Goal: Task Accomplishment & Management: Manage account settings

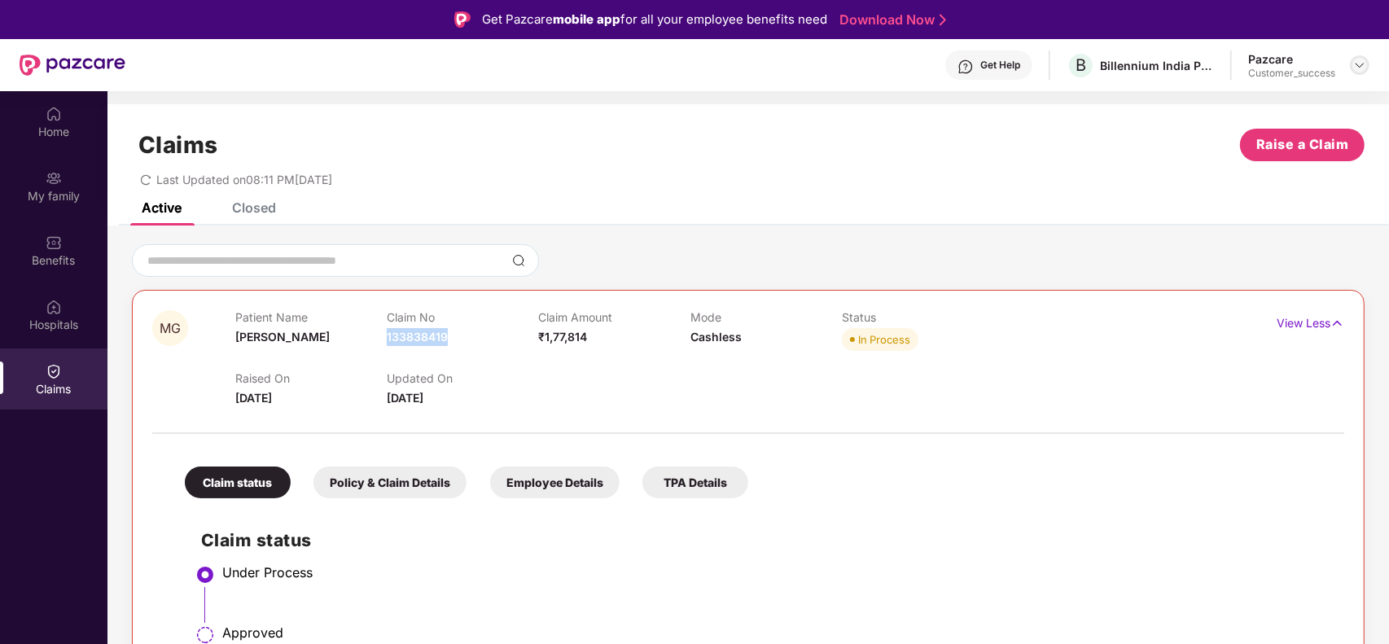
click at [1358, 59] on img at bounding box center [1359, 65] width 13 height 13
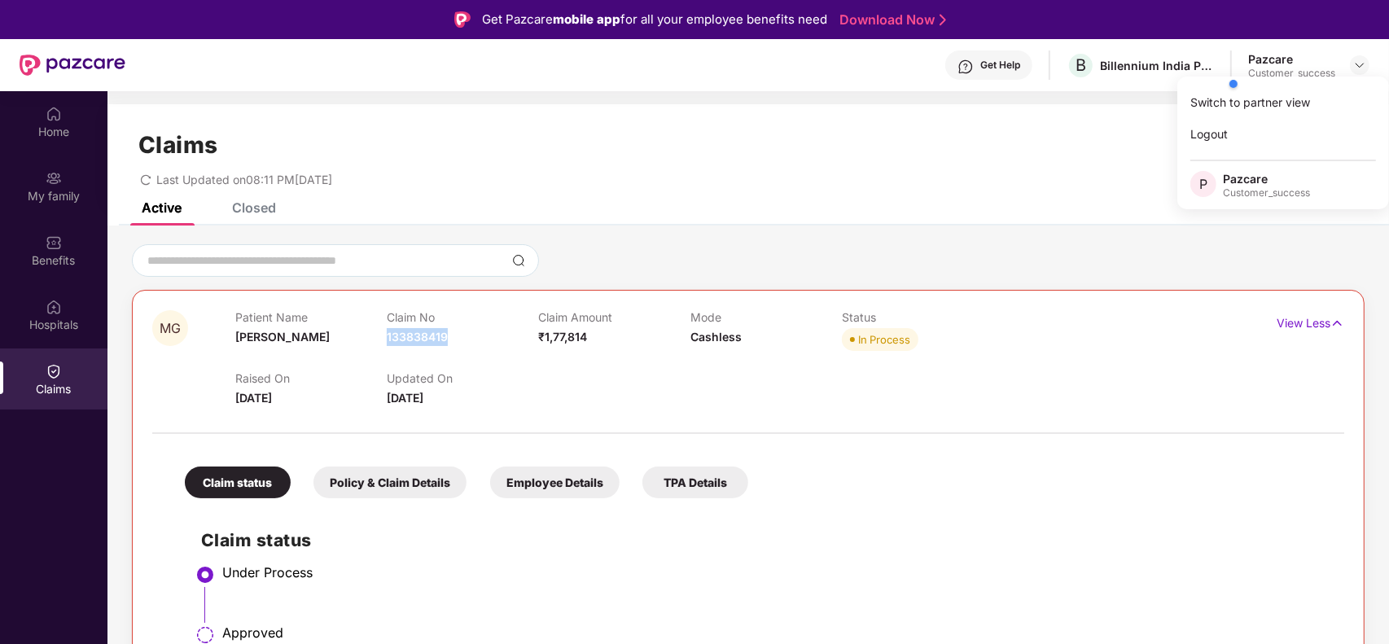
click at [1300, 94] on div at bounding box center [1303, 84] width 155 height 33
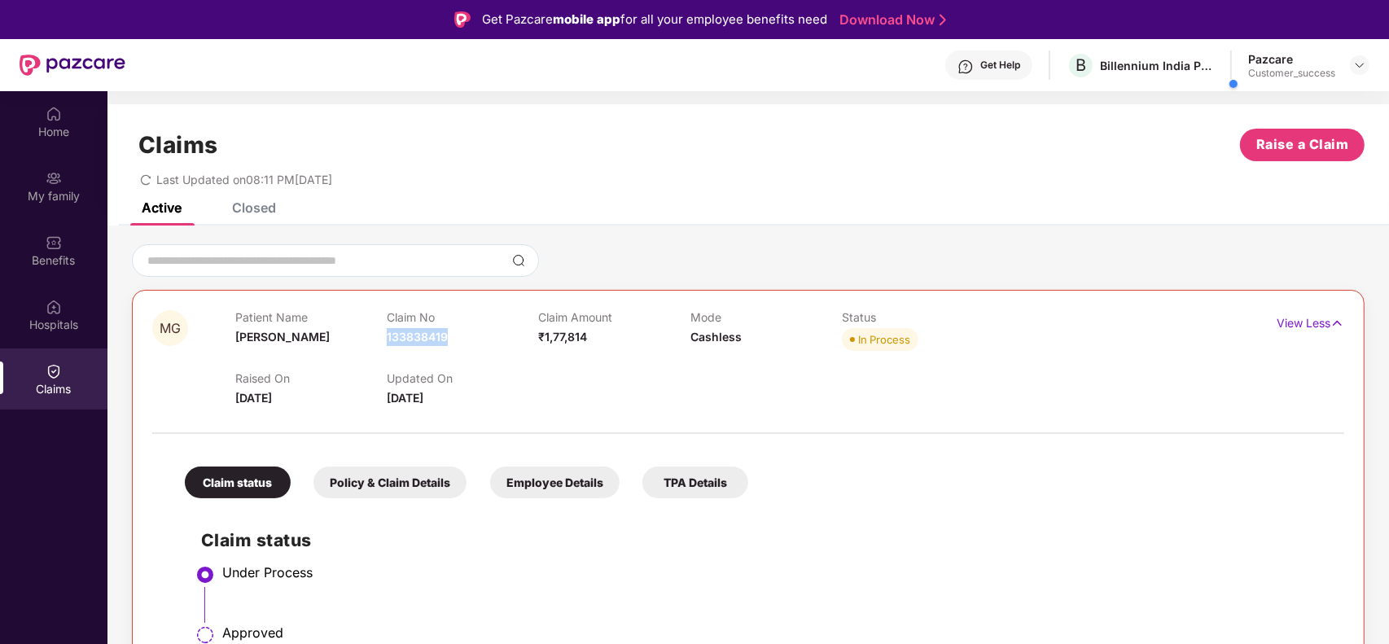
click at [1358, 72] on div at bounding box center [1303, 84] width 155 height 33
click at [1358, 71] on div at bounding box center [1303, 84] width 155 height 33
click at [1358, 65] on img at bounding box center [1359, 65] width 13 height 13
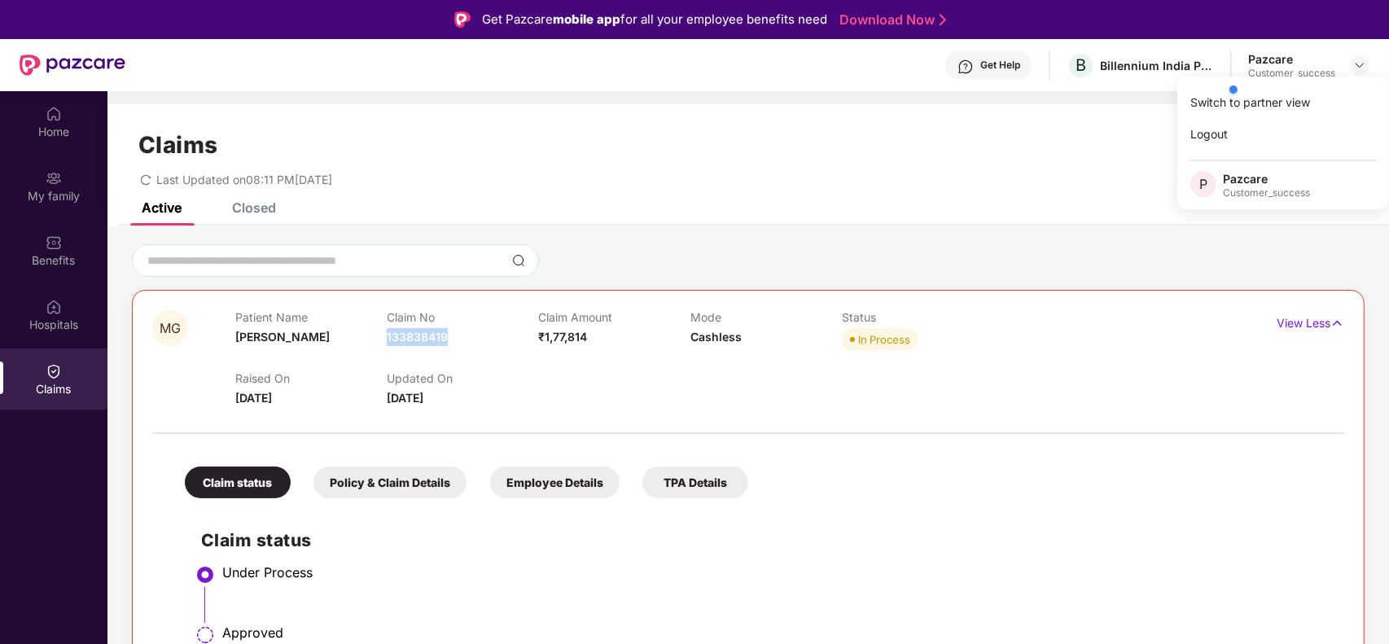
click at [1283, 99] on div at bounding box center [1303, 89] width 155 height 33
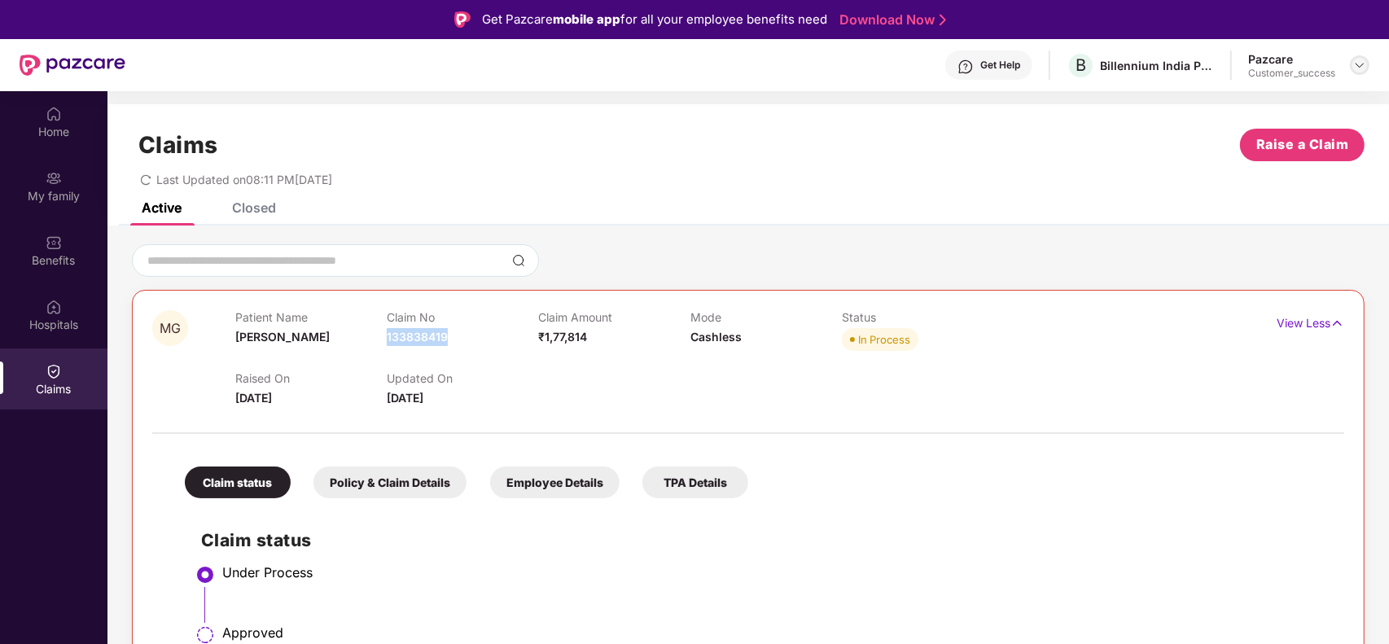
click at [1360, 63] on img at bounding box center [1359, 65] width 13 height 13
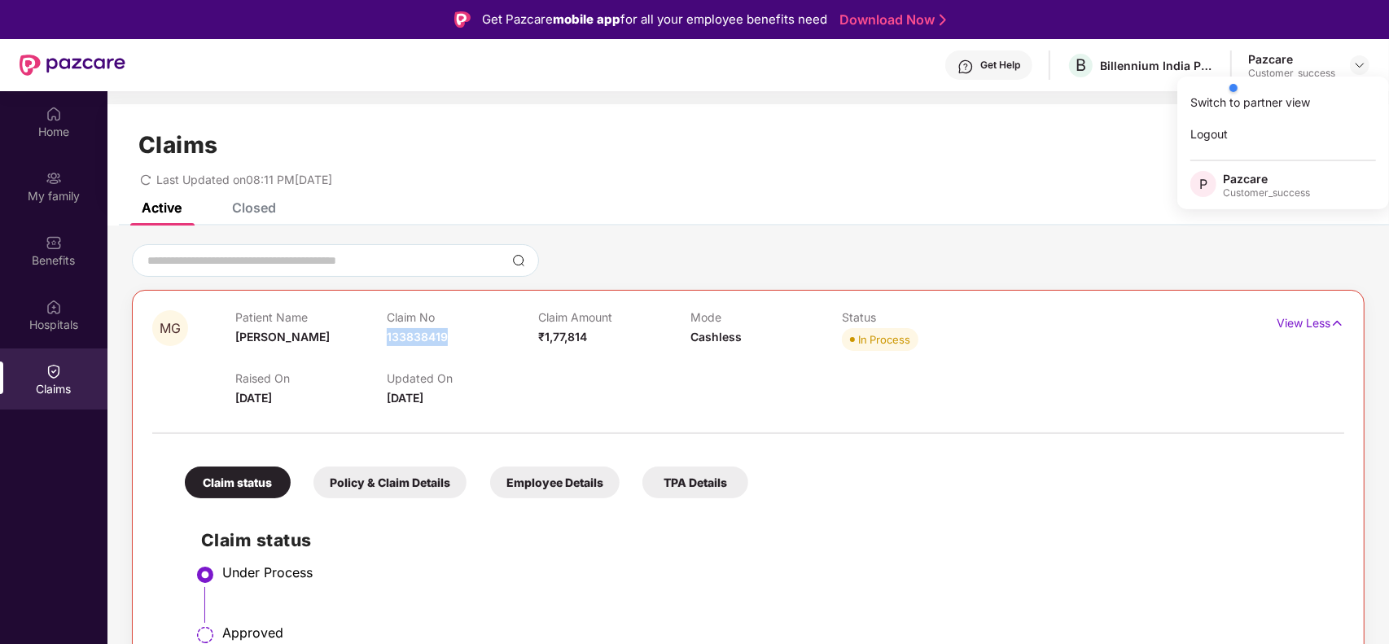
click at [1298, 96] on div at bounding box center [1303, 88] width 155 height 33
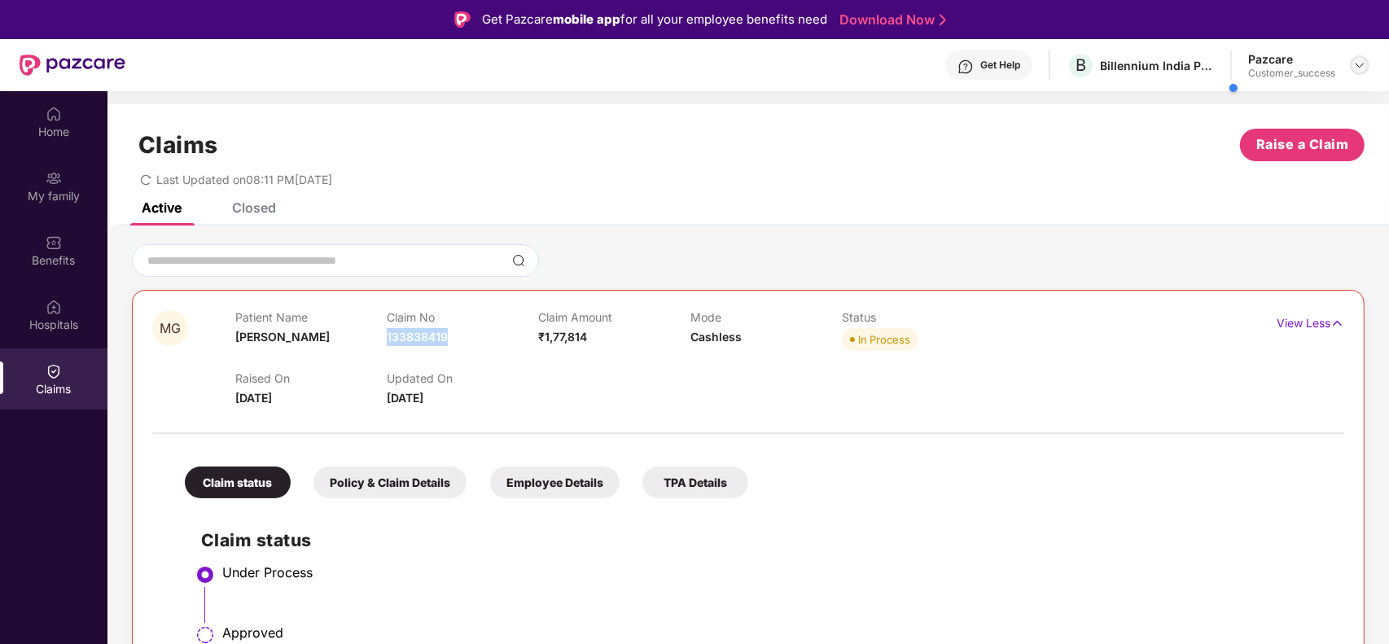
click at [1361, 68] on img at bounding box center [1359, 65] width 13 height 13
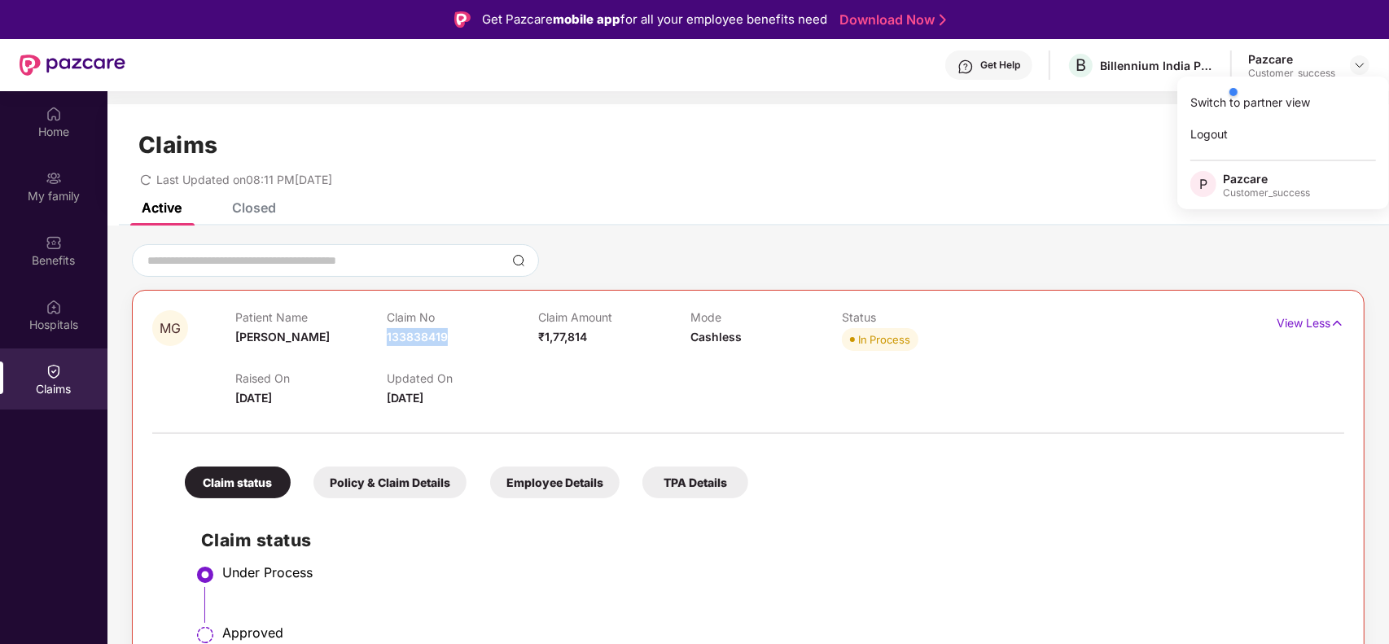
click at [1270, 99] on div at bounding box center [1303, 92] width 155 height 33
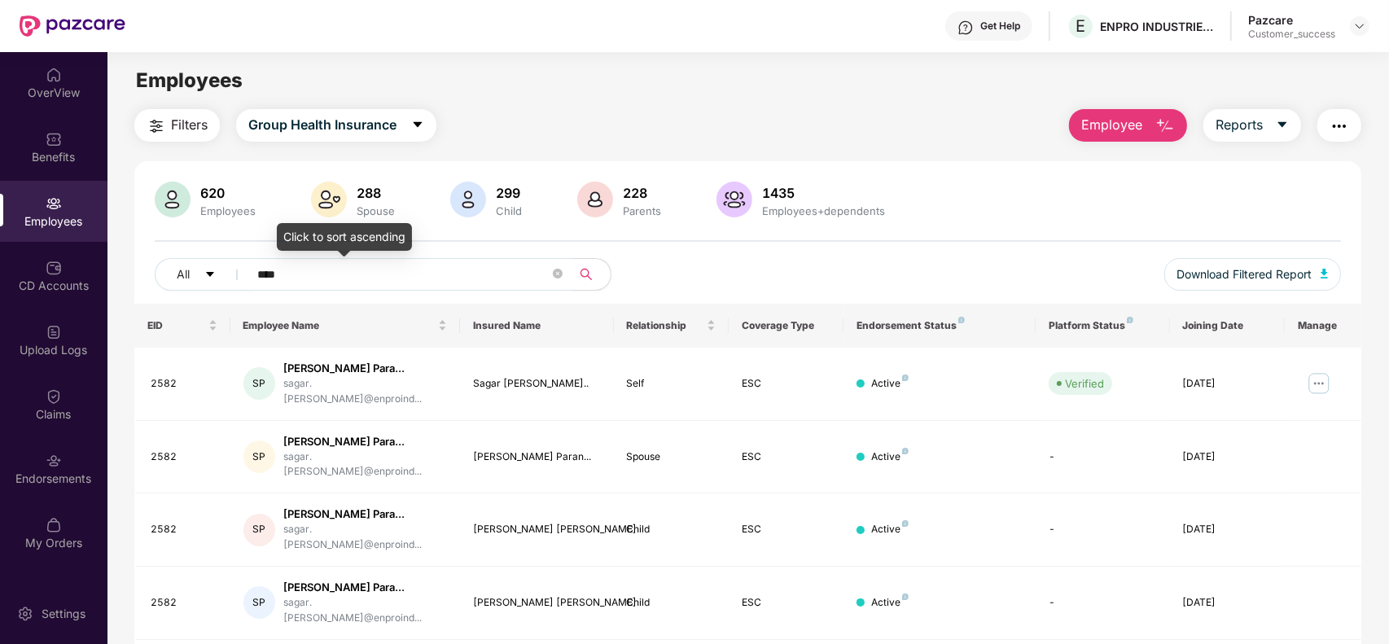
scroll to position [51, 0]
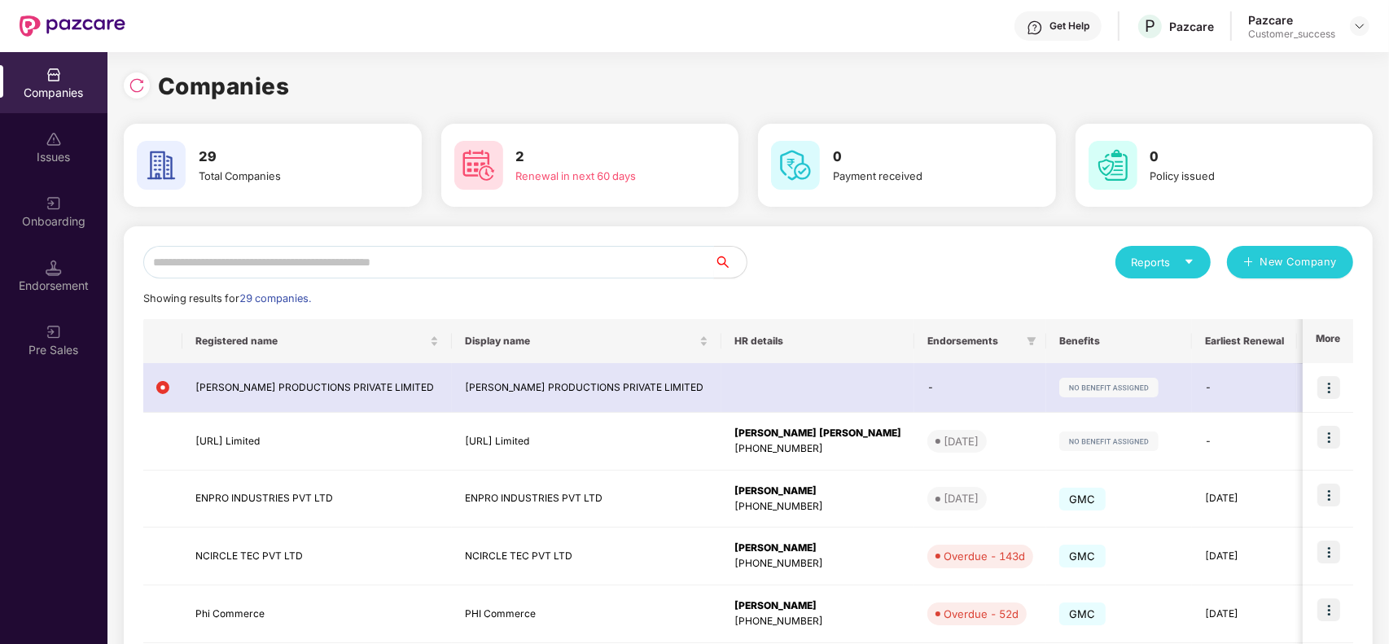
click at [236, 256] on input "text" at bounding box center [428, 262] width 571 height 33
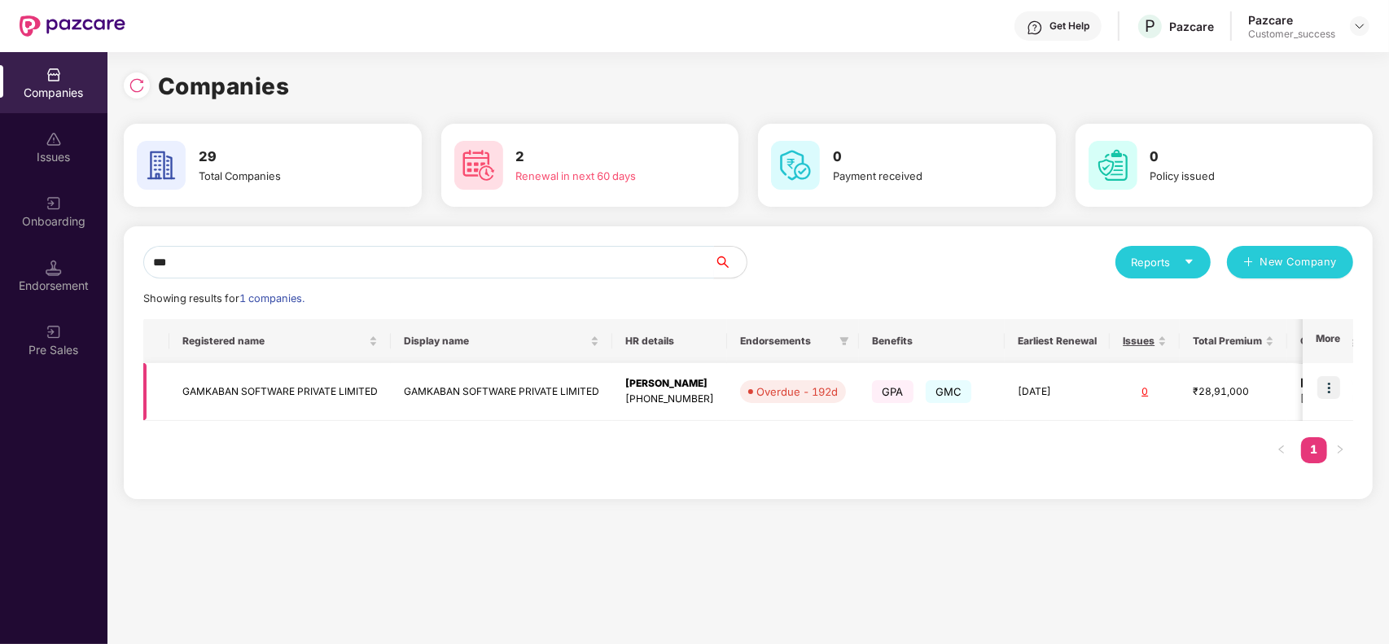
type input "***"
click at [1325, 387] on img at bounding box center [1328, 387] width 23 height 23
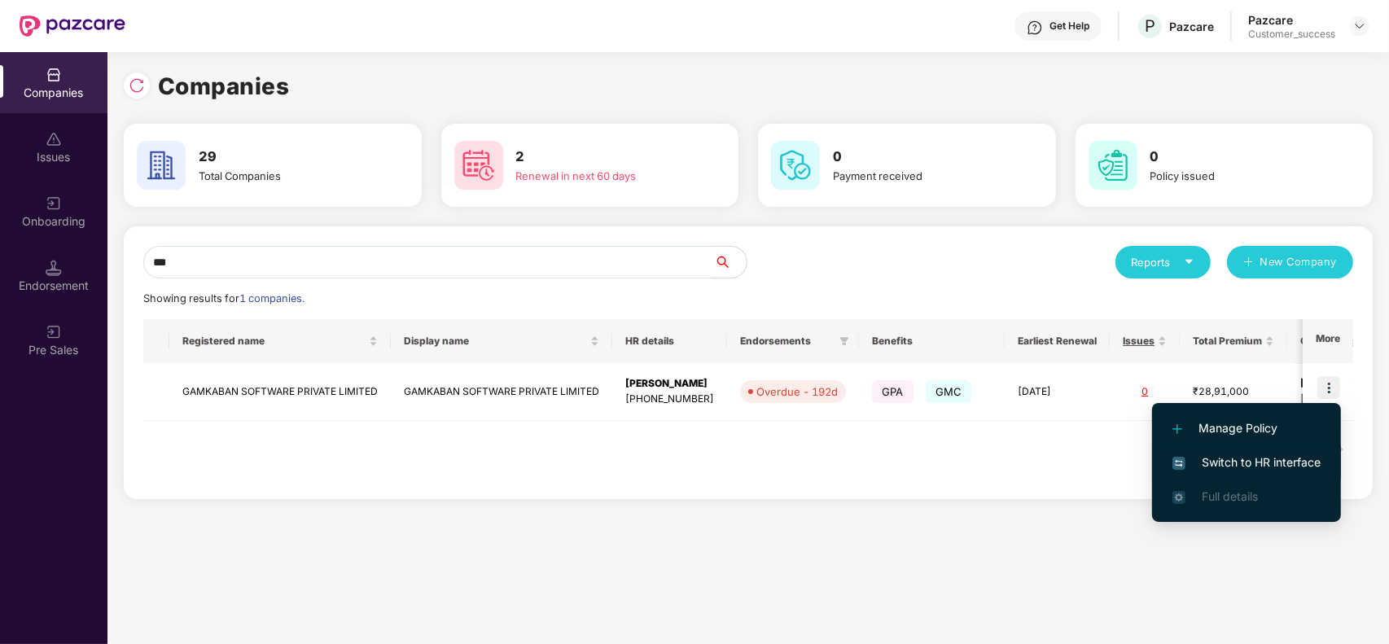
click at [1239, 457] on span "Switch to HR interface" at bounding box center [1246, 462] width 148 height 18
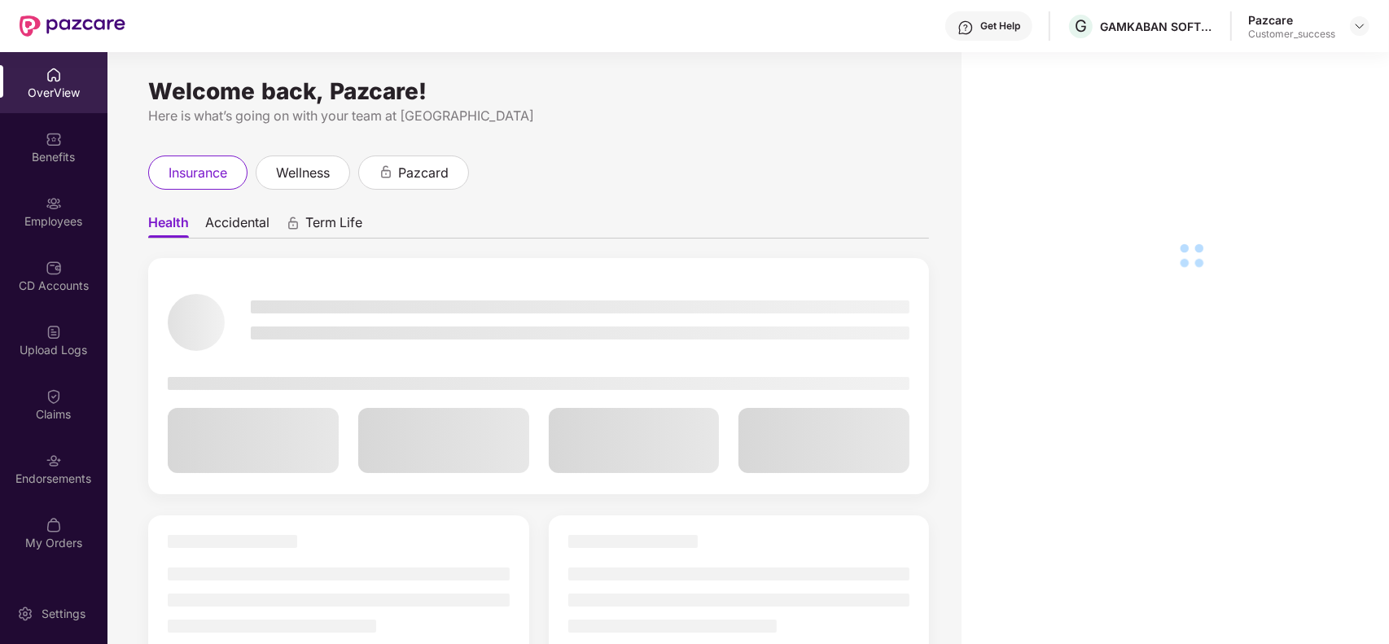
click at [57, 205] on img at bounding box center [54, 203] width 16 height 16
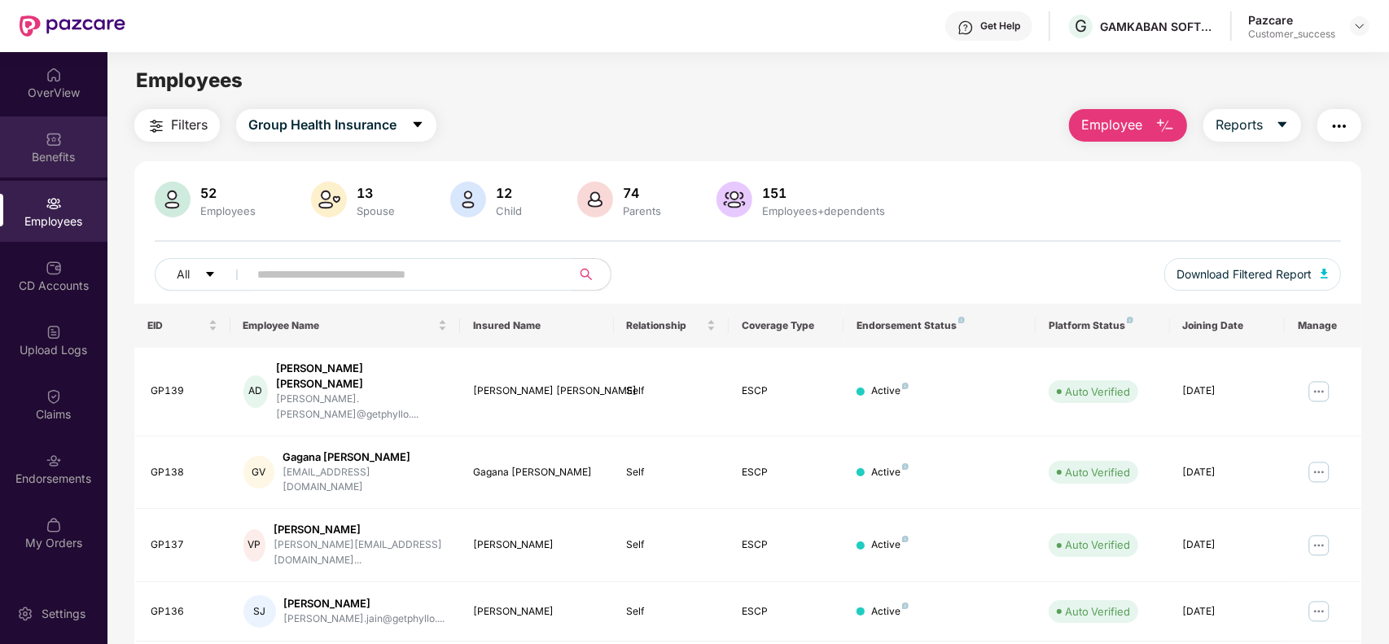
click at [80, 155] on div "Benefits" at bounding box center [53, 157] width 107 height 16
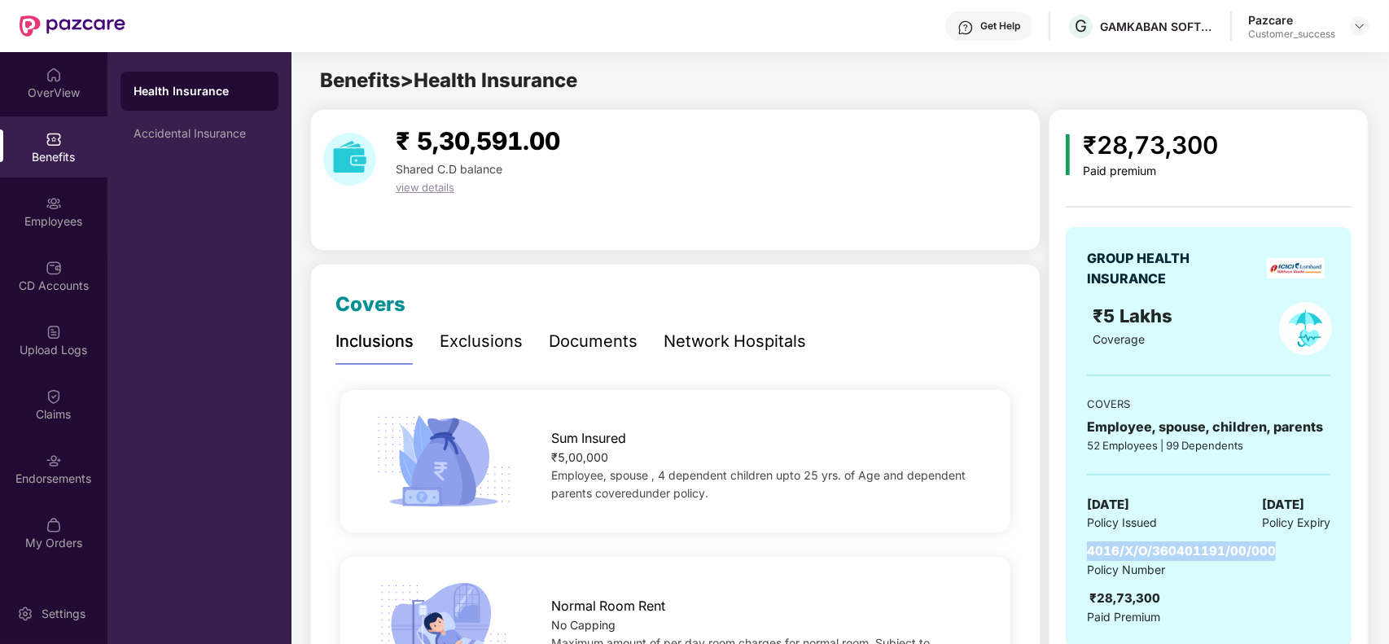
drag, startPoint x: 1282, startPoint y: 546, endPoint x: 1088, endPoint y: 554, distance: 193.9
click at [1088, 554] on div "4016/X/O/360401191/00/000 Policy Number ₹28,73,300 Paid Premium" at bounding box center [1208, 583] width 243 height 84
copy span "4016/X/O/360401191/00/000"
click at [1358, 23] on img at bounding box center [1359, 26] width 13 height 13
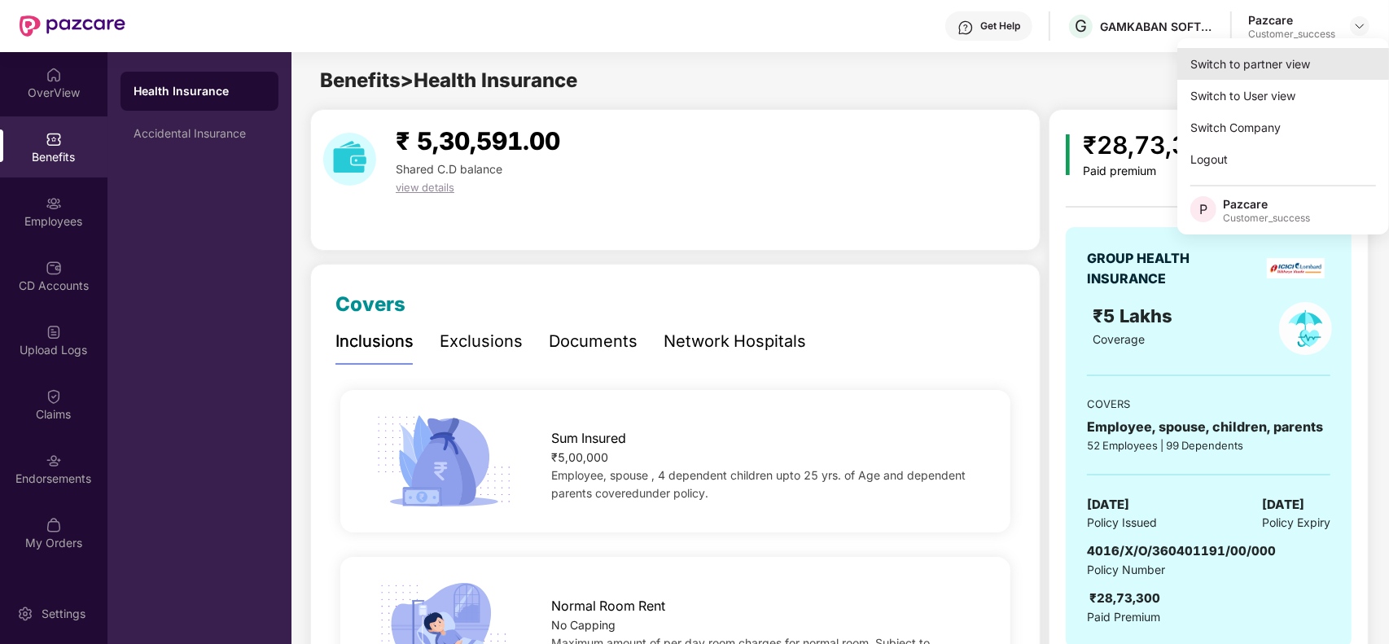
click at [1266, 65] on div "Switch to partner view" at bounding box center [1283, 64] width 212 height 32
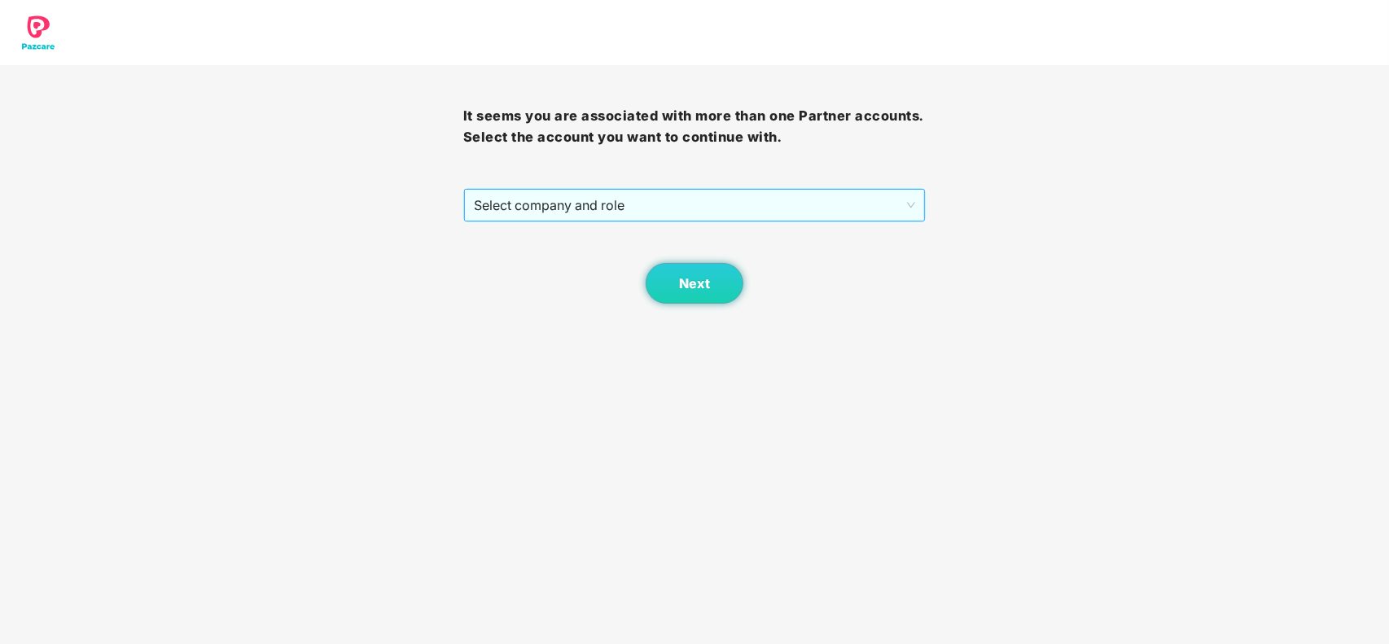
click at [652, 200] on span "Select company and role" at bounding box center [695, 205] width 442 height 31
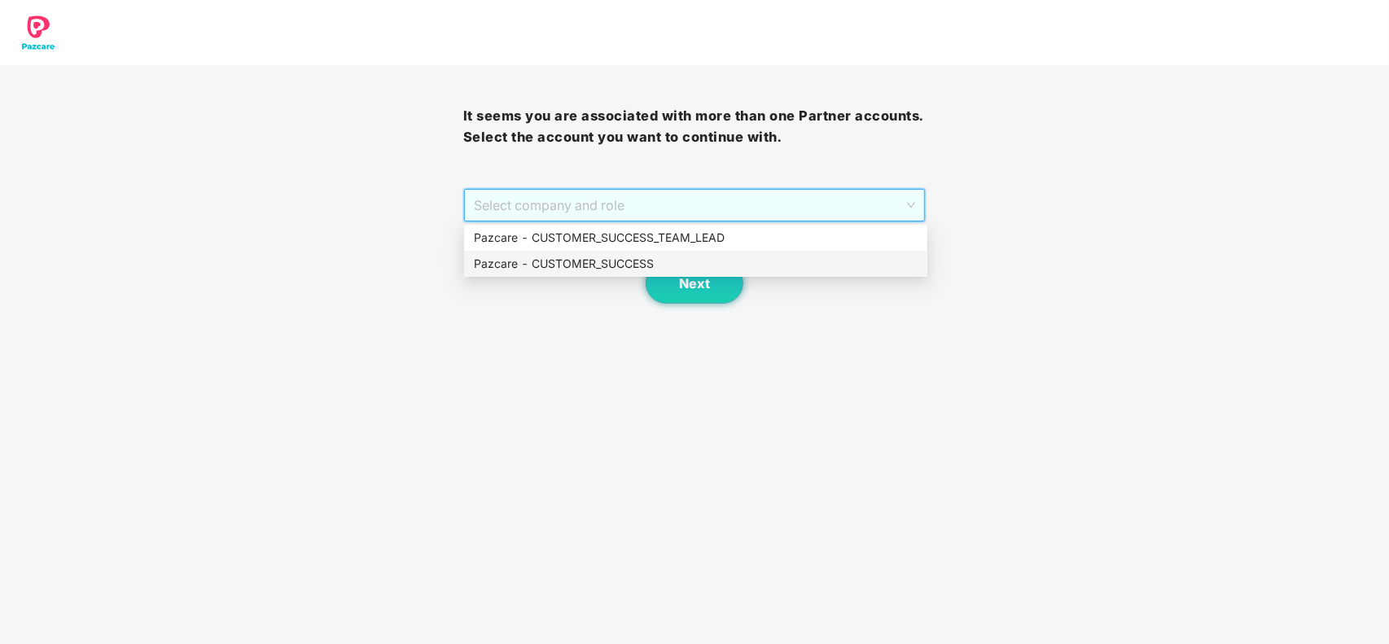
click at [588, 258] on div "Pazcare - CUSTOMER_SUCCESS" at bounding box center [696, 264] width 444 height 18
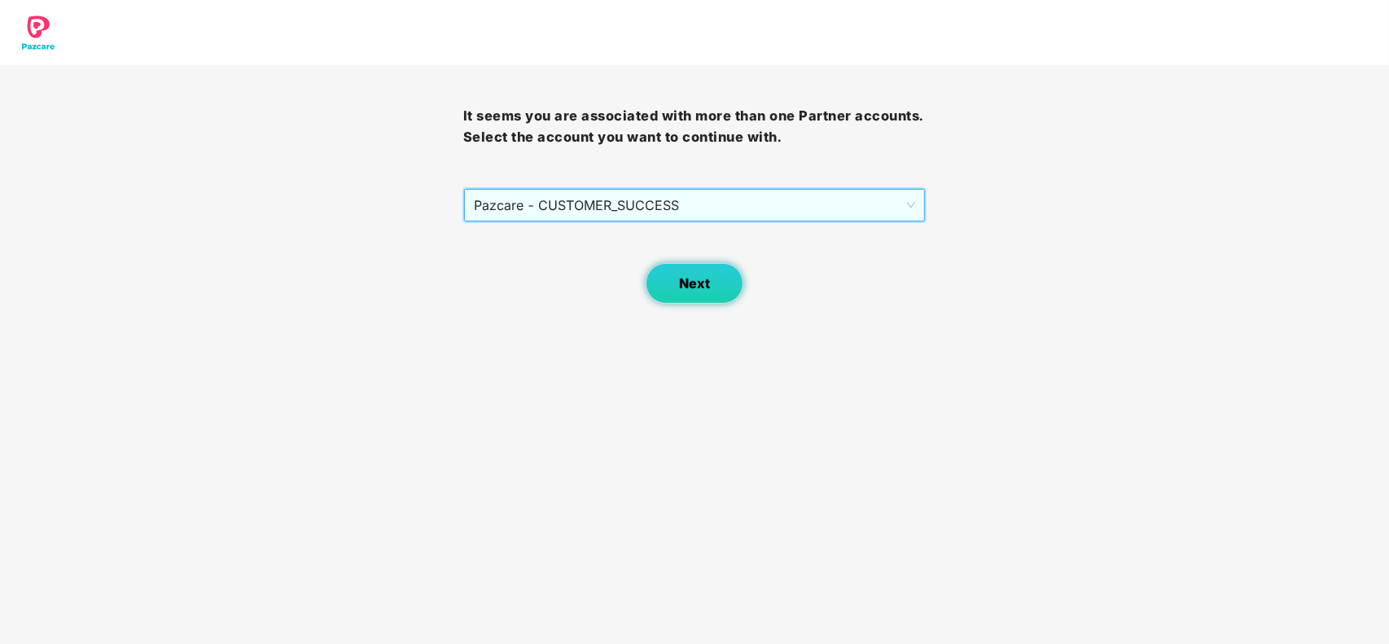
click at [704, 278] on span "Next" at bounding box center [694, 283] width 31 height 15
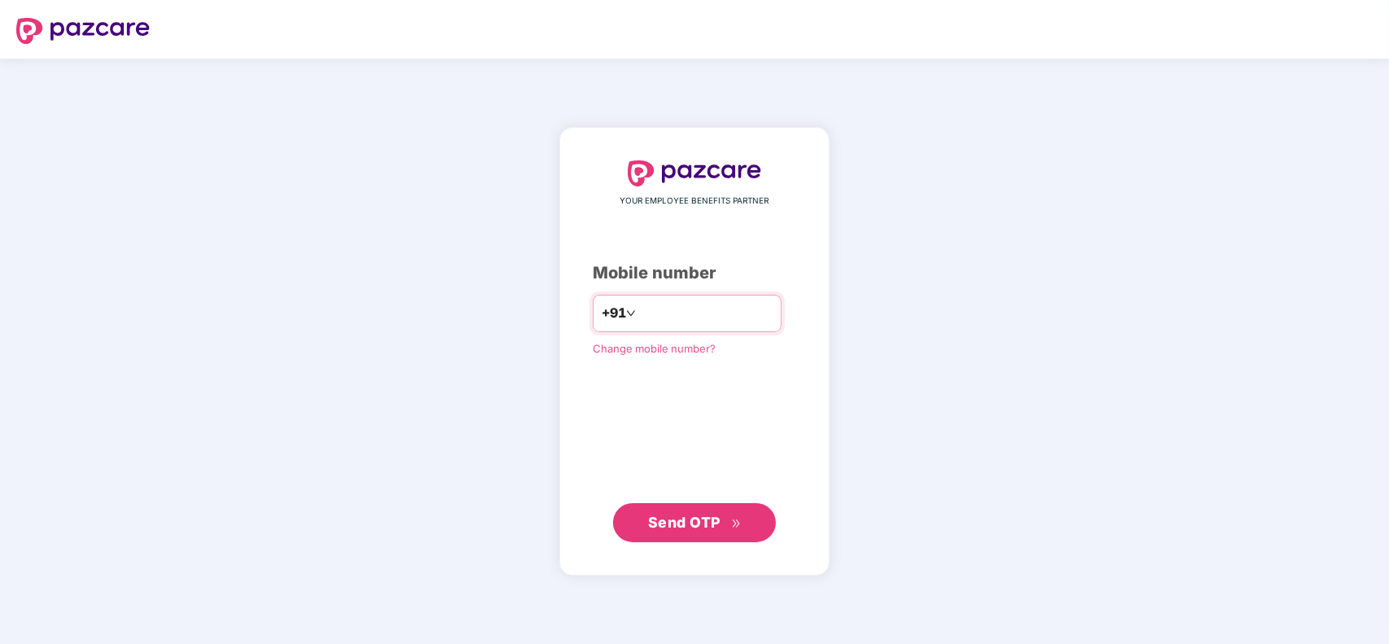
click at [714, 317] on input "number" at bounding box center [706, 313] width 134 height 26
type input "**********"
click at [707, 514] on span "Send OTP" at bounding box center [684, 521] width 72 height 17
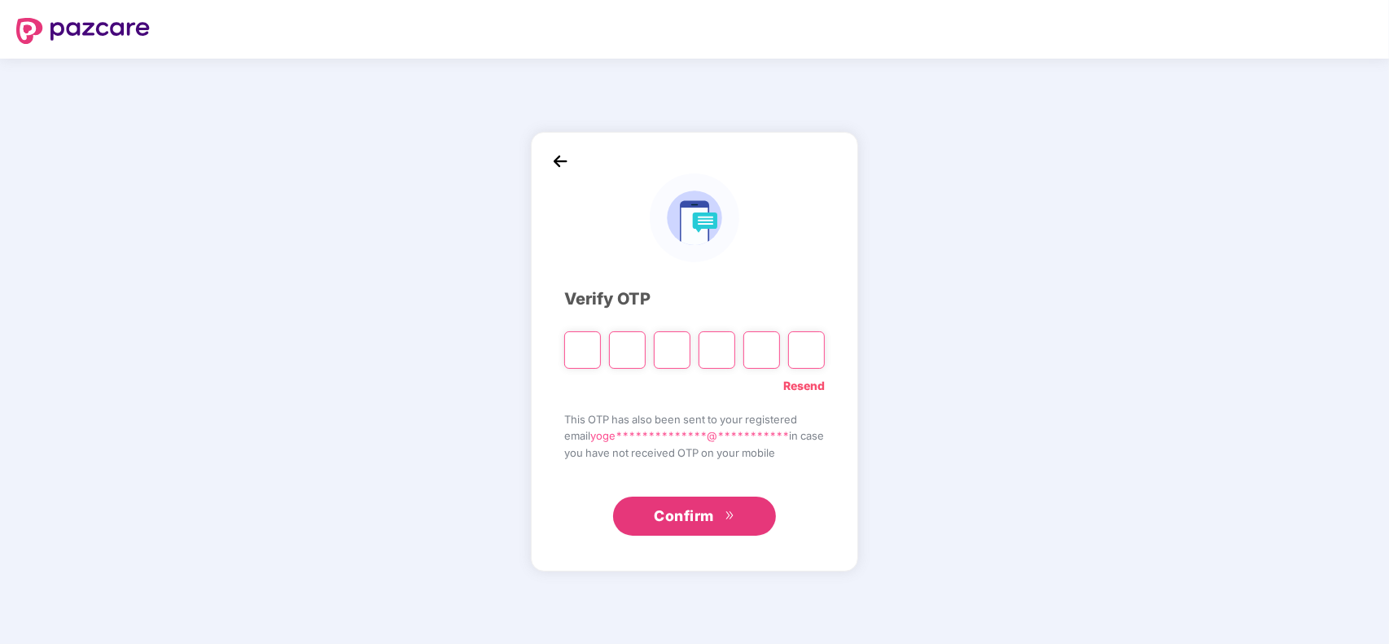
type input "*"
click at [707, 514] on span "Confirm" at bounding box center [684, 516] width 60 height 23
click at [666, 350] on input "Digit 3" at bounding box center [672, 349] width 37 height 37
type input "*"
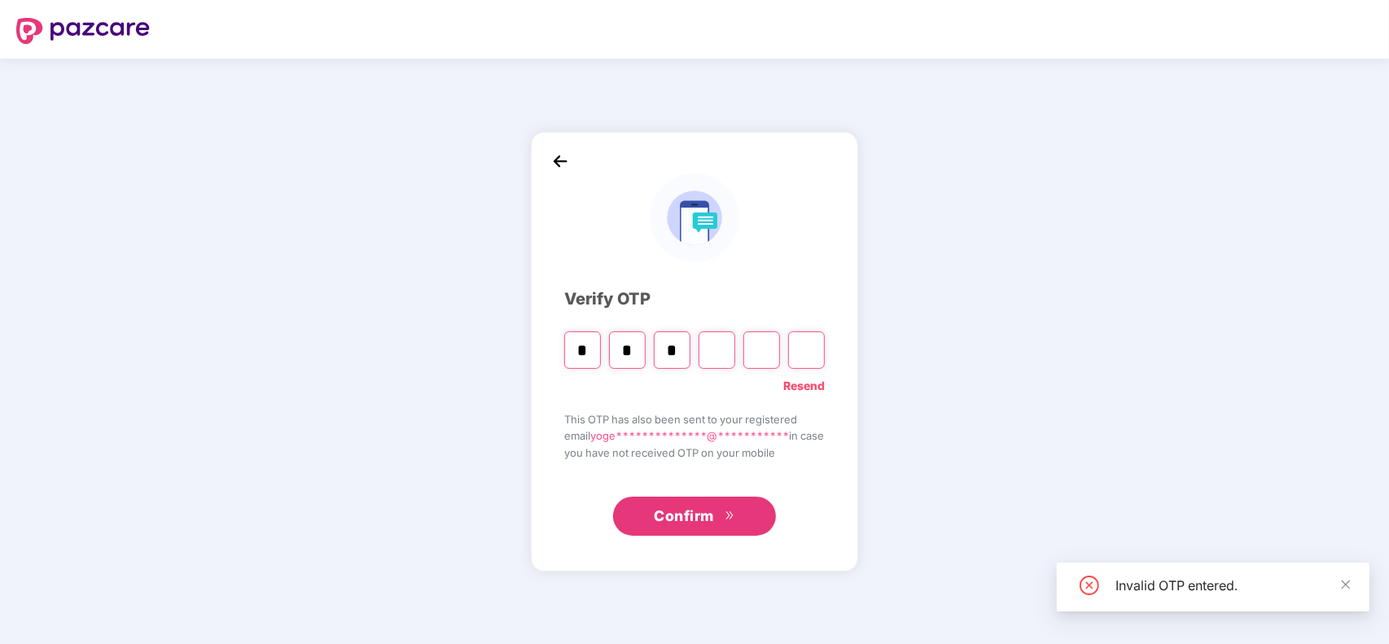
type input "*"
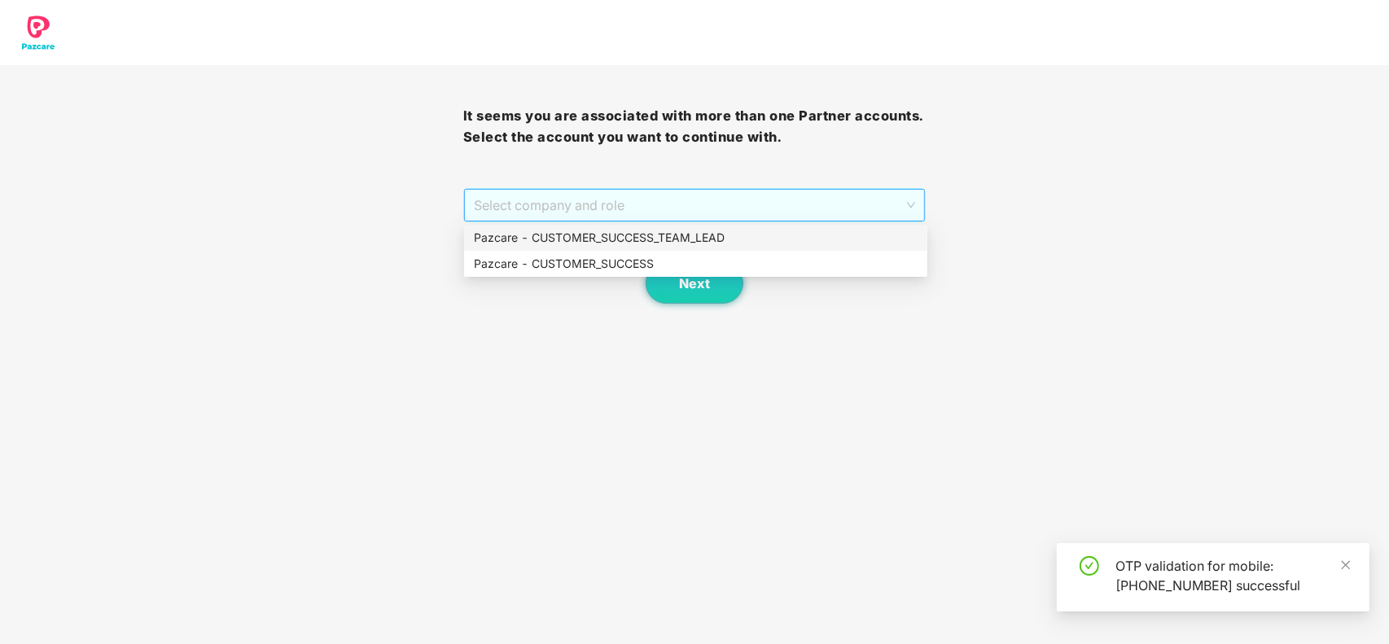
click at [639, 194] on span "Select company and role" at bounding box center [695, 205] width 442 height 31
click at [619, 269] on div "Pazcare - CUSTOMER_SUCCESS" at bounding box center [696, 264] width 444 height 18
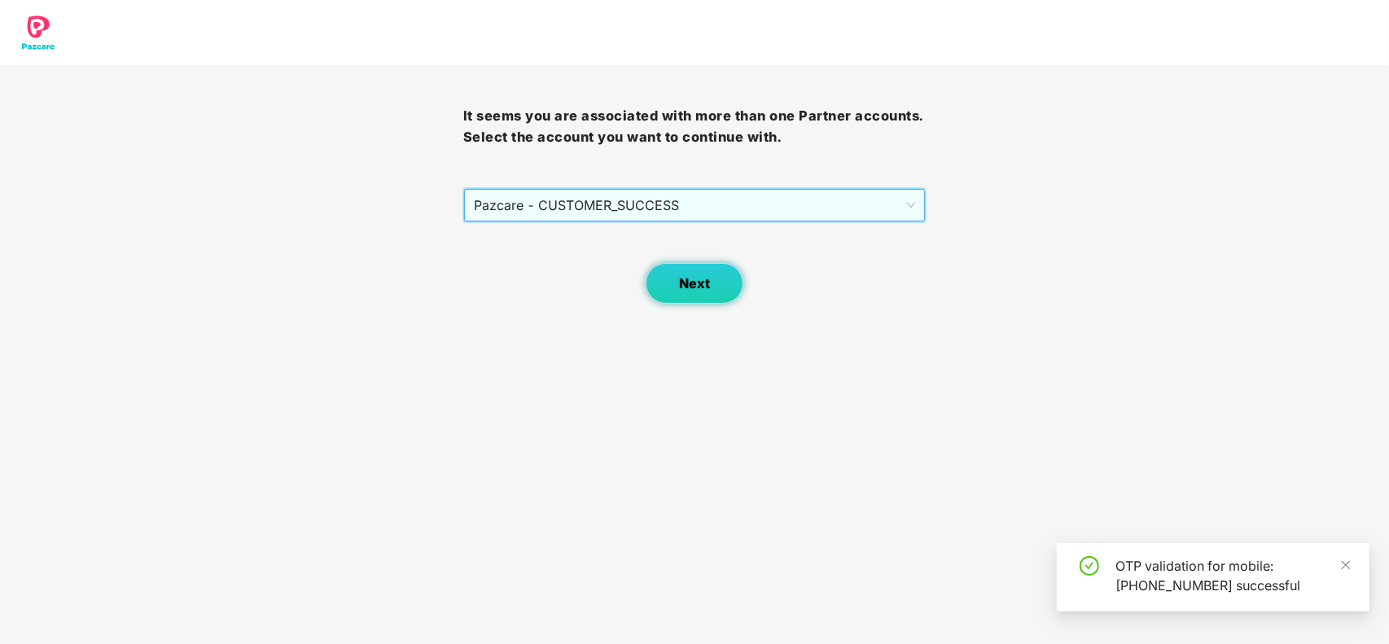
click at [674, 294] on button "Next" at bounding box center [695, 283] width 98 height 41
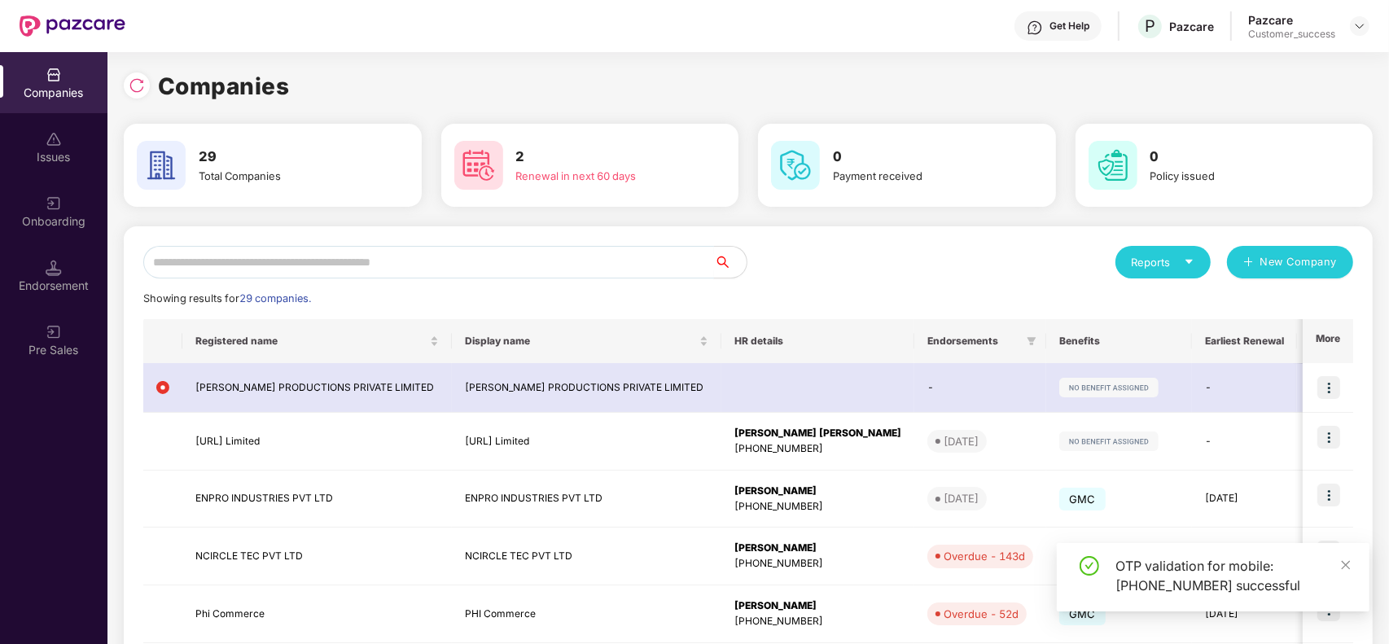
click at [401, 271] on input "text" at bounding box center [428, 262] width 571 height 33
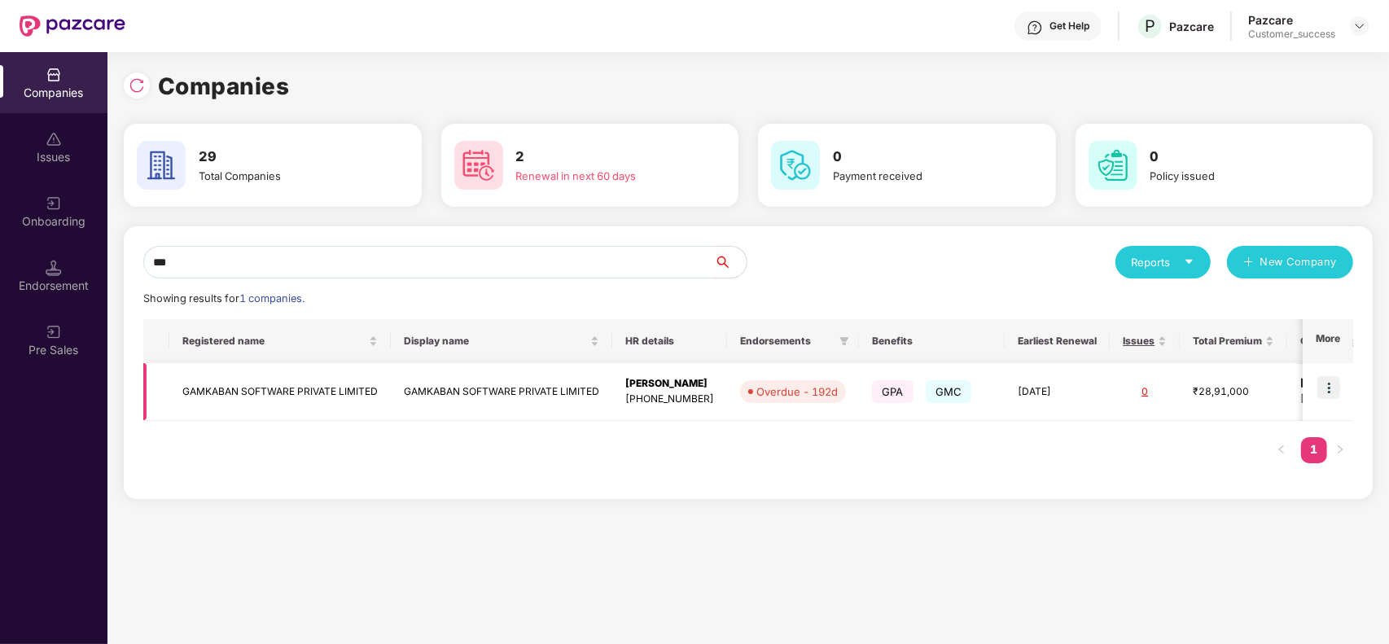
type input "***"
click at [285, 383] on td "GAMKABAN SOFTWARE PRIVATE LIMITED" at bounding box center [279, 392] width 221 height 58
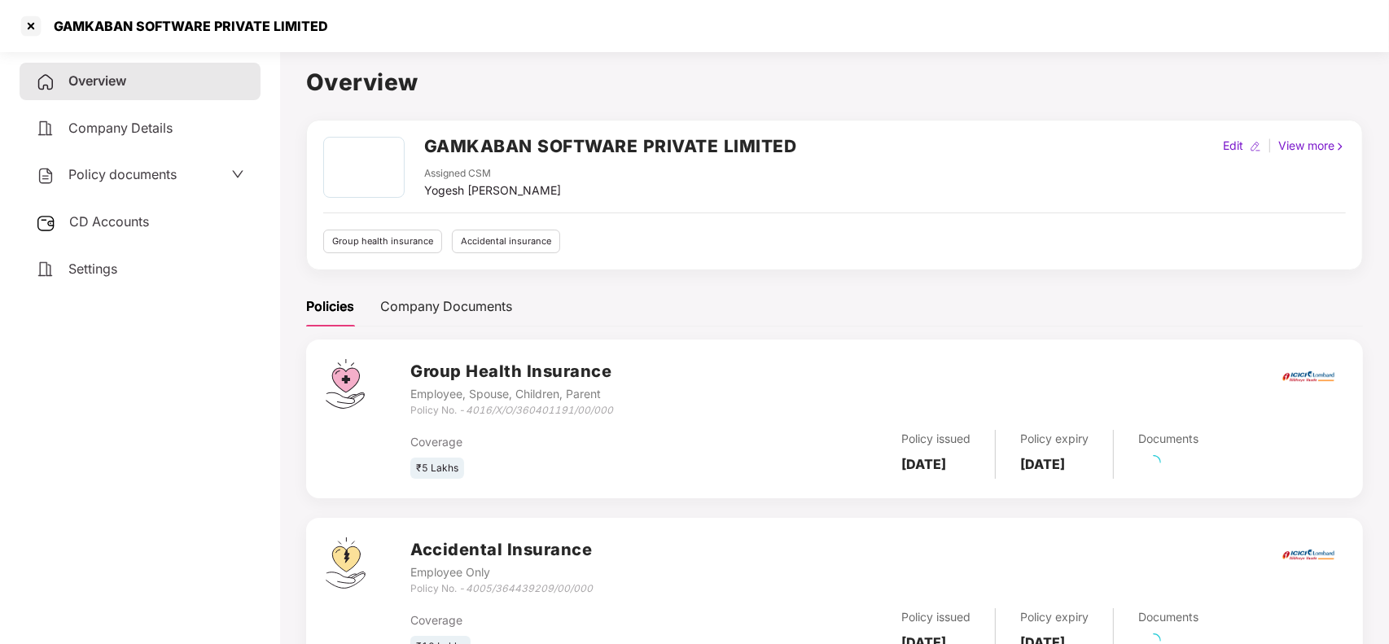
click at [161, 181] on div "Policy documents" at bounding box center [106, 174] width 141 height 21
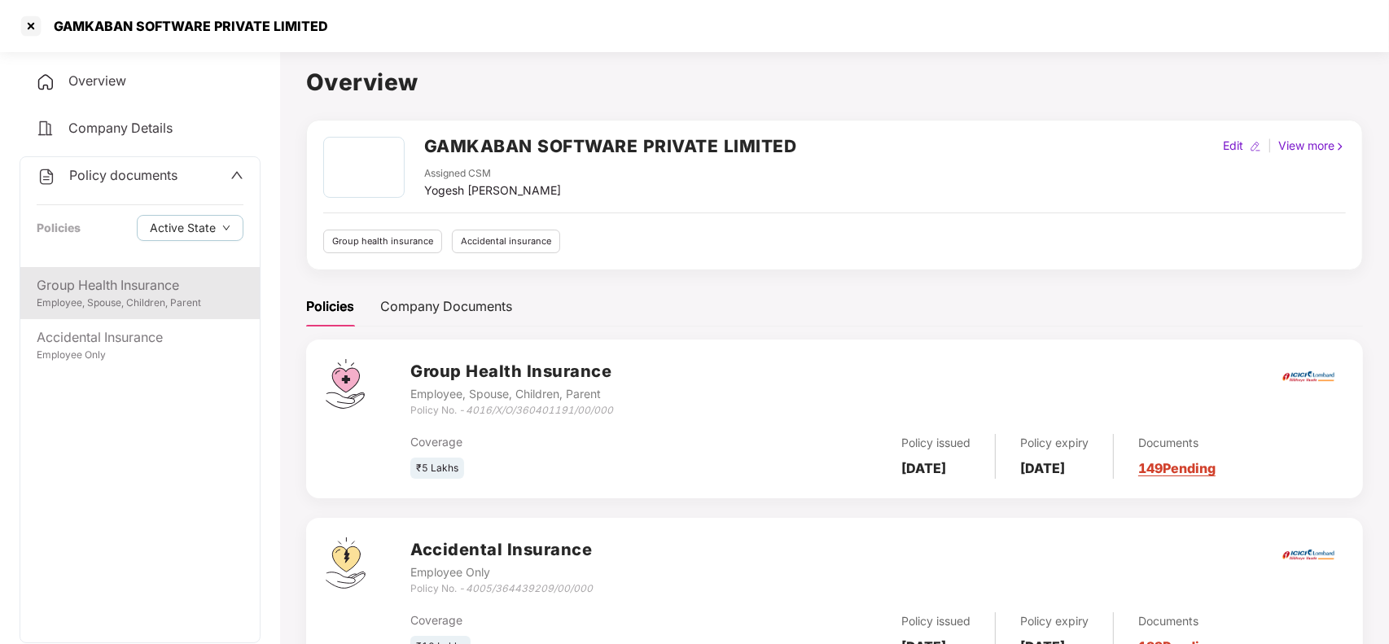
click at [127, 314] on div "Group Health Insurance Employee, Spouse, Children, Parent" at bounding box center [139, 293] width 239 height 52
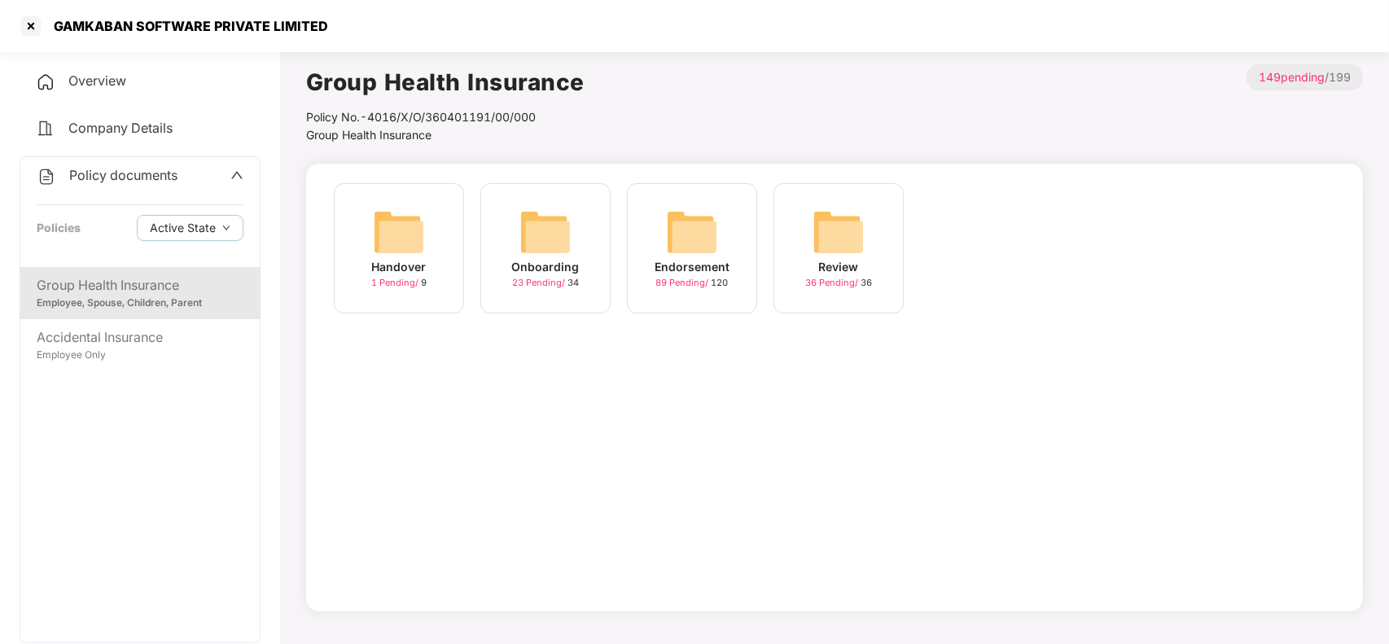
click at [697, 238] on img at bounding box center [692, 232] width 52 height 52
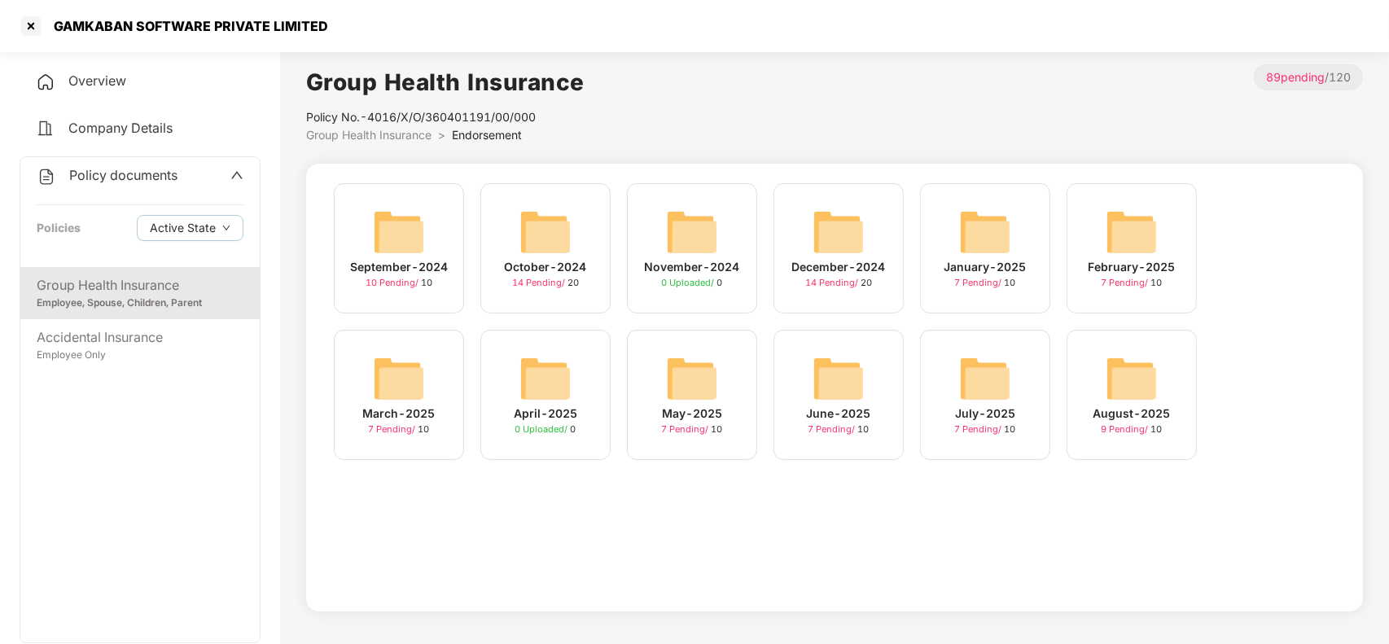
click at [1145, 375] on img at bounding box center [1131, 378] width 52 height 52
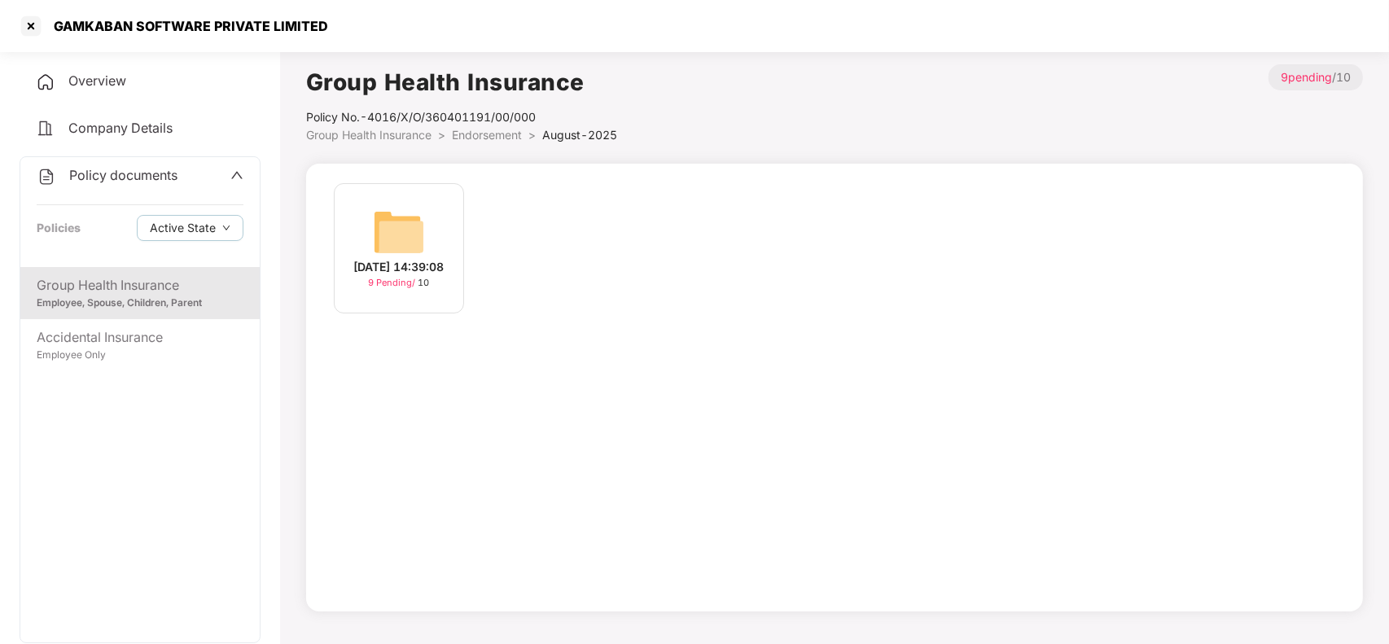
click at [409, 222] on img at bounding box center [399, 232] width 52 height 52
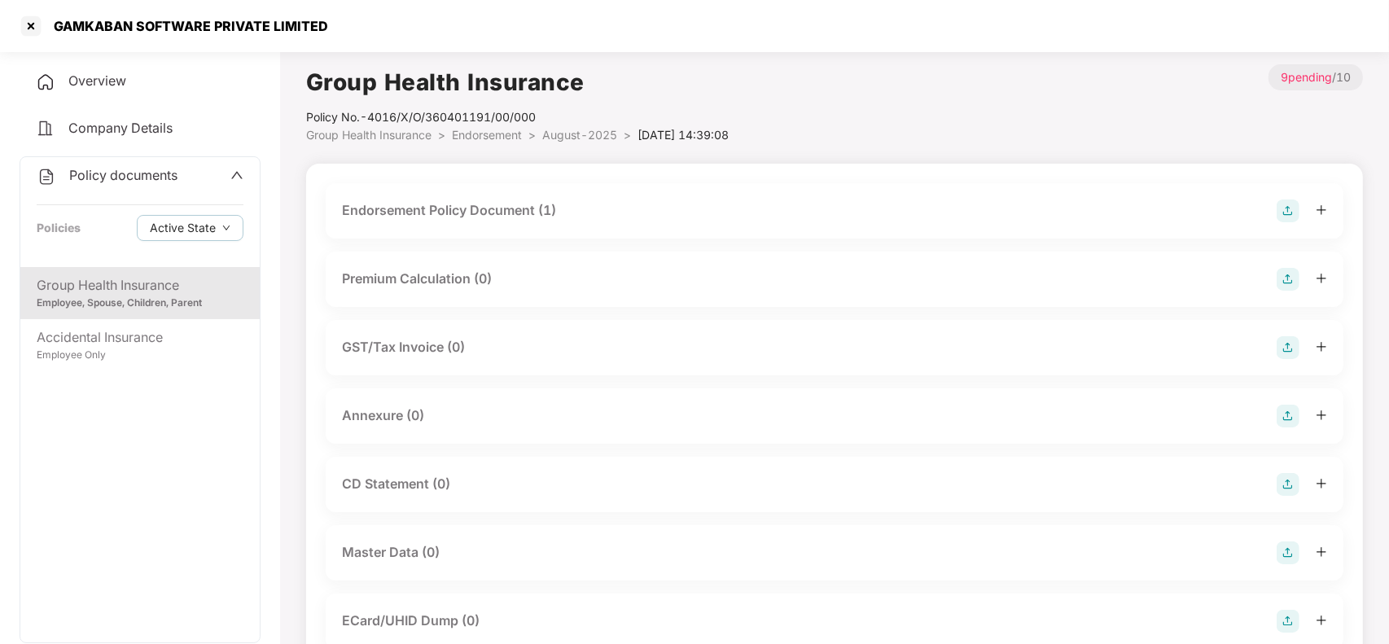
click at [582, 137] on span "August-2025" at bounding box center [579, 135] width 75 height 14
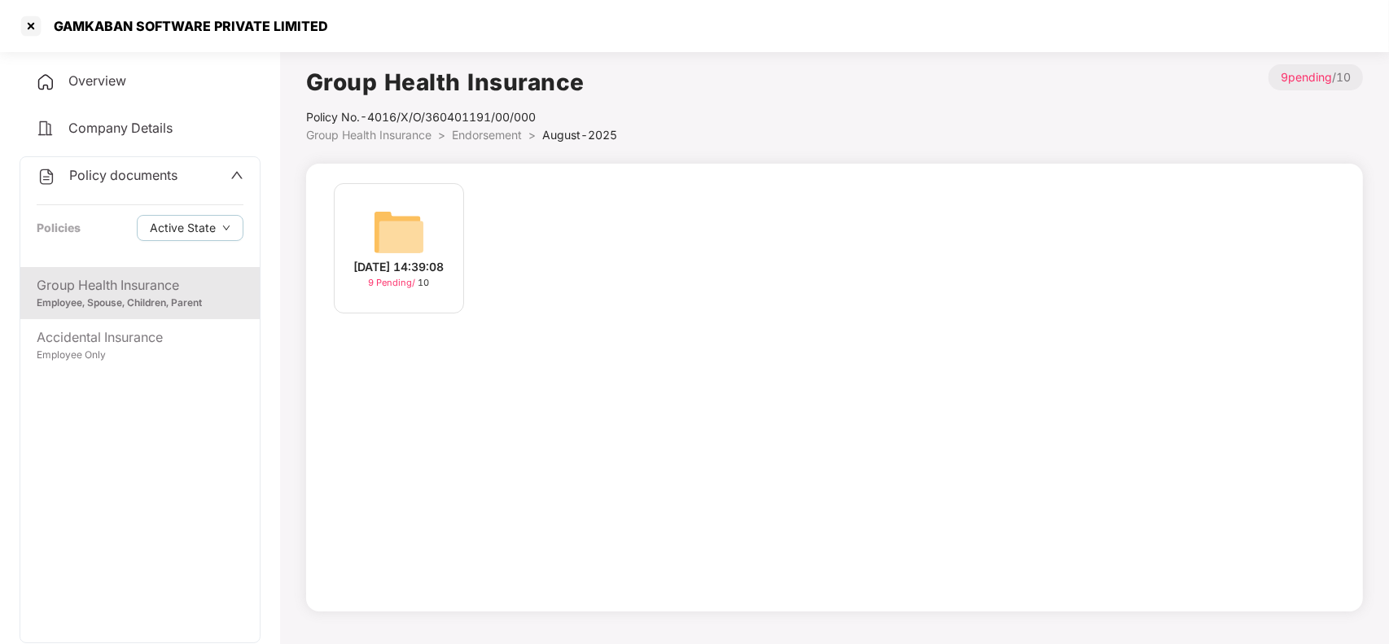
click at [493, 132] on span "Endorsement" at bounding box center [487, 135] width 70 height 14
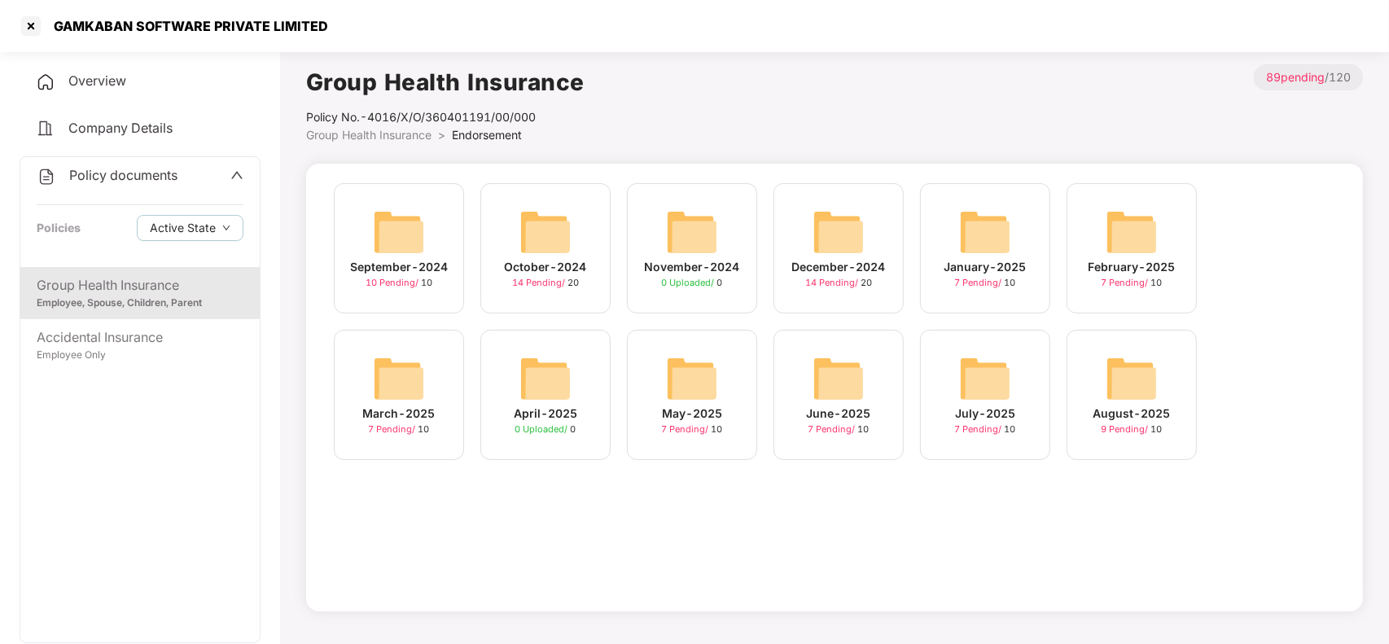
click at [856, 228] on img at bounding box center [838, 232] width 52 height 52
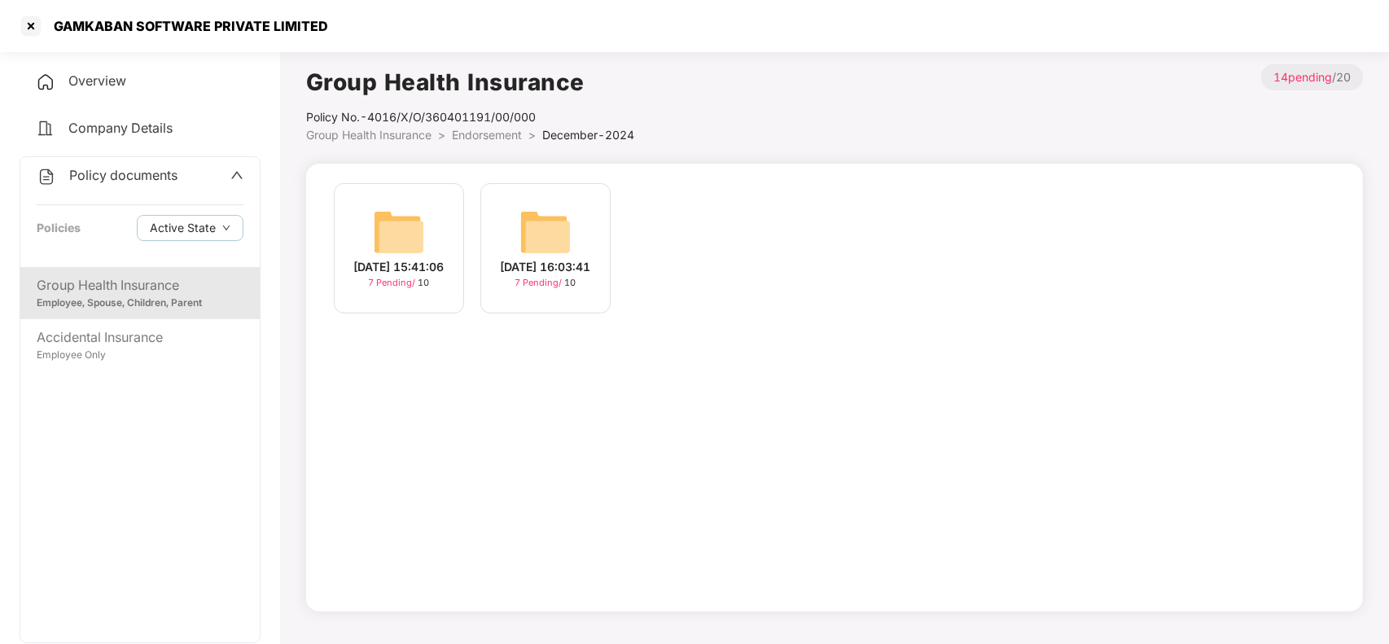
click at [544, 224] on img at bounding box center [545, 232] width 52 height 52
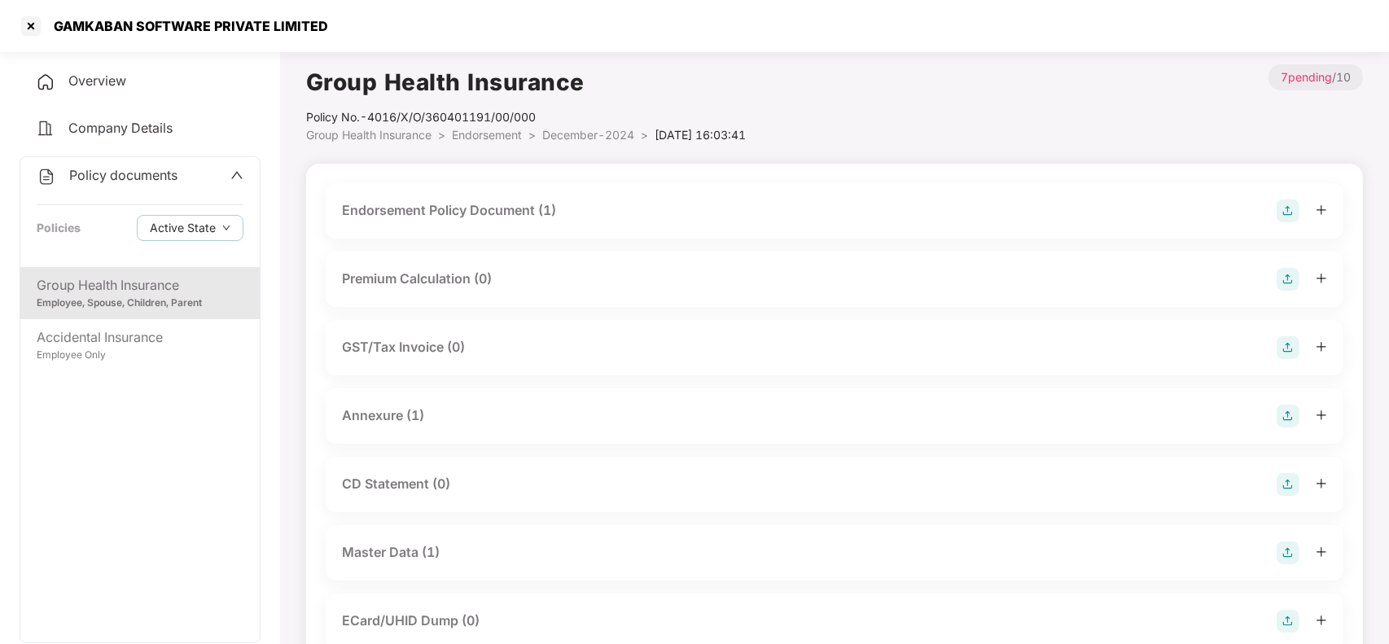
click at [599, 133] on span "December-2024" at bounding box center [588, 135] width 92 height 14
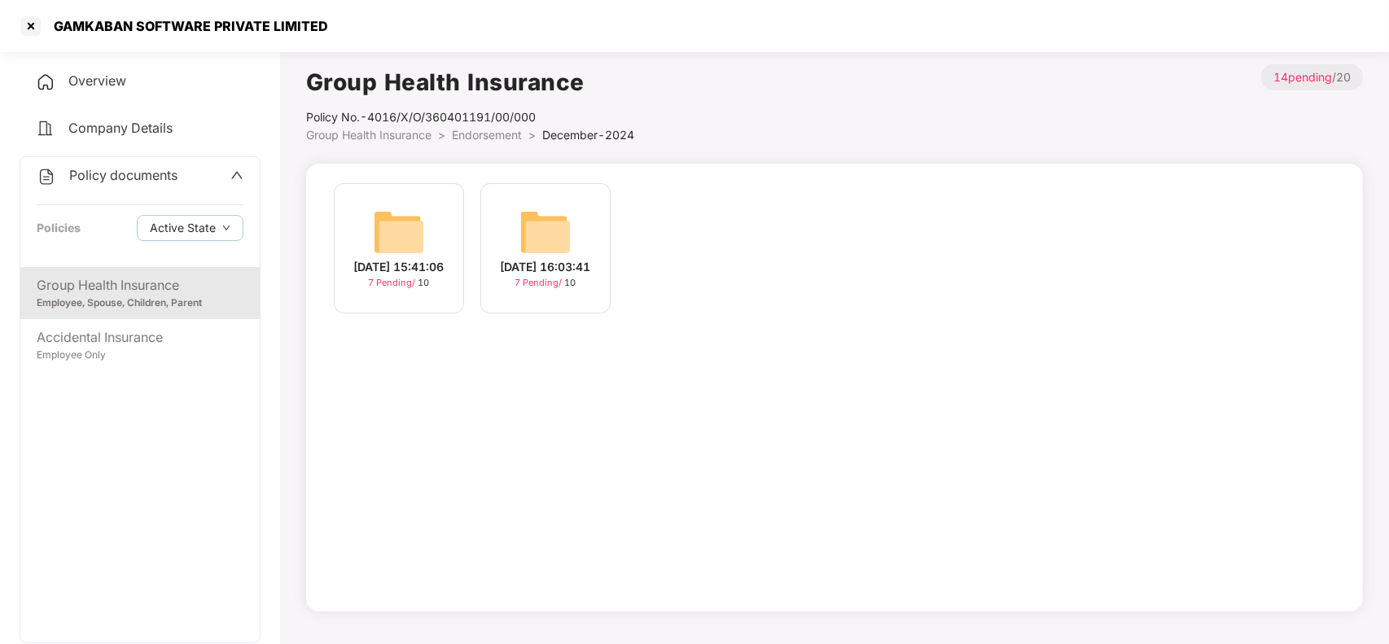
click at [499, 142] on li "Endorsement >" at bounding box center [497, 135] width 90 height 18
click at [497, 138] on span "Endorsement" at bounding box center [487, 135] width 70 height 14
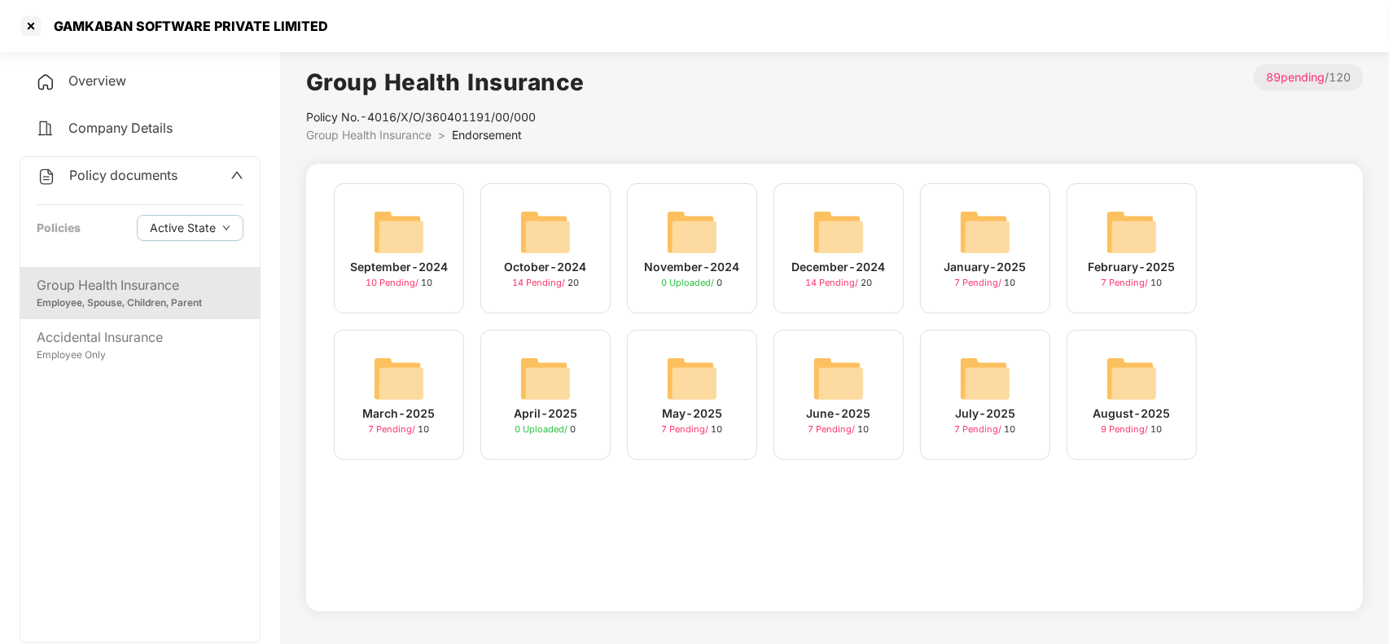
click at [959, 368] on img at bounding box center [985, 378] width 52 height 52
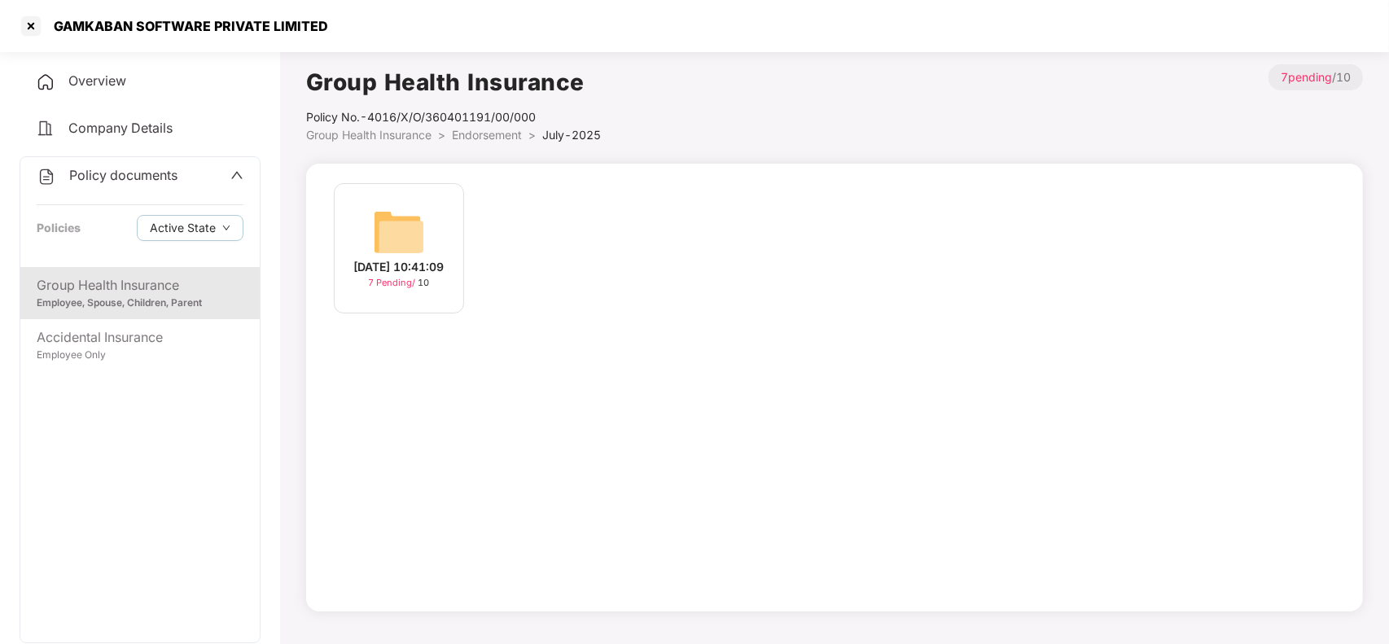
click at [389, 206] on img at bounding box center [399, 232] width 52 height 52
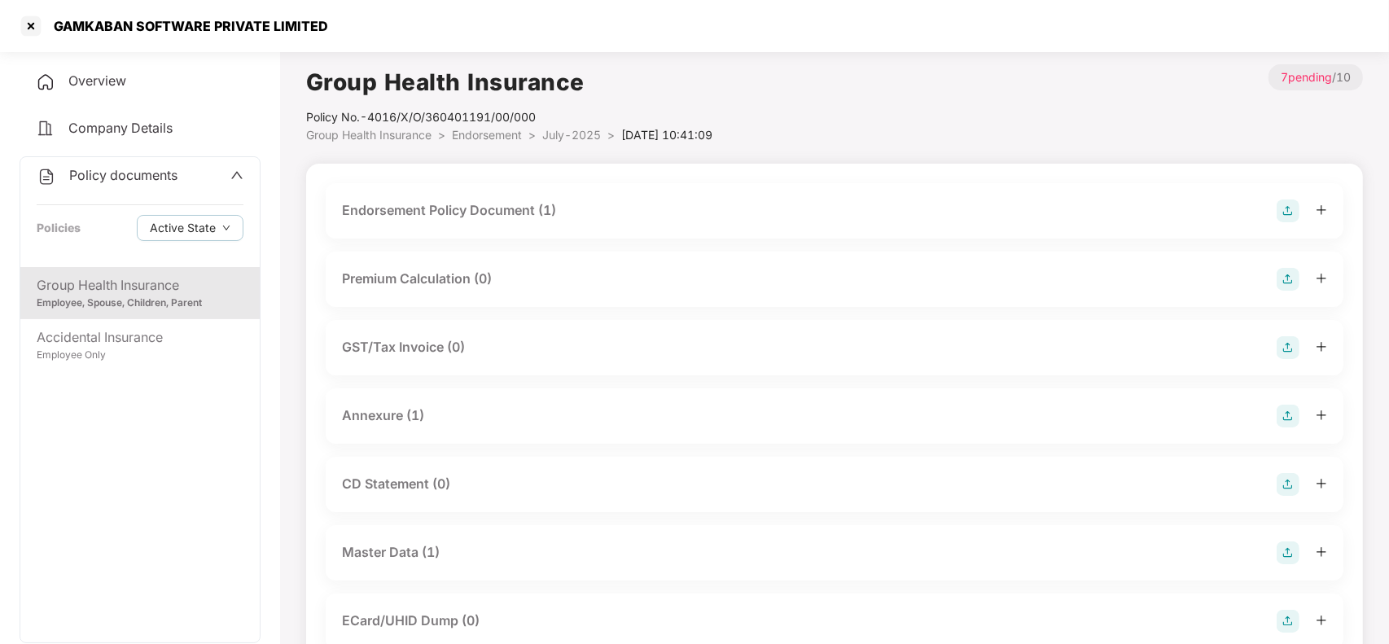
click at [376, 552] on div "Master Data (1)" at bounding box center [391, 552] width 98 height 20
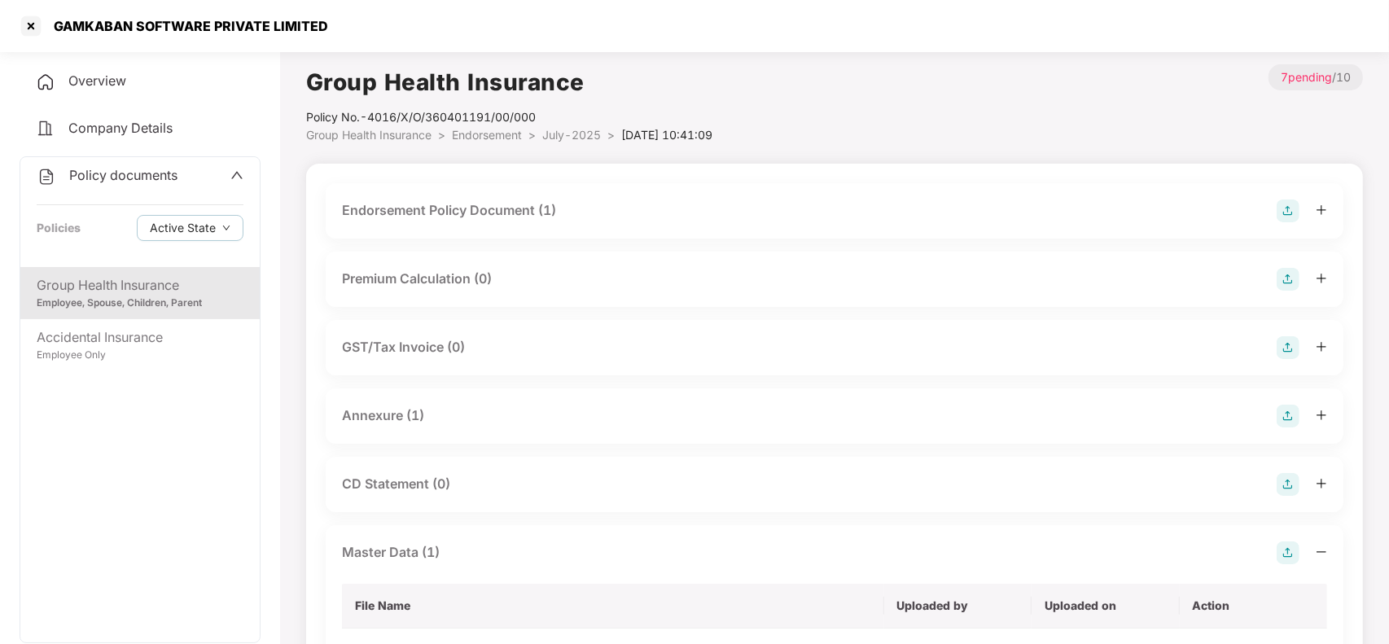
click at [1364, 225] on main "Group Health Insurance Policy No.- 4016/X/O/360401191/00/000 Group Health Insur…" at bounding box center [834, 534] width 1109 height 978
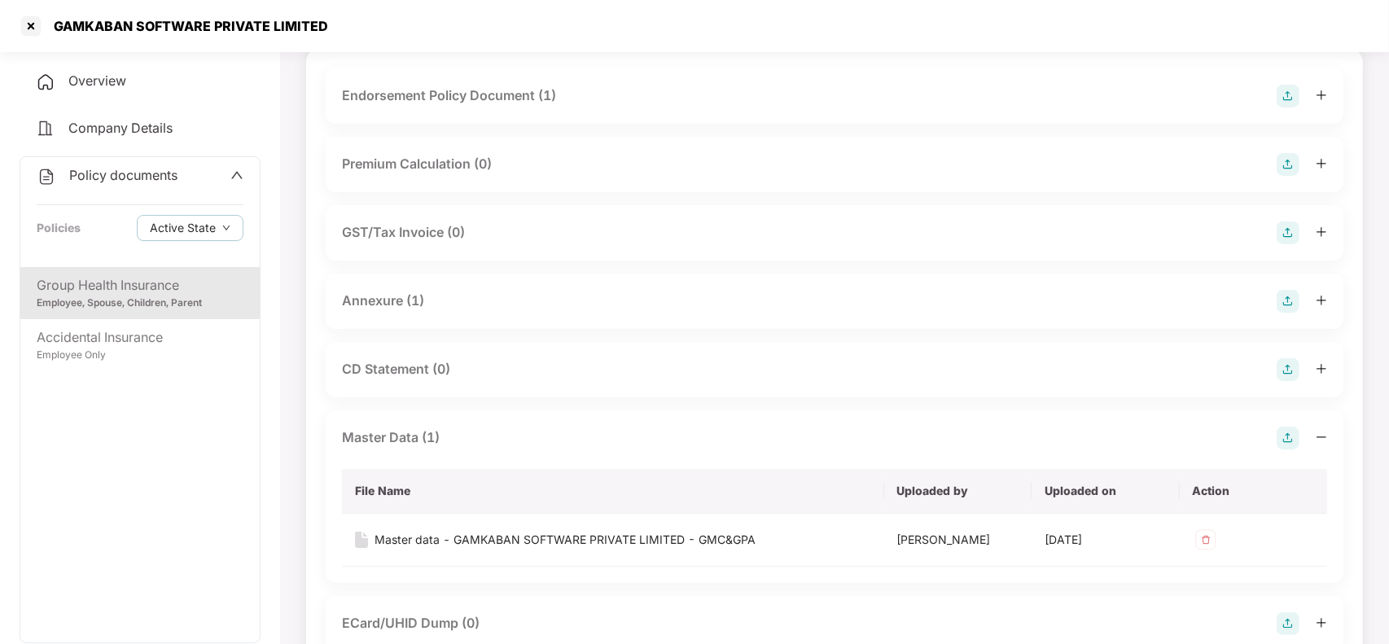
scroll to position [163, 0]
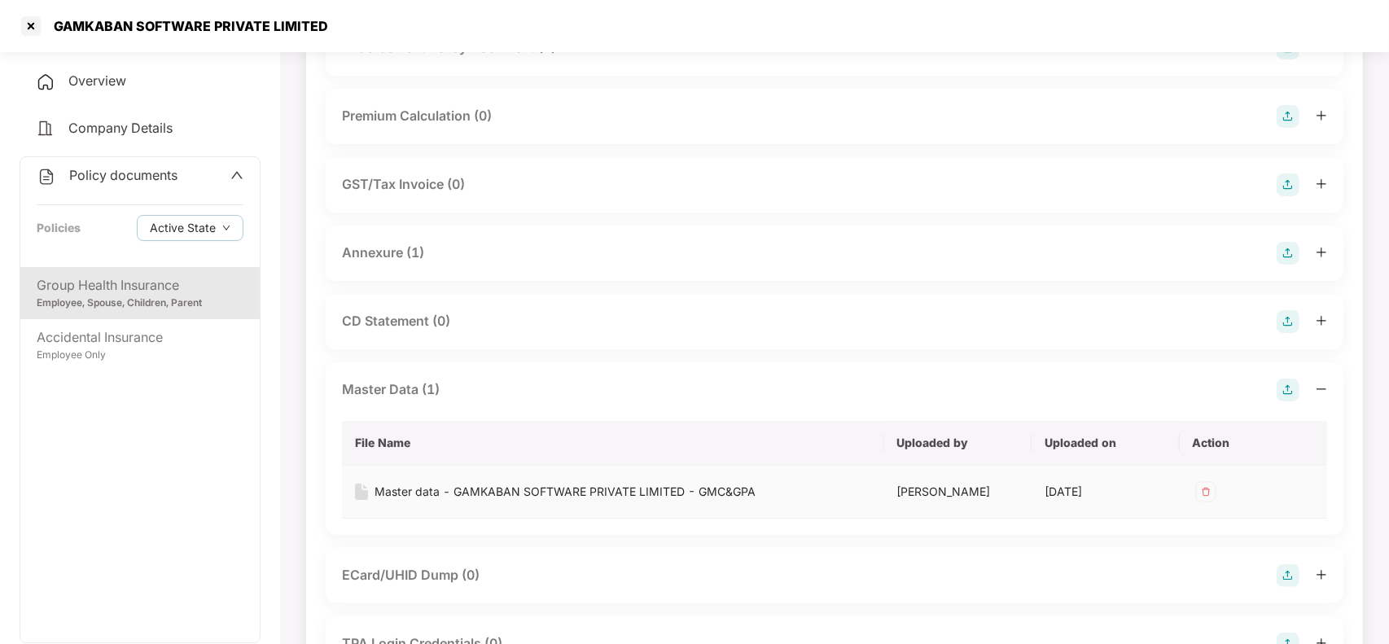
click at [472, 495] on div "Master data - GAMKABAN SOFTWARE PRIVATE LIMITED - GMC&GPA" at bounding box center [564, 492] width 381 height 18
click at [33, 21] on div at bounding box center [31, 26] width 26 height 26
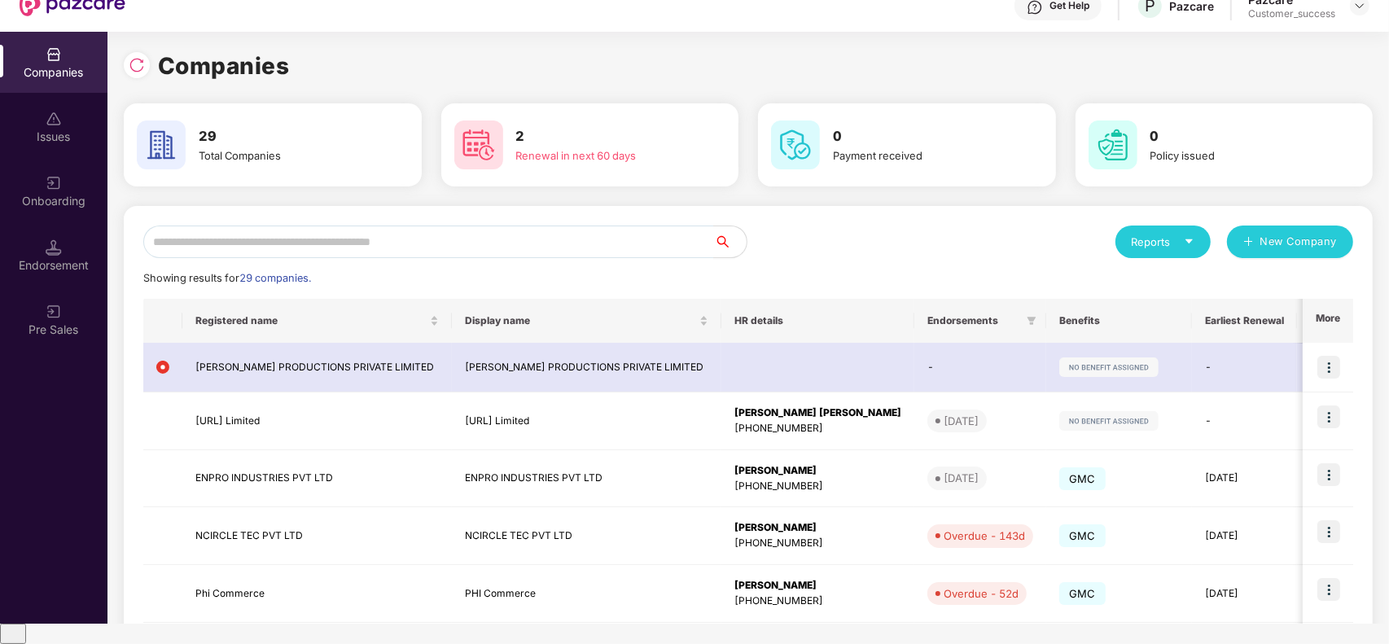
scroll to position [0, 0]
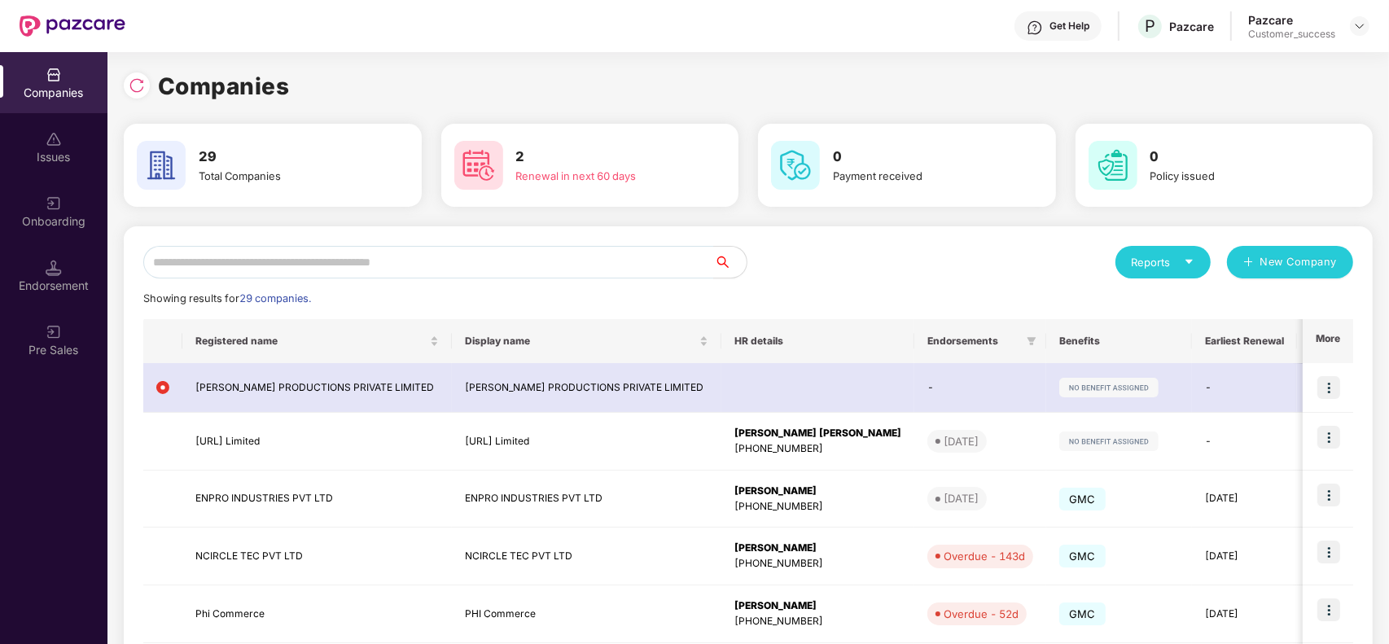
click at [1352, 37] on div "Pazcare Customer_success" at bounding box center [1308, 26] width 121 height 28
click at [1358, 31] on img at bounding box center [1359, 26] width 13 height 13
click at [1263, 88] on div "Switch Partner" at bounding box center [1284, 96] width 212 height 32
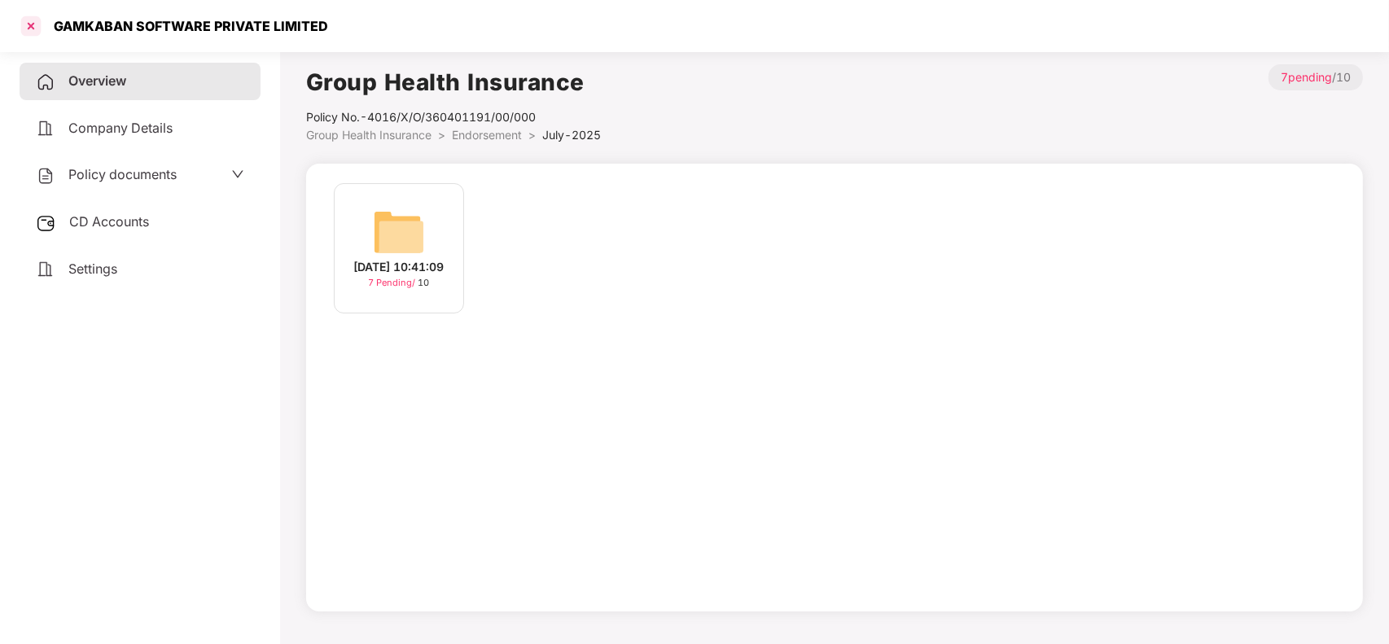
click at [29, 26] on div at bounding box center [31, 26] width 26 height 26
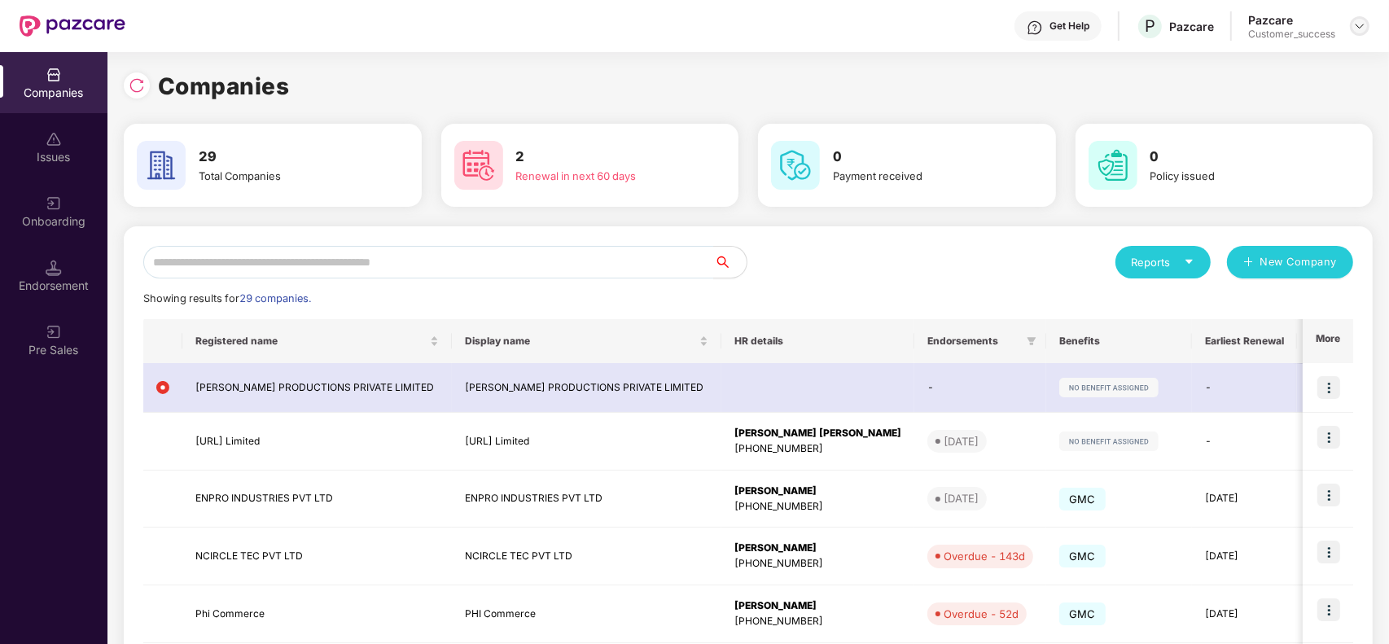
click at [1356, 26] on img at bounding box center [1359, 26] width 13 height 13
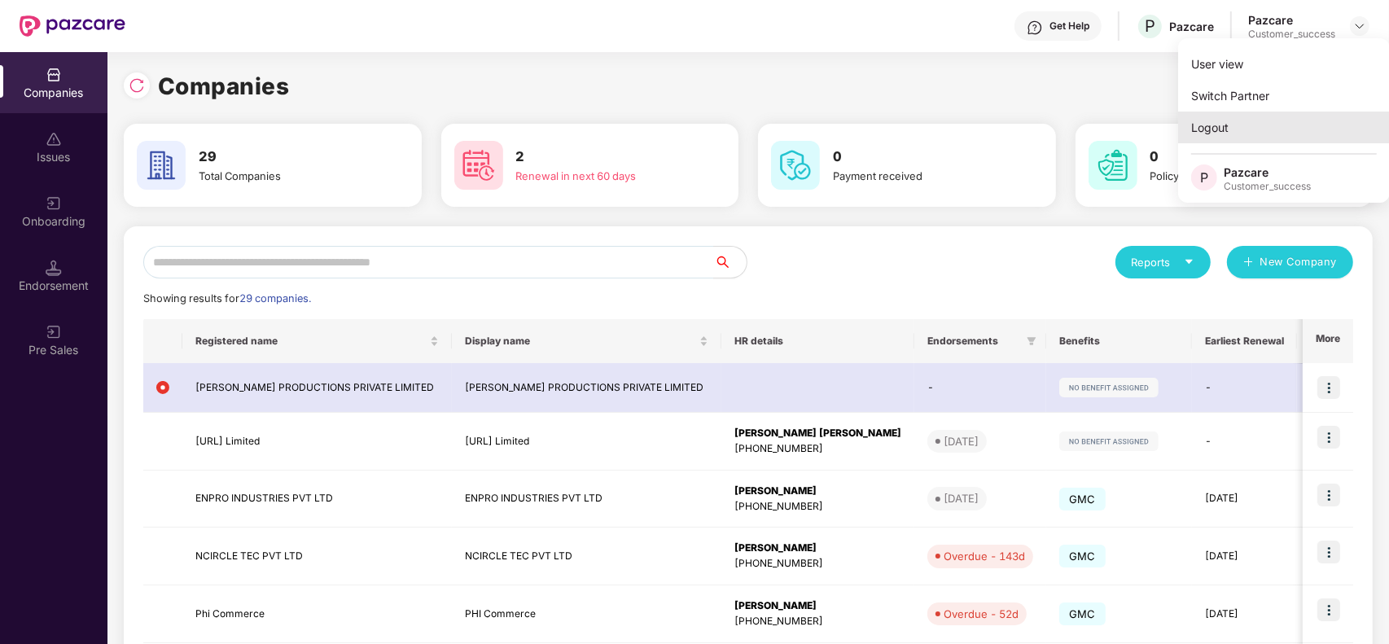
click at [1219, 127] on div "Logout" at bounding box center [1284, 128] width 212 height 32
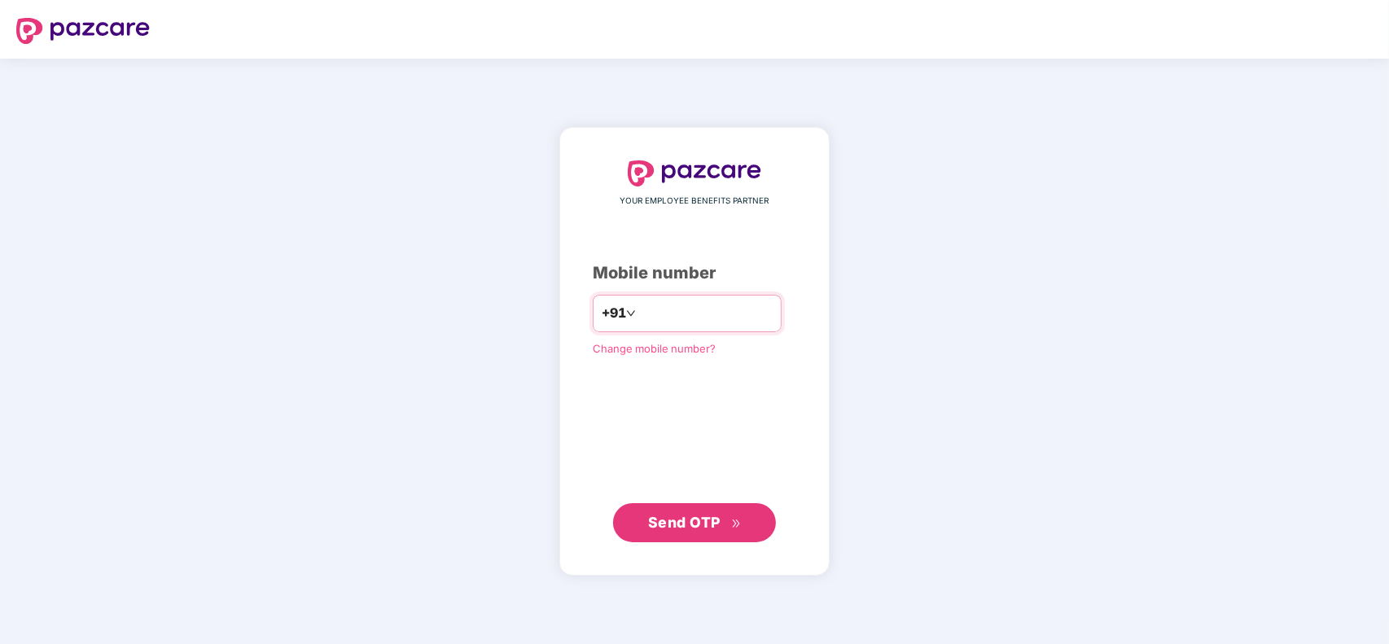
click at [685, 311] on input "number" at bounding box center [706, 313] width 134 height 26
type input "**********"
click at [663, 518] on span "Send OTP" at bounding box center [684, 521] width 72 height 17
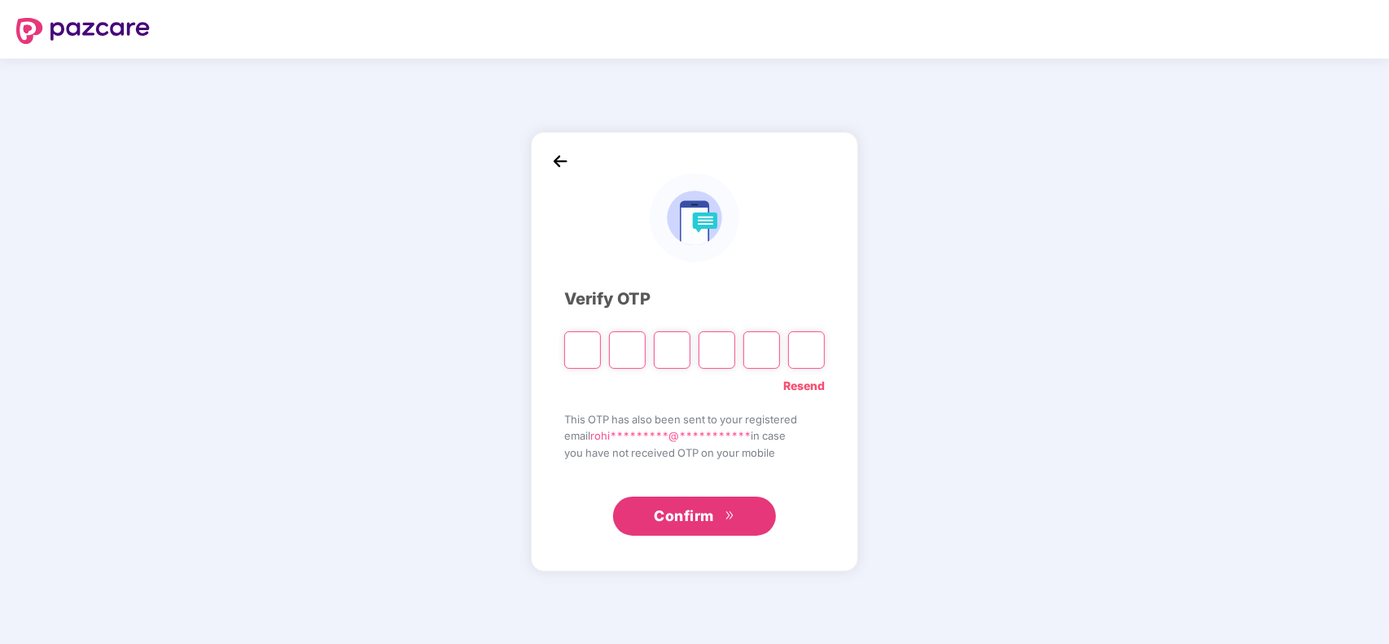
click at [580, 362] on input "Please enter verification code. Digit 1" at bounding box center [582, 349] width 37 height 37
type input "*"
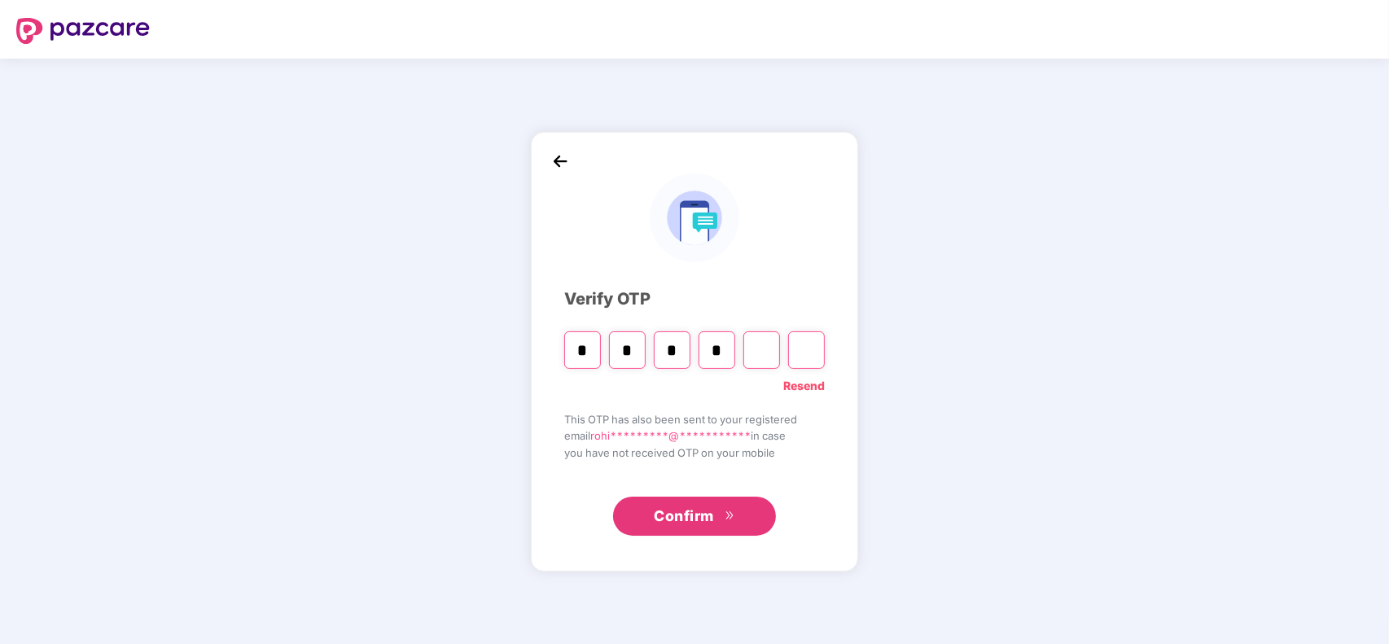
type input "*"
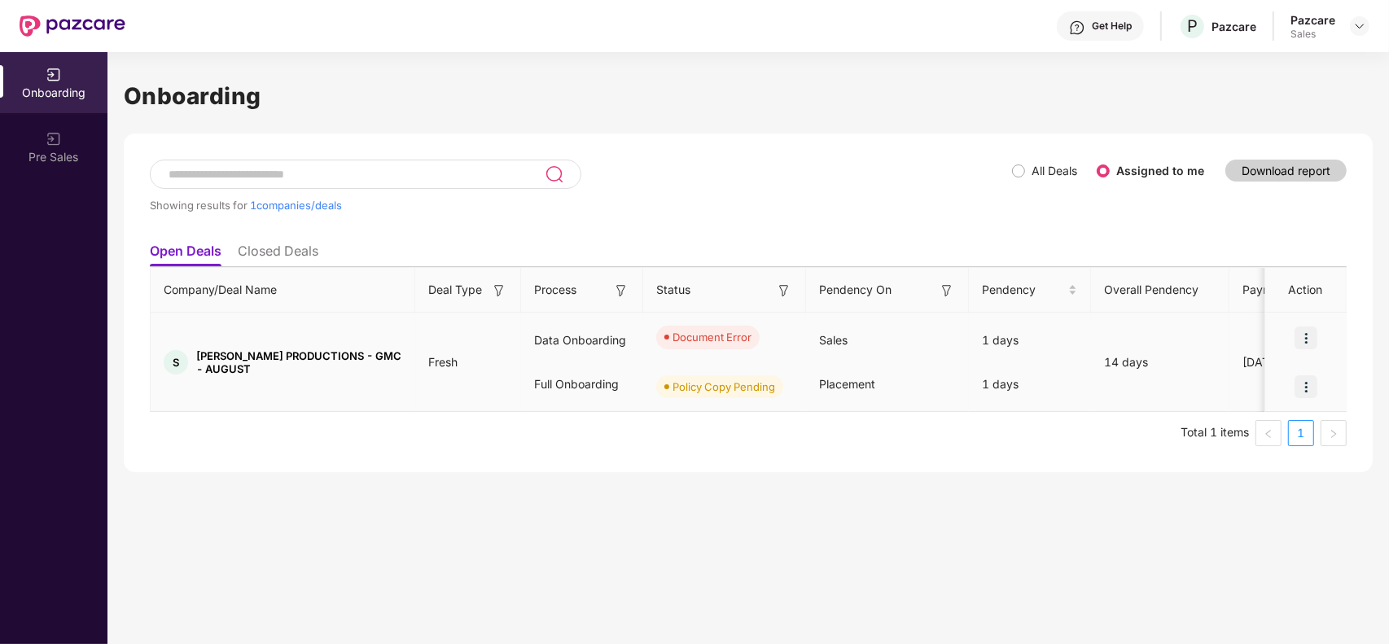
click at [1301, 338] on img at bounding box center [1305, 337] width 23 height 23
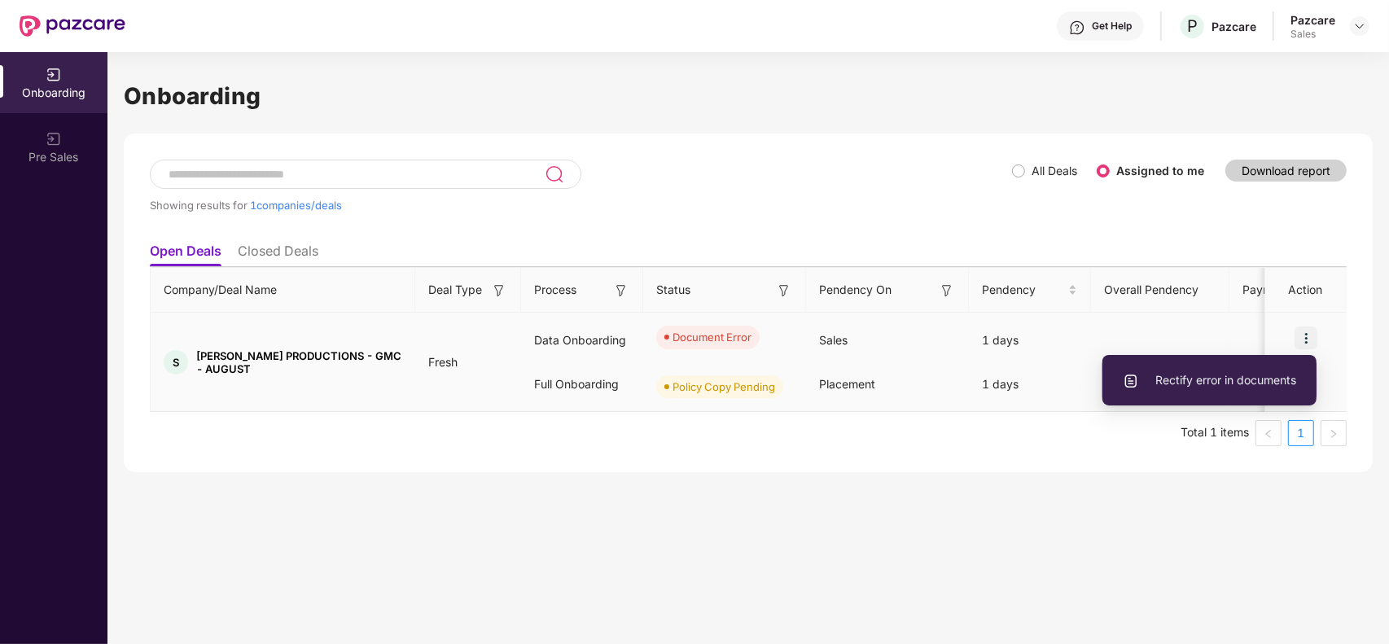
click at [1219, 392] on li "Rectify error in documents" at bounding box center [1209, 380] width 214 height 34
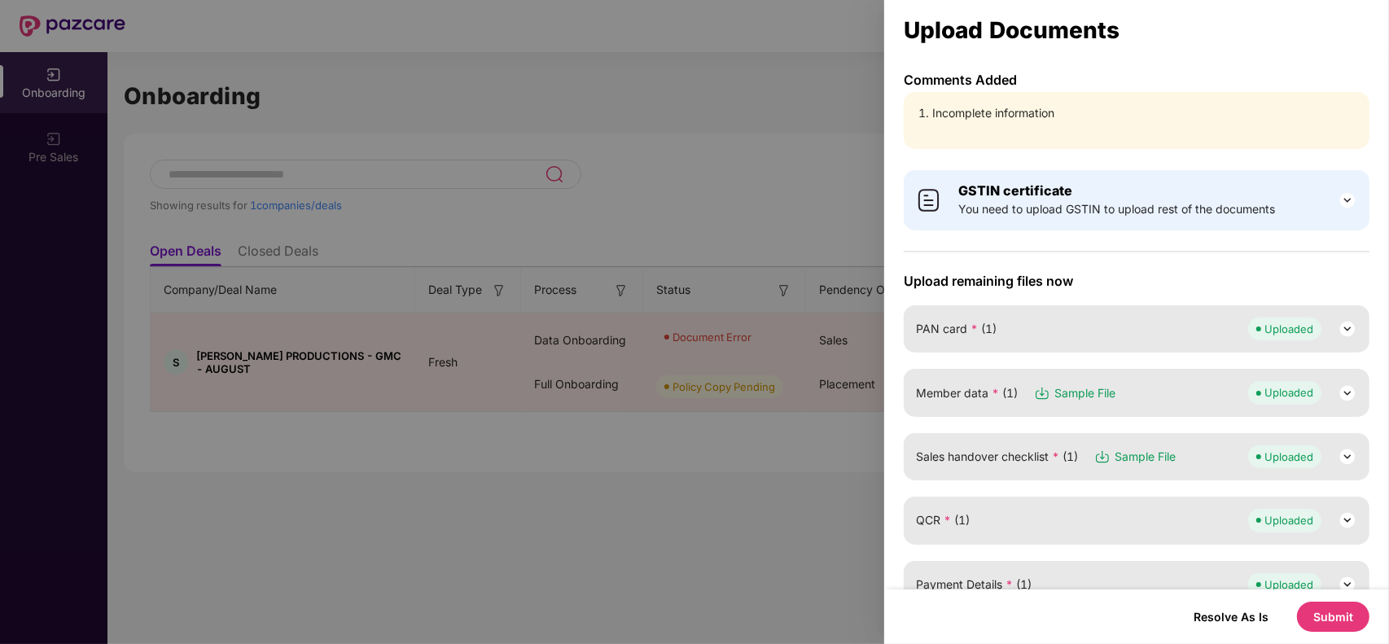
click at [1087, 392] on span "Sample File" at bounding box center [1084, 393] width 61 height 18
click at [1350, 395] on img at bounding box center [1347, 393] width 20 height 20
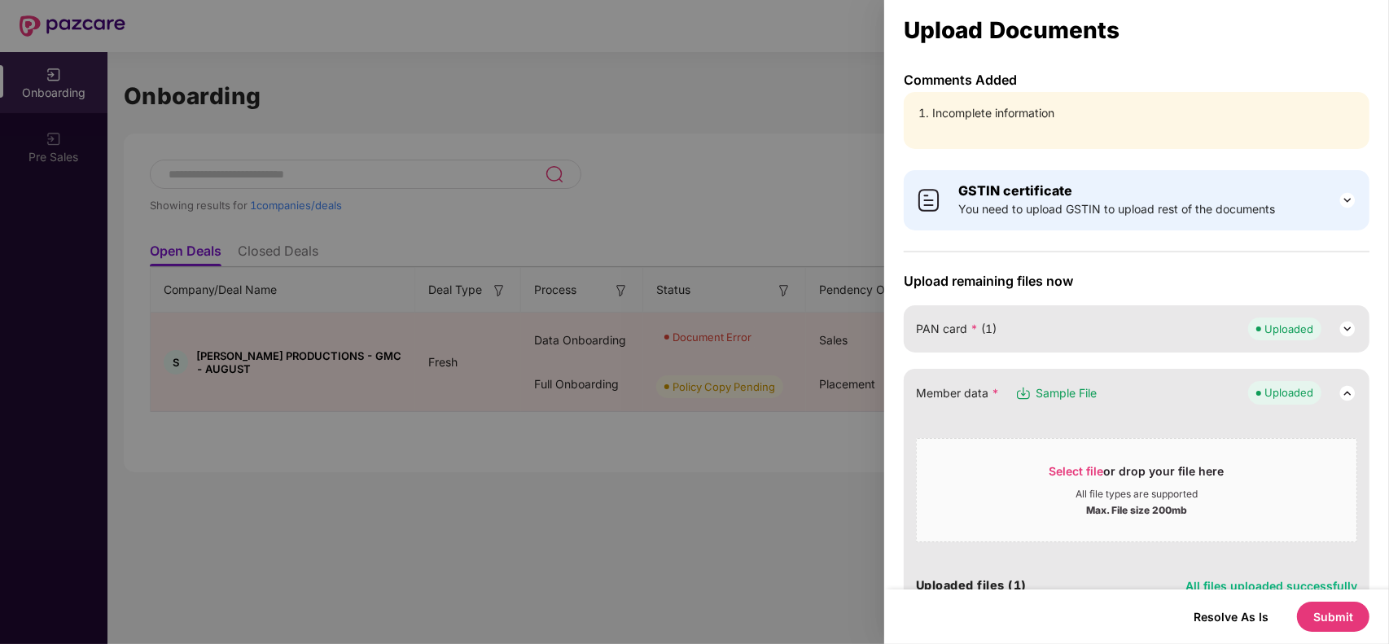
click at [1345, 391] on img at bounding box center [1347, 393] width 20 height 20
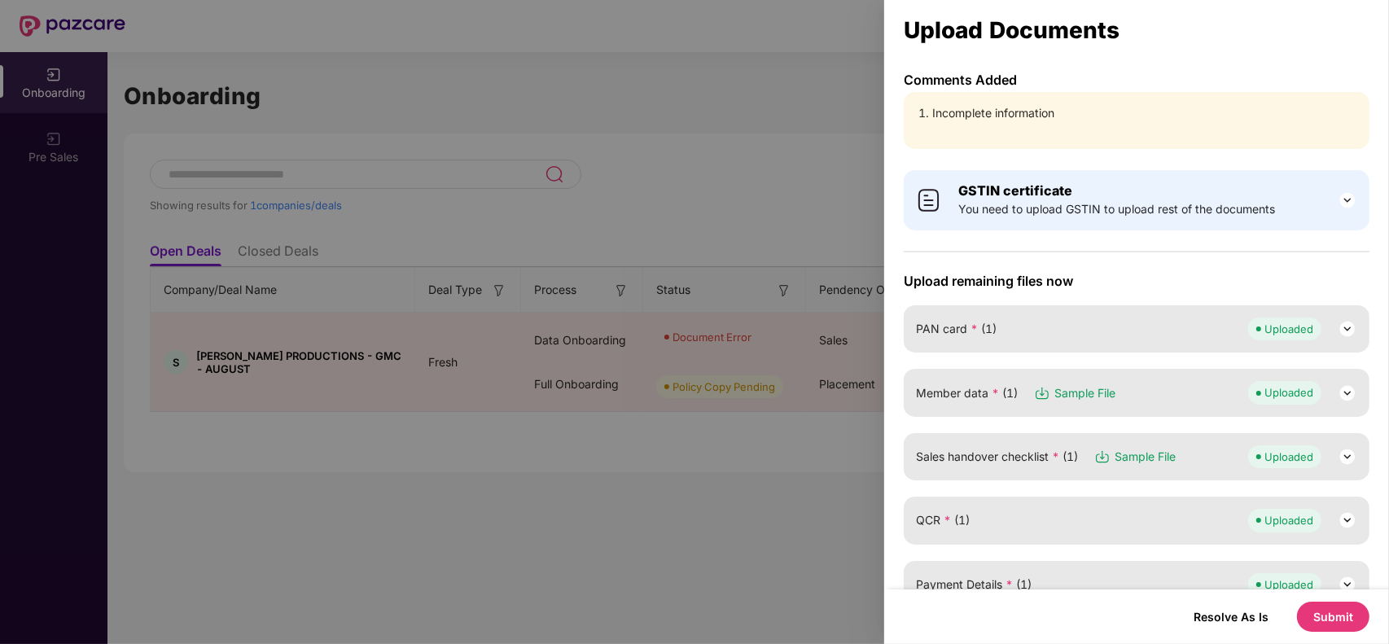
click at [1364, 416] on div "Upload remaining files now PAN card * (1) Uploaded Member data * (1) Sample Fil…" at bounding box center [1137, 568] width 466 height 591
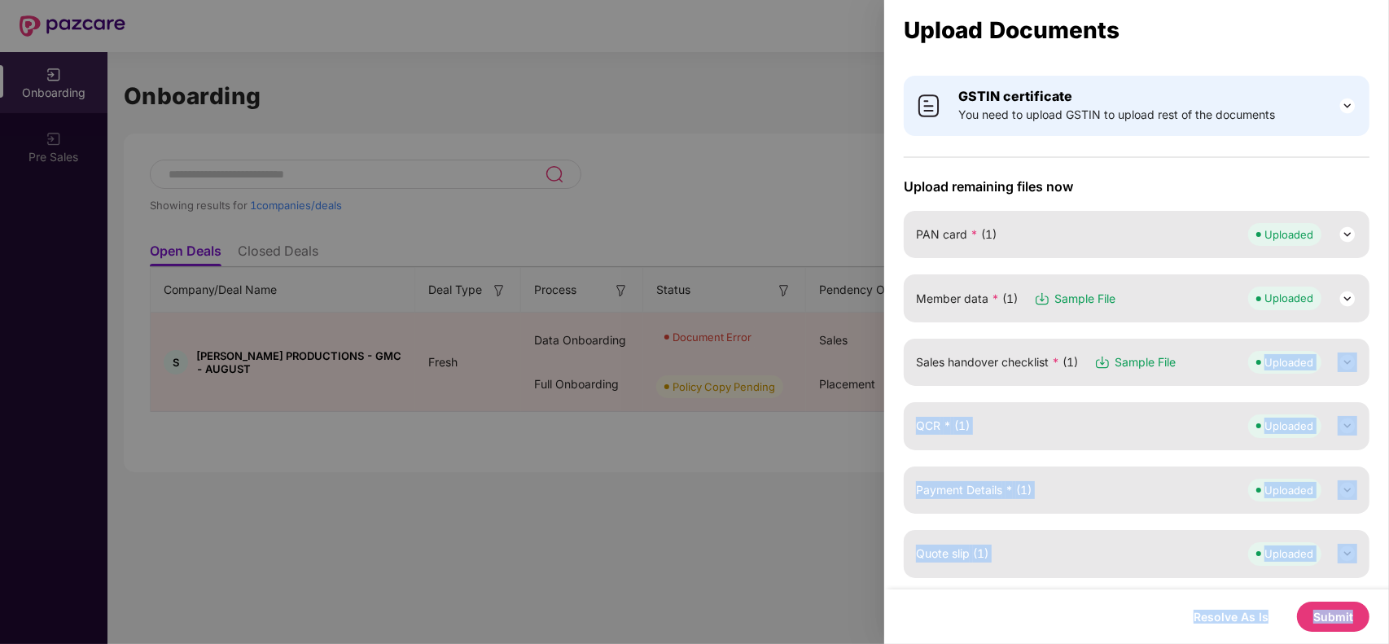
scroll to position [281, 0]
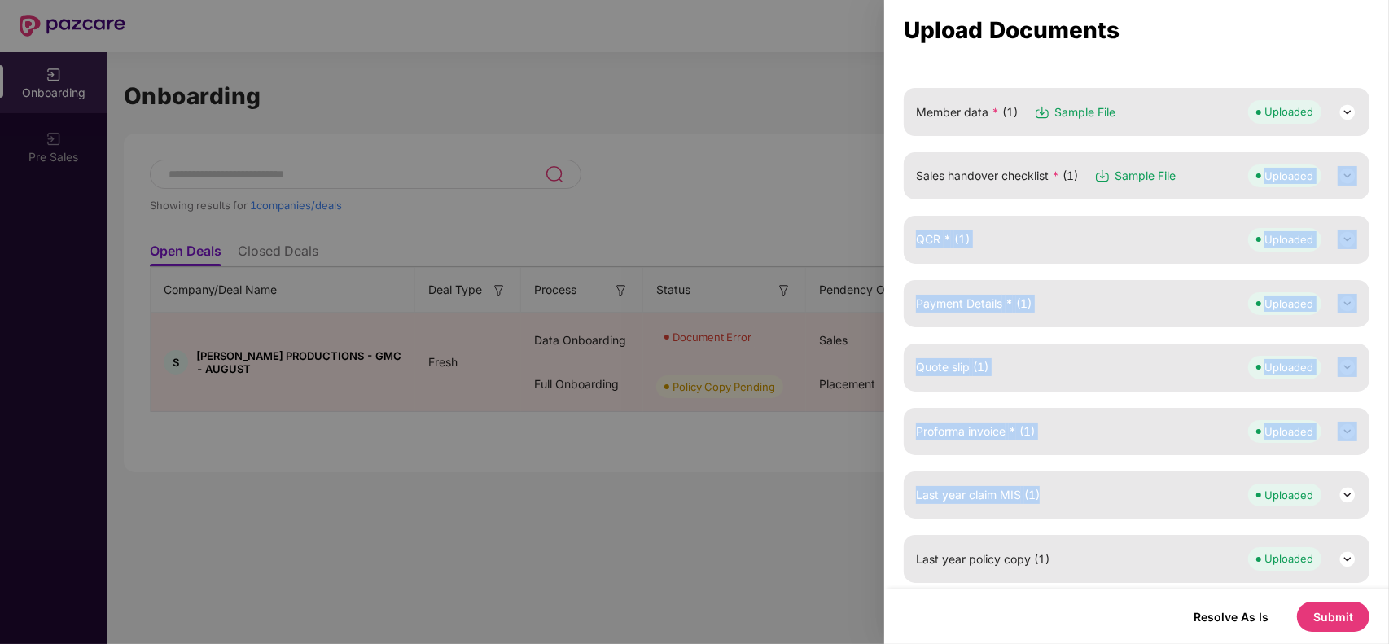
drag, startPoint x: 1372, startPoint y: 480, endPoint x: 1388, endPoint y: 462, distance: 24.2
click at [1388, 462] on div "Upload Documents Comments Added Incomplete information GSTIN certificate You ne…" at bounding box center [1136, 322] width 505 height 644
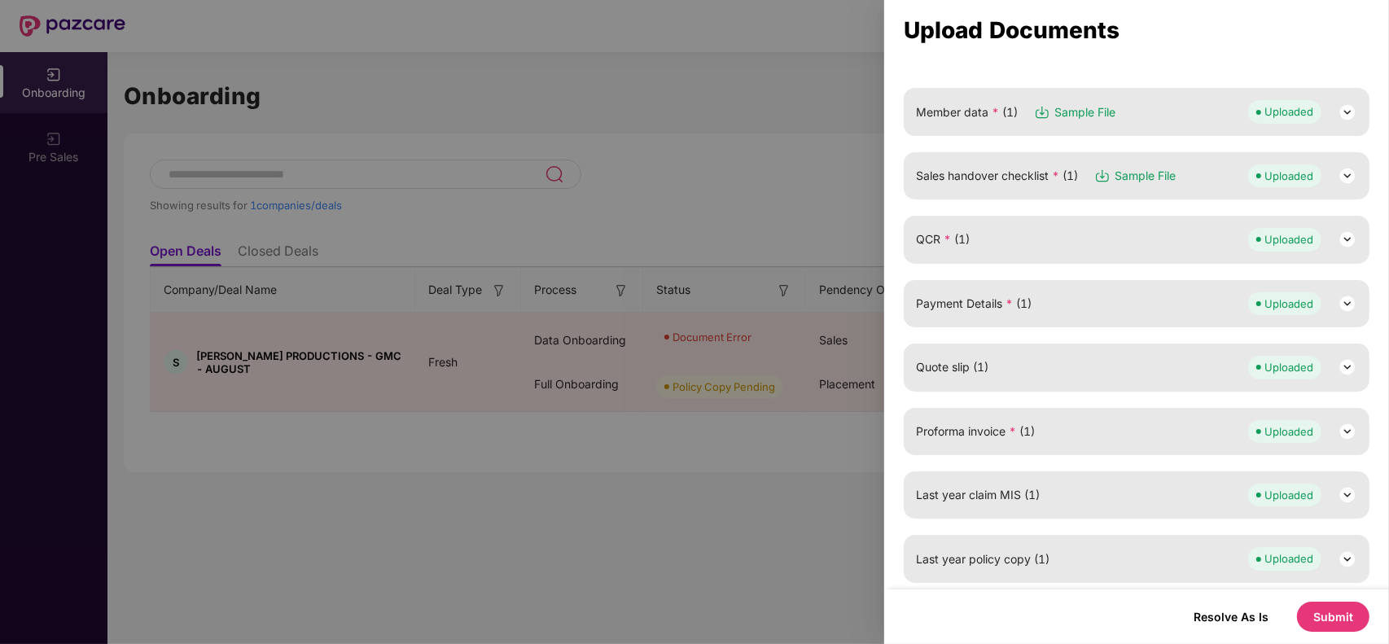
click at [1170, 65] on div "Upload Documents Comments Added Incomplete information GSTIN certificate You ne…" at bounding box center [1136, 322] width 505 height 644
click at [1340, 112] on img at bounding box center [1347, 113] width 20 height 20
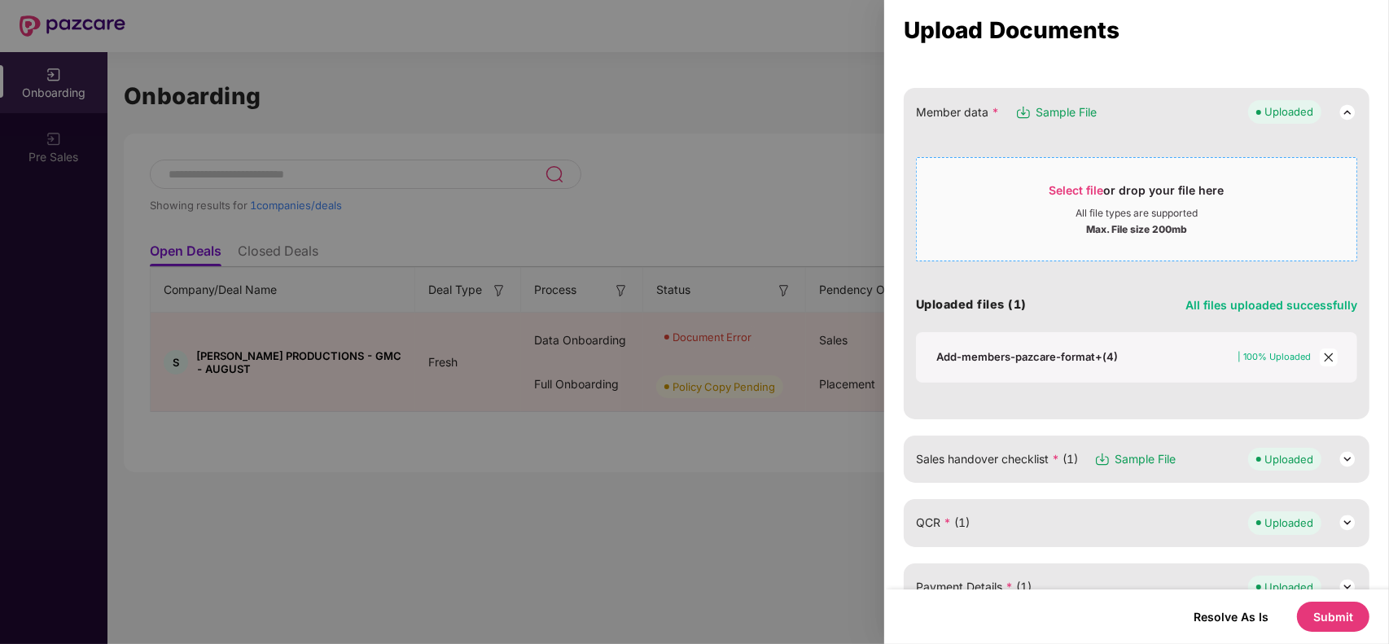
click at [1066, 184] on span "Select file" at bounding box center [1076, 190] width 55 height 14
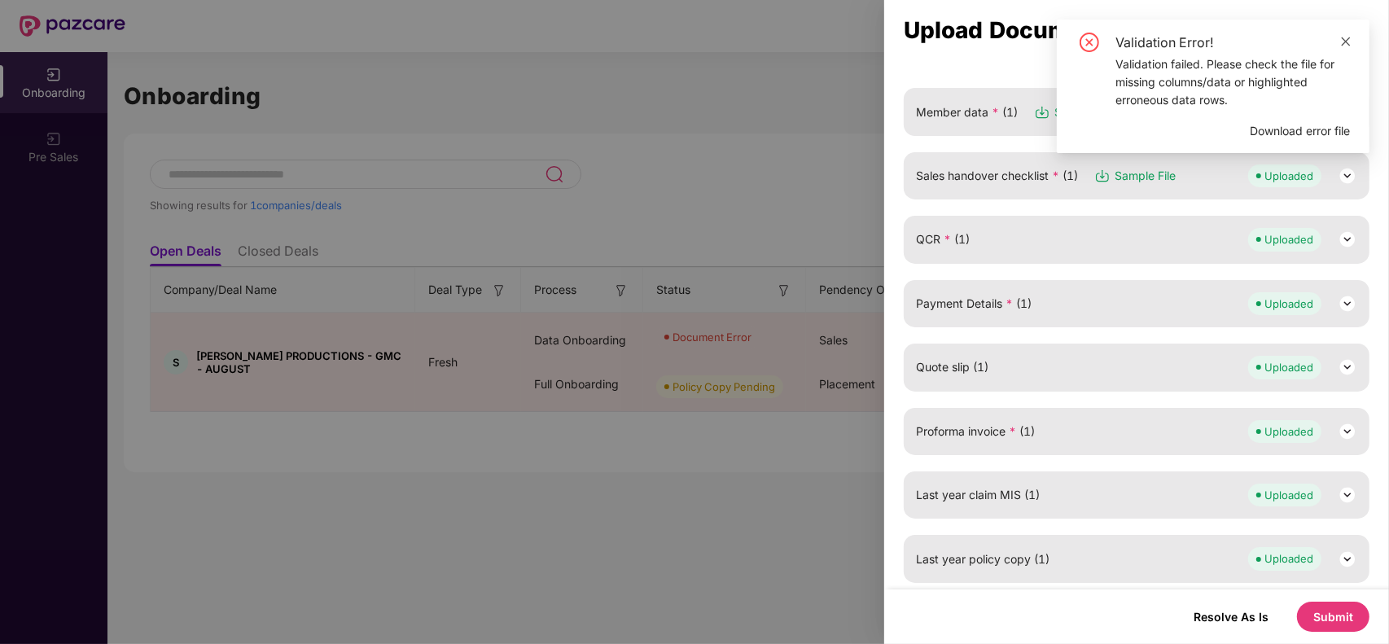
click at [1345, 46] on icon "close" at bounding box center [1345, 41] width 11 height 11
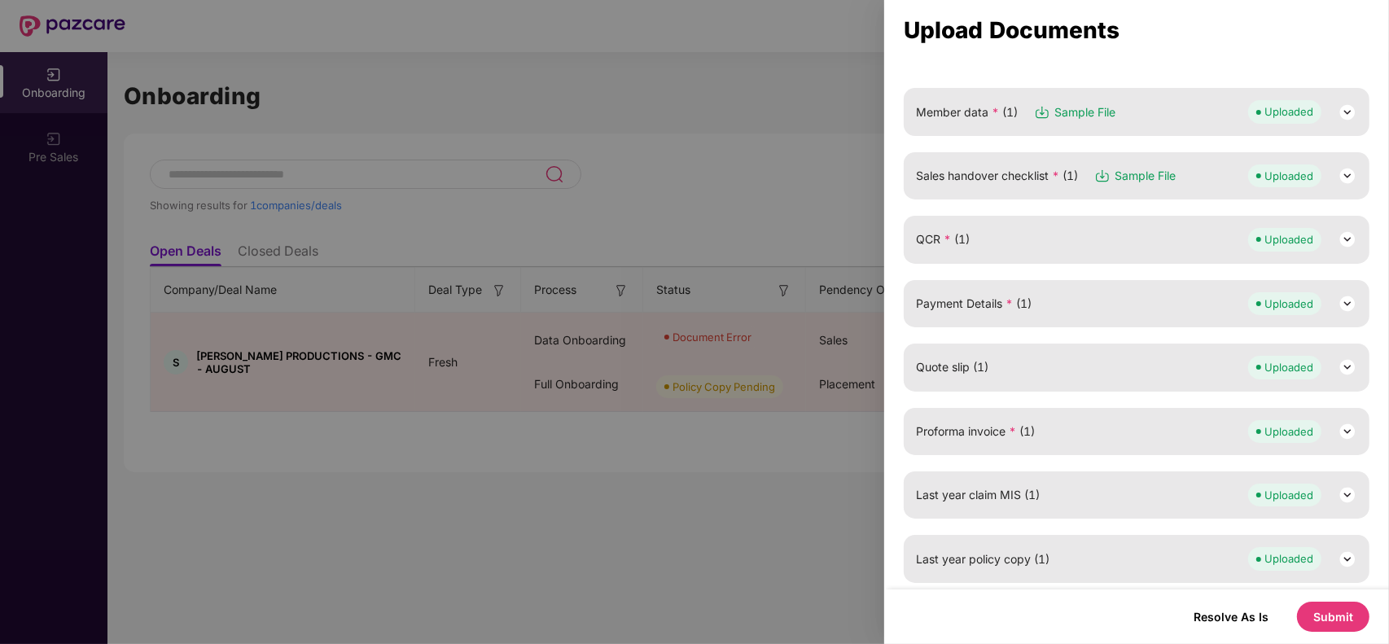
click at [1177, 112] on div "Member data * (1) Sample File Uploaded" at bounding box center [1136, 111] width 441 height 23
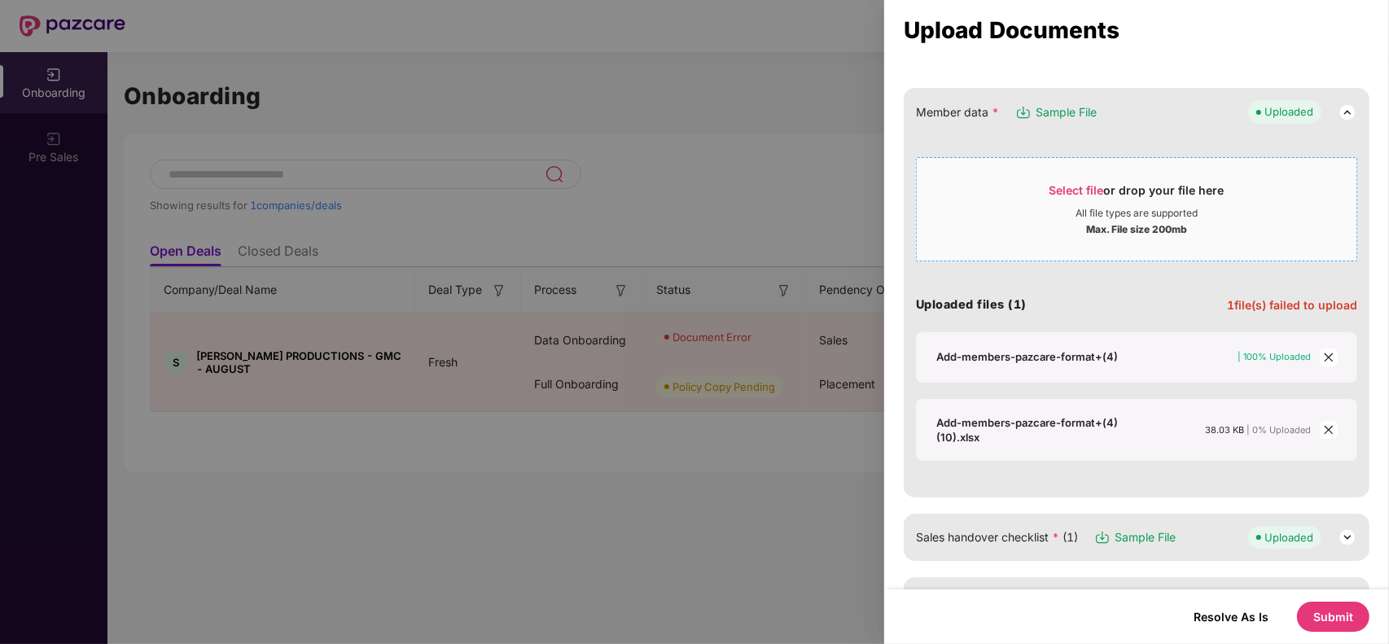
click at [1066, 192] on span "Select file" at bounding box center [1076, 190] width 55 height 14
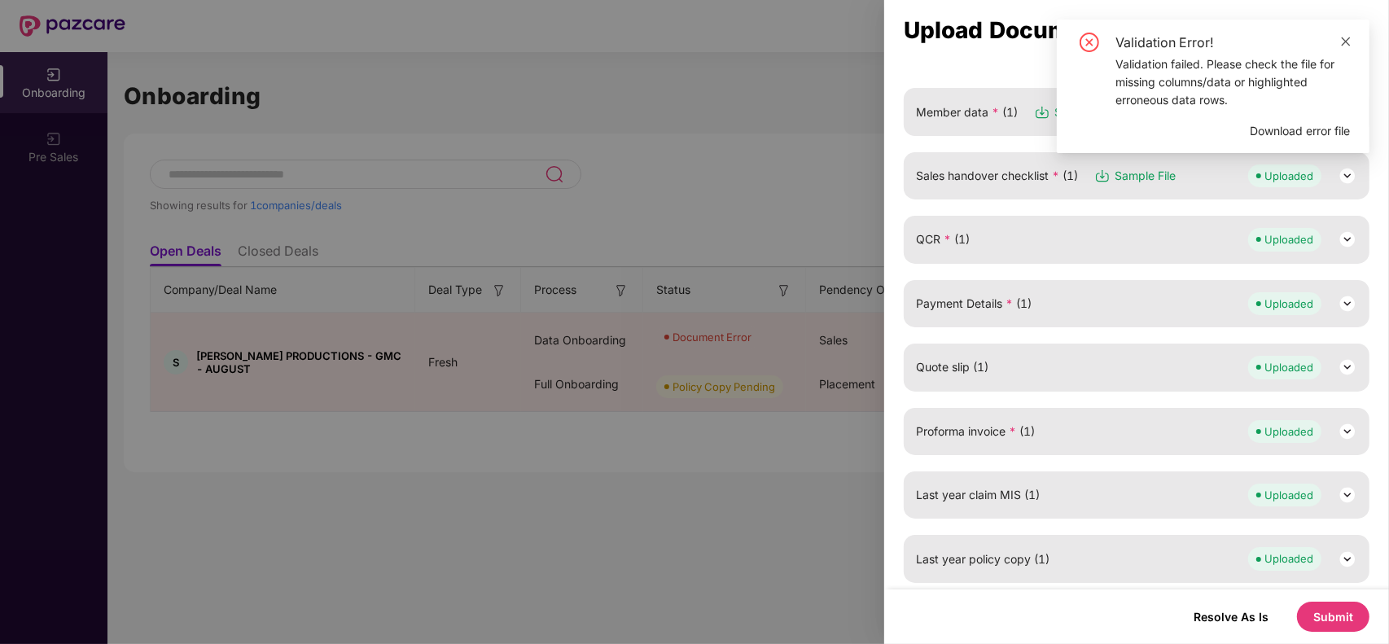
click at [1348, 42] on icon "close" at bounding box center [1345, 41] width 11 height 11
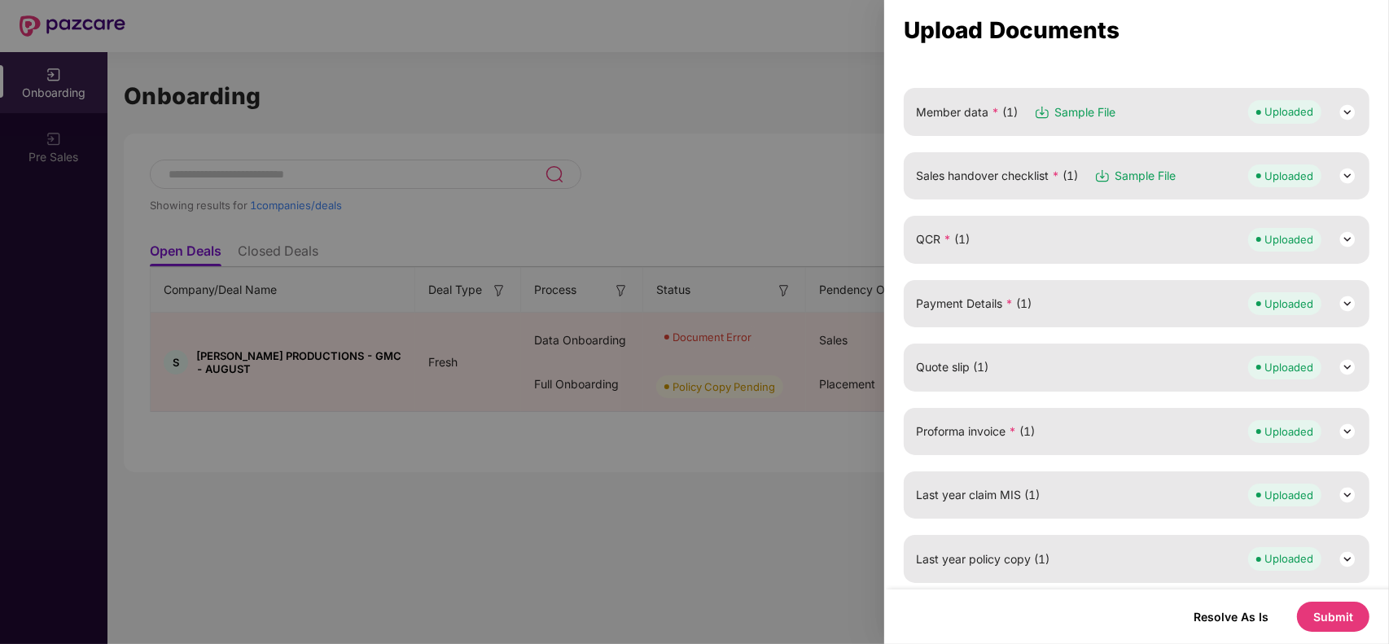
click at [1336, 619] on button "Submit" at bounding box center [1333, 617] width 72 height 30
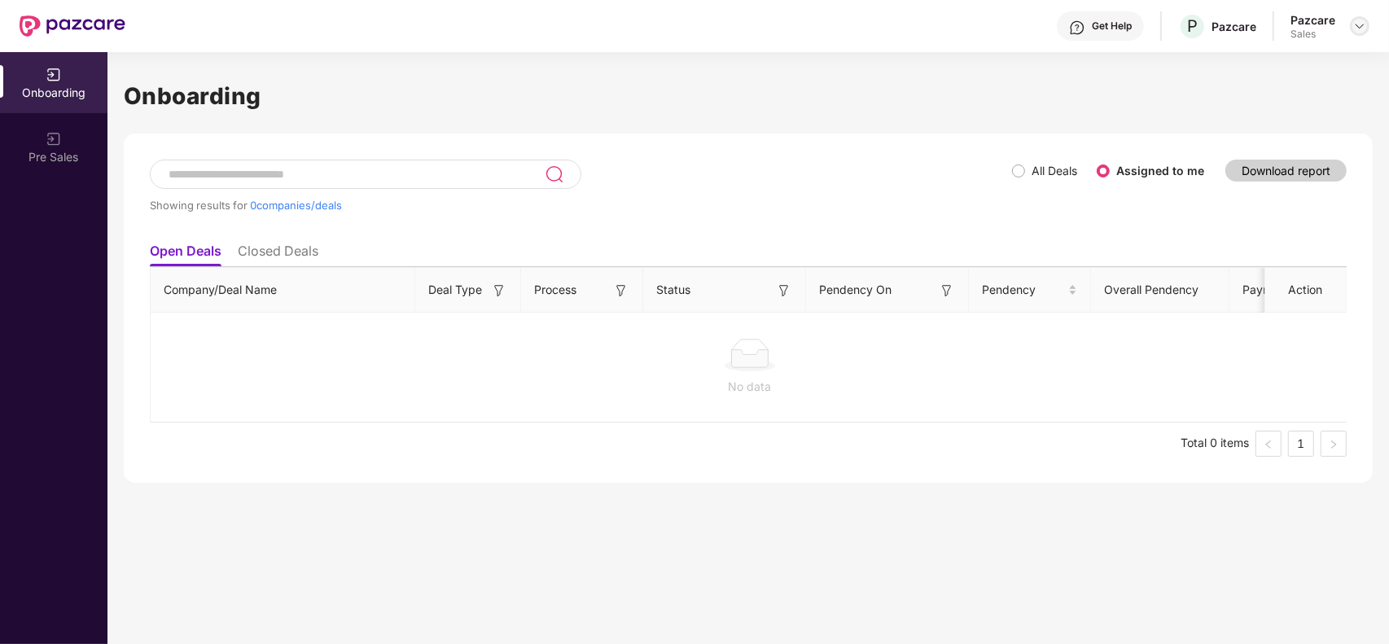
click at [1365, 26] on img at bounding box center [1359, 26] width 13 height 13
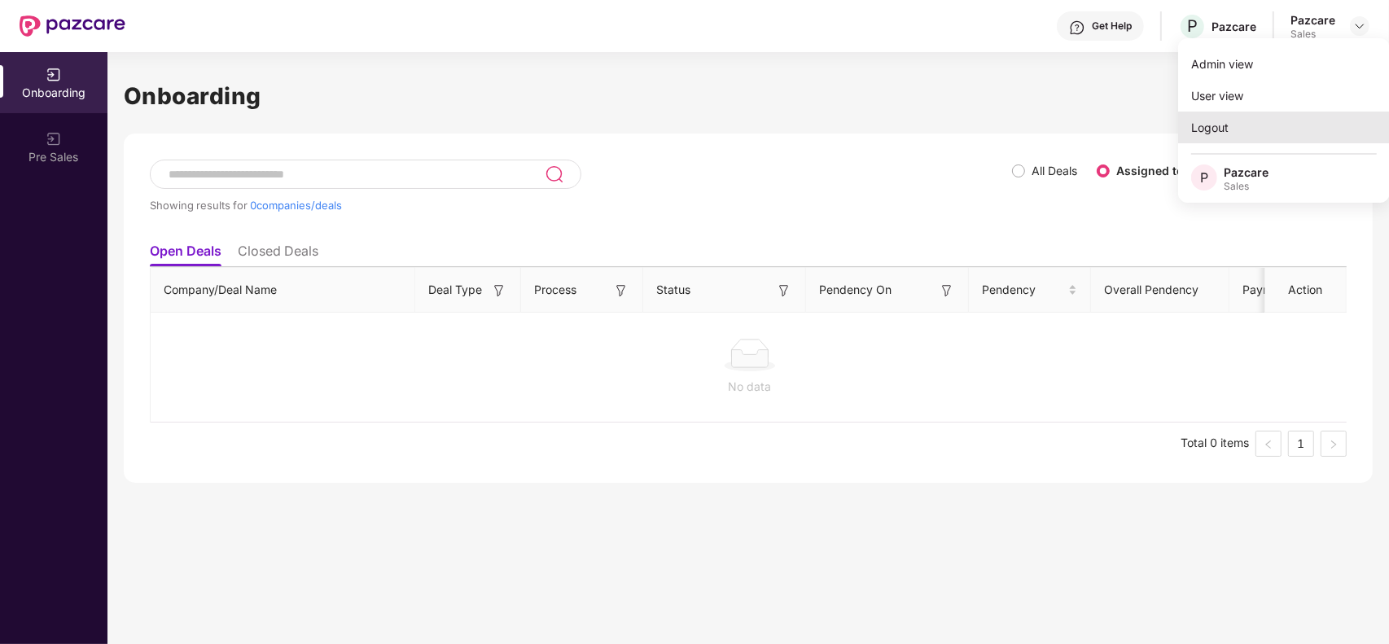
click at [1241, 118] on div "Logout" at bounding box center [1284, 128] width 212 height 32
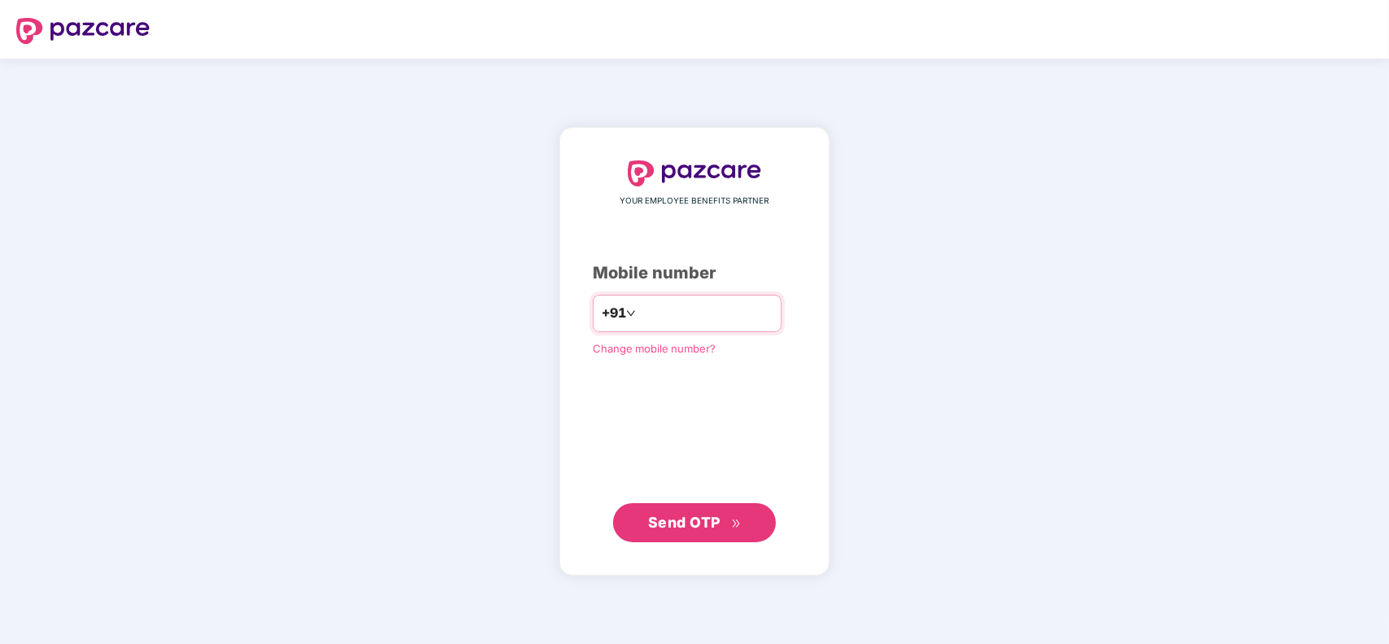
click at [639, 315] on input "number" at bounding box center [706, 313] width 134 height 26
type input "**********"
click at [685, 523] on span "Send OTP" at bounding box center [684, 522] width 72 height 17
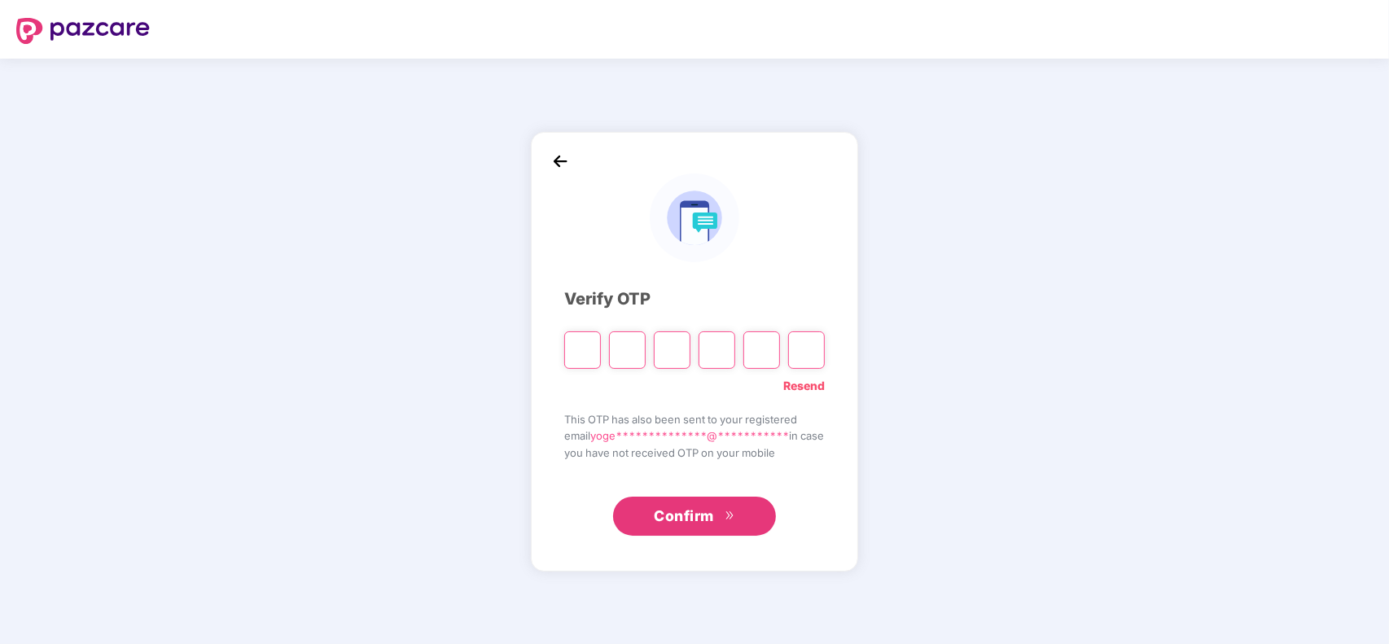
type input "*"
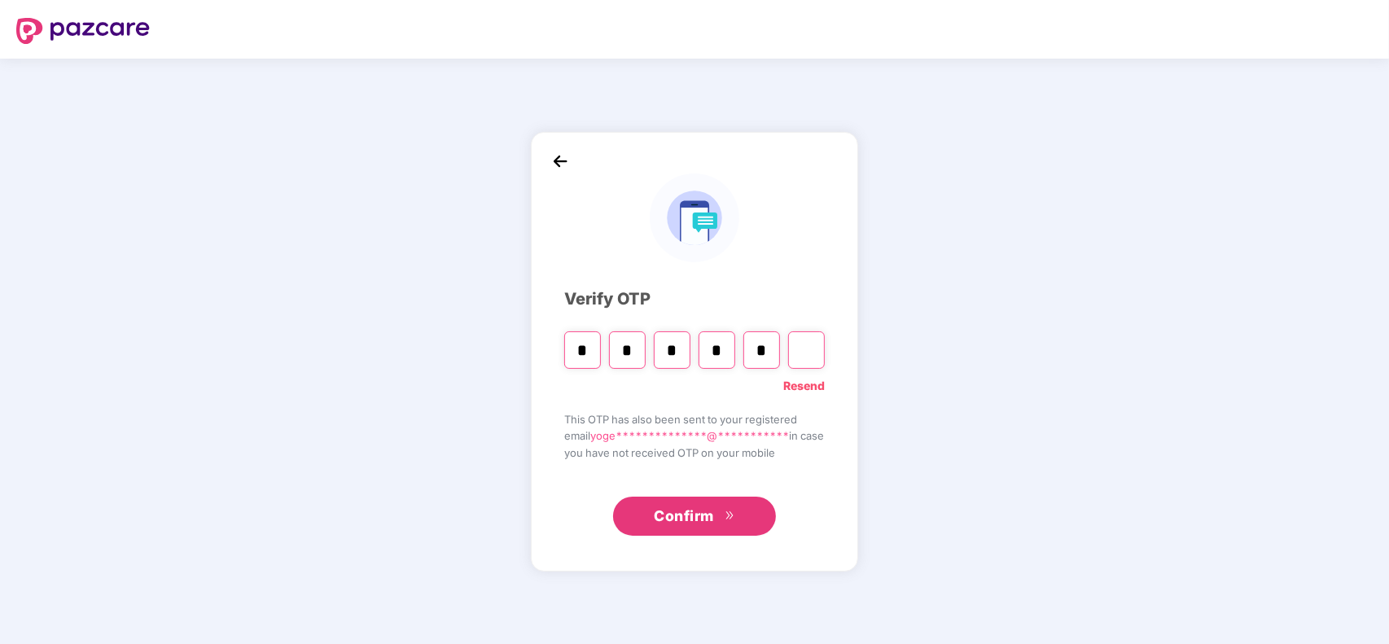
type input "*"
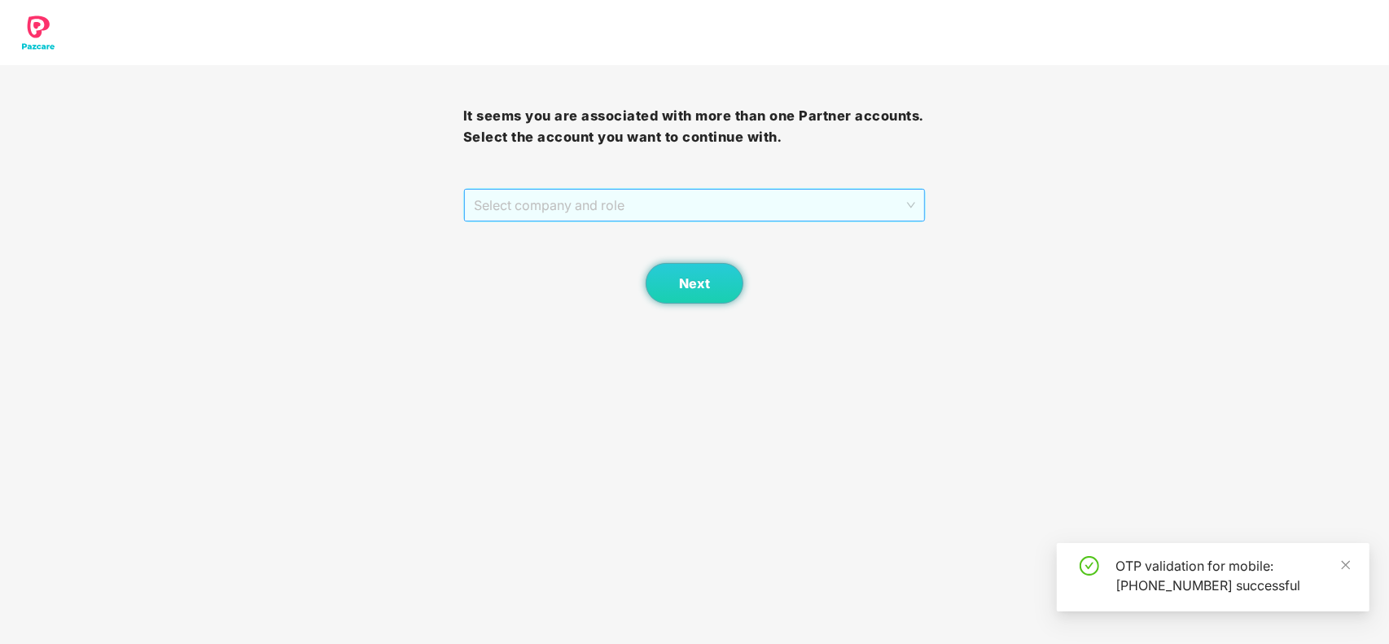
click at [571, 208] on span "Select company and role" at bounding box center [695, 205] width 442 height 31
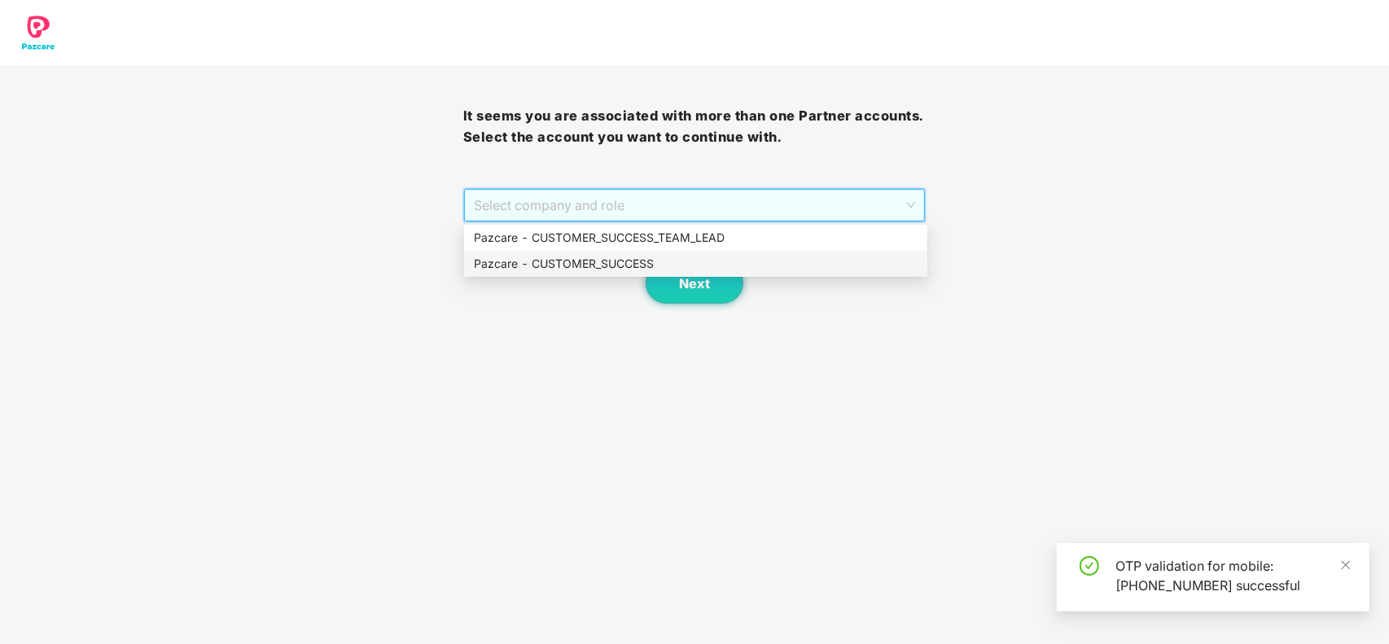
click at [572, 255] on div "Pazcare - CUSTOMER_SUCCESS" at bounding box center [696, 264] width 444 height 18
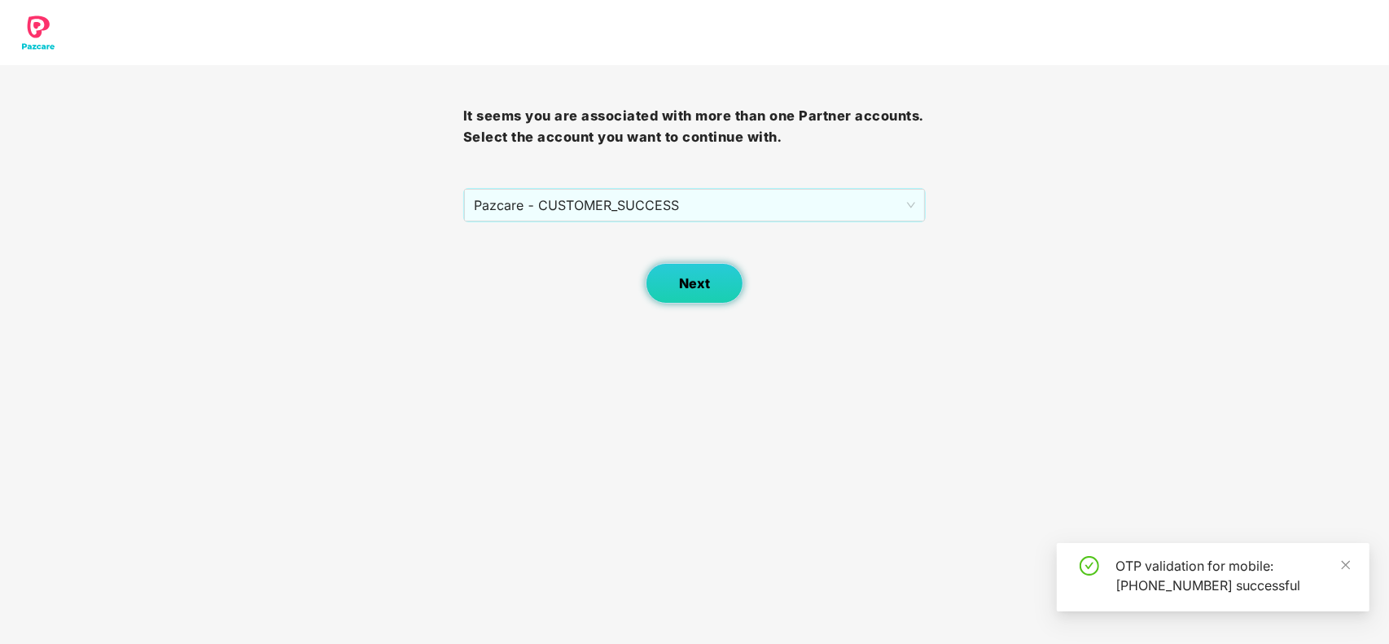
click at [689, 294] on button "Next" at bounding box center [695, 283] width 98 height 41
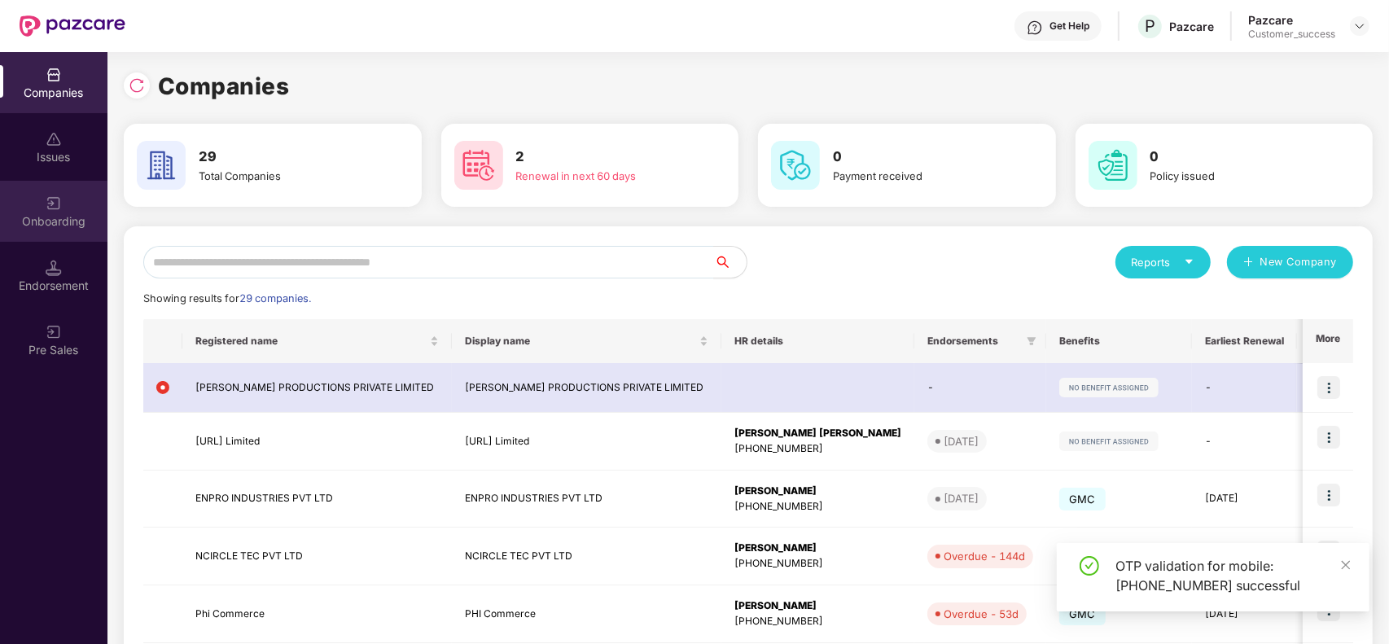
click at [62, 212] on div "Onboarding" at bounding box center [53, 211] width 107 height 61
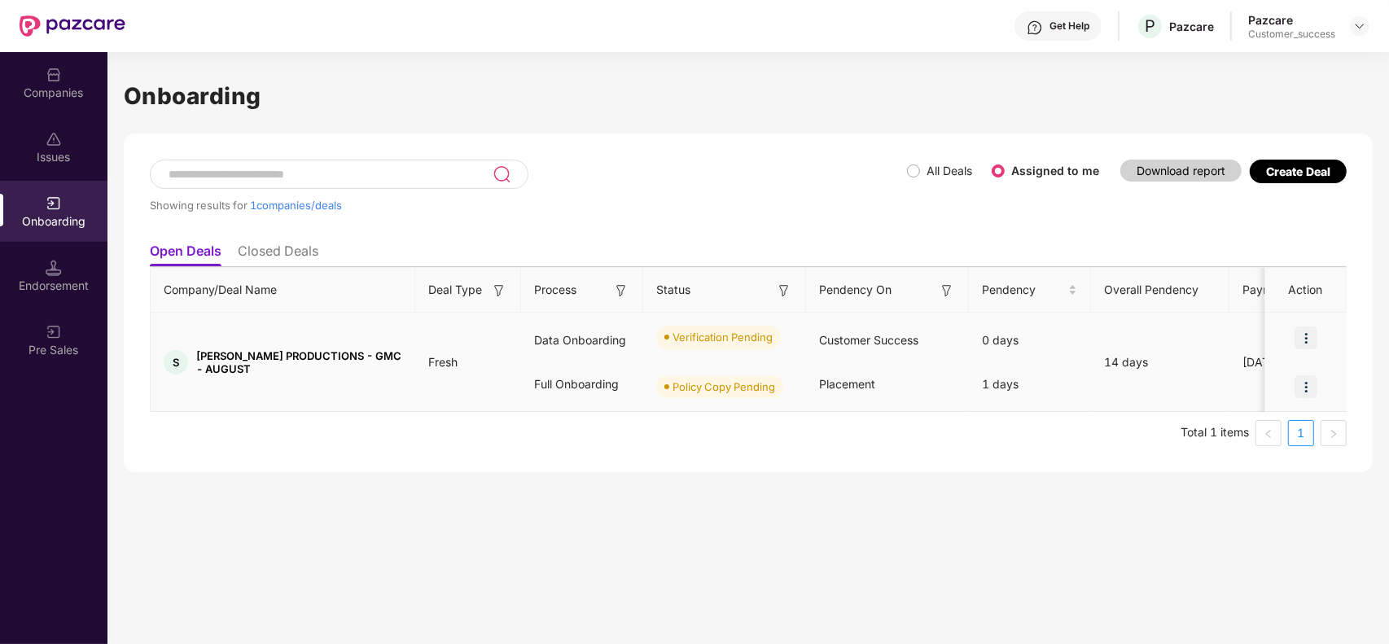
click at [1312, 338] on img at bounding box center [1305, 337] width 23 height 23
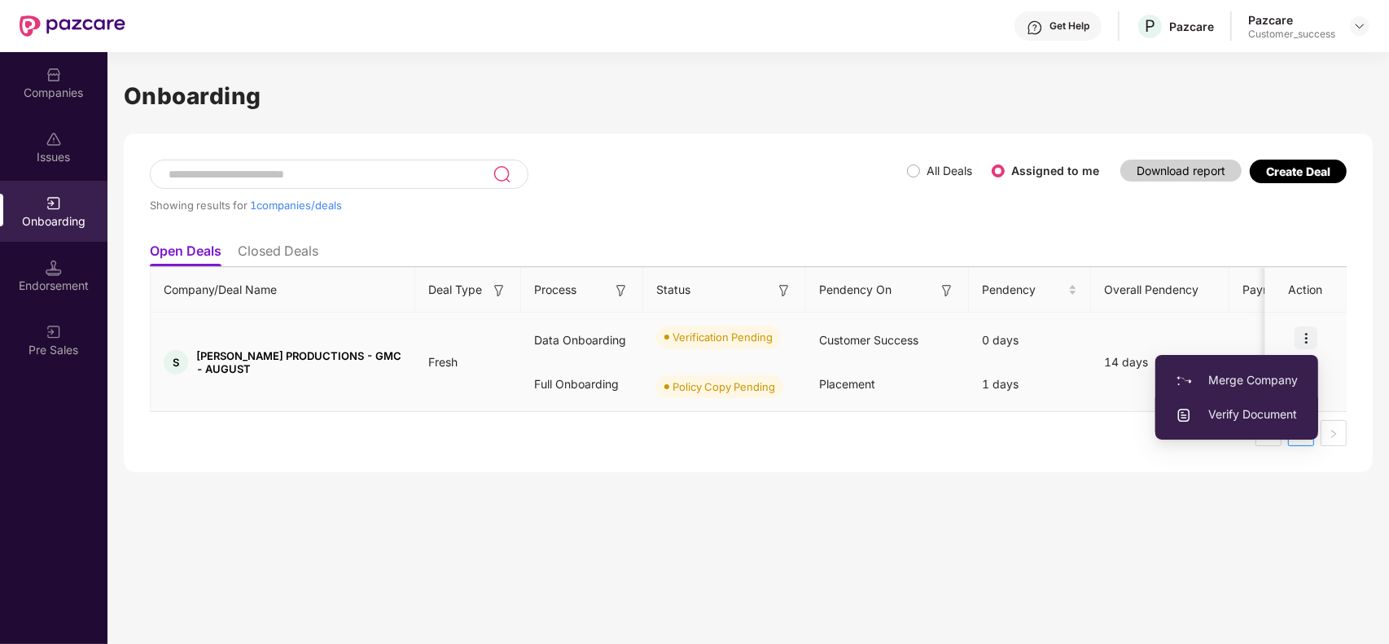
click at [1239, 414] on span "Verify Document" at bounding box center [1236, 414] width 122 height 18
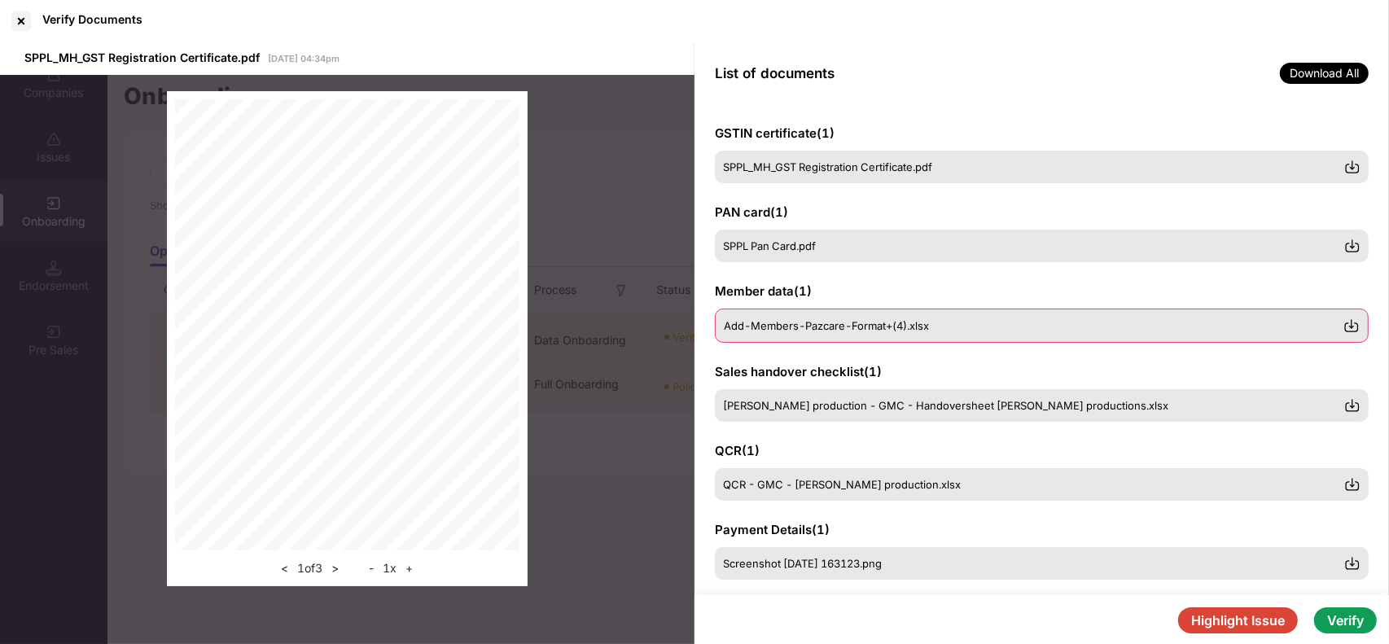
click at [1187, 327] on div "Add-Members-Pazcare-Format+(4).xlsx" at bounding box center [1033, 325] width 619 height 13
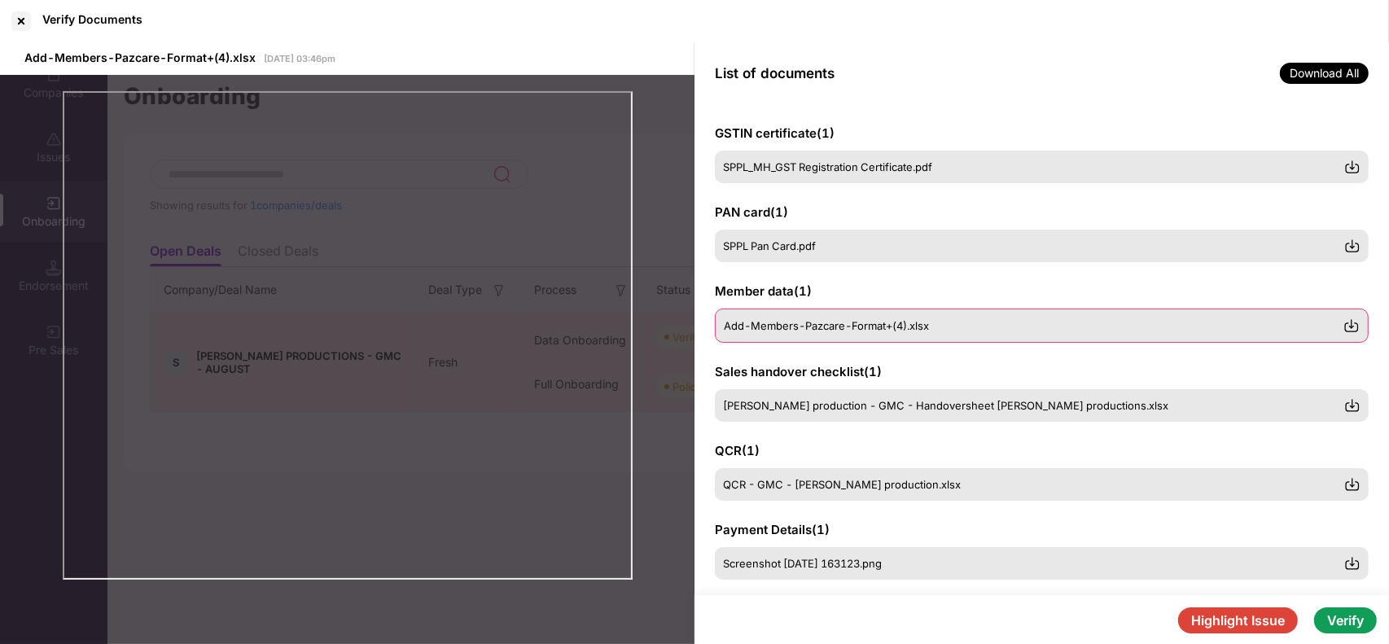
click at [978, 326] on div "Add-Members-Pazcare-Format+(4).xlsx" at bounding box center [1033, 325] width 619 height 13
drag, startPoint x: 926, startPoint y: 324, endPoint x: 948, endPoint y: 327, distance: 23.0
click at [948, 327] on div "Add-Members-Pazcare-Format+(4).xlsx" at bounding box center [1033, 325] width 619 height 13
drag, startPoint x: 722, startPoint y: 323, endPoint x: 965, endPoint y: 322, distance: 243.4
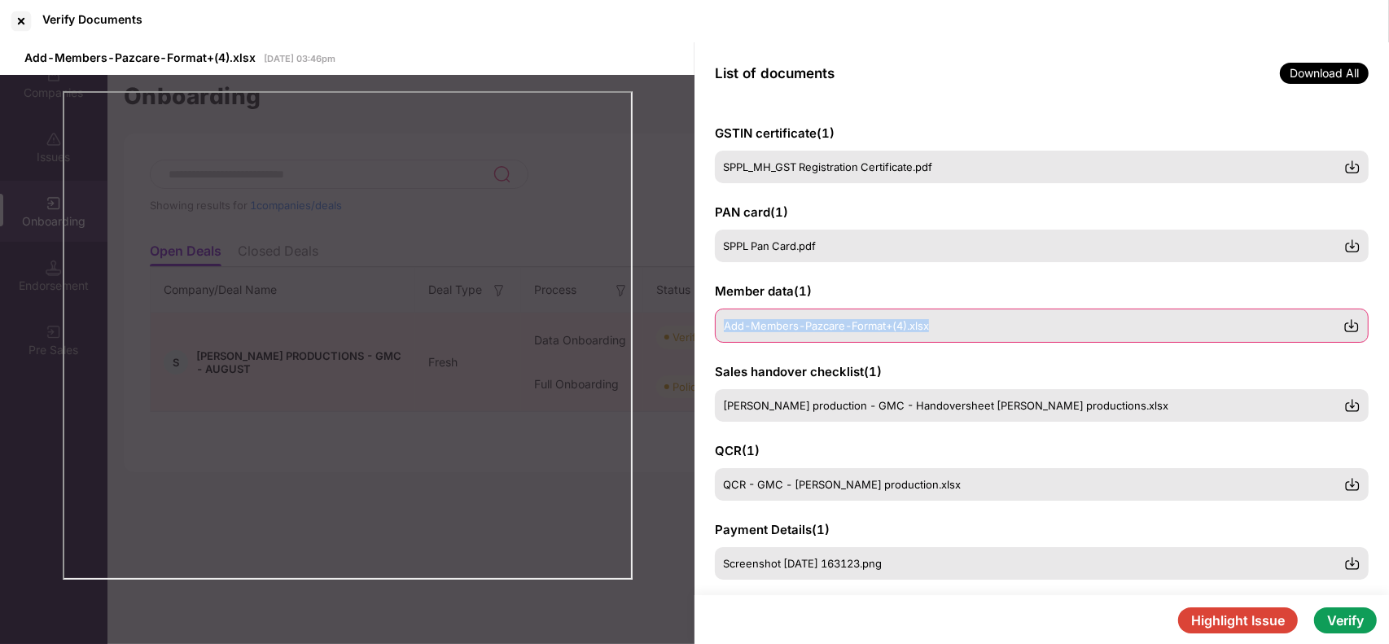
click at [965, 322] on div "Add-Members-Pazcare-Format+(4).xlsx" at bounding box center [1042, 326] width 654 height 34
click at [979, 326] on div "Add-Members-Pazcare-Format+(4).xlsx" at bounding box center [1033, 325] width 619 height 13
click at [978, 323] on div "Add-Members-Pazcare-Format+(4).xlsx" at bounding box center [1033, 325] width 619 height 13
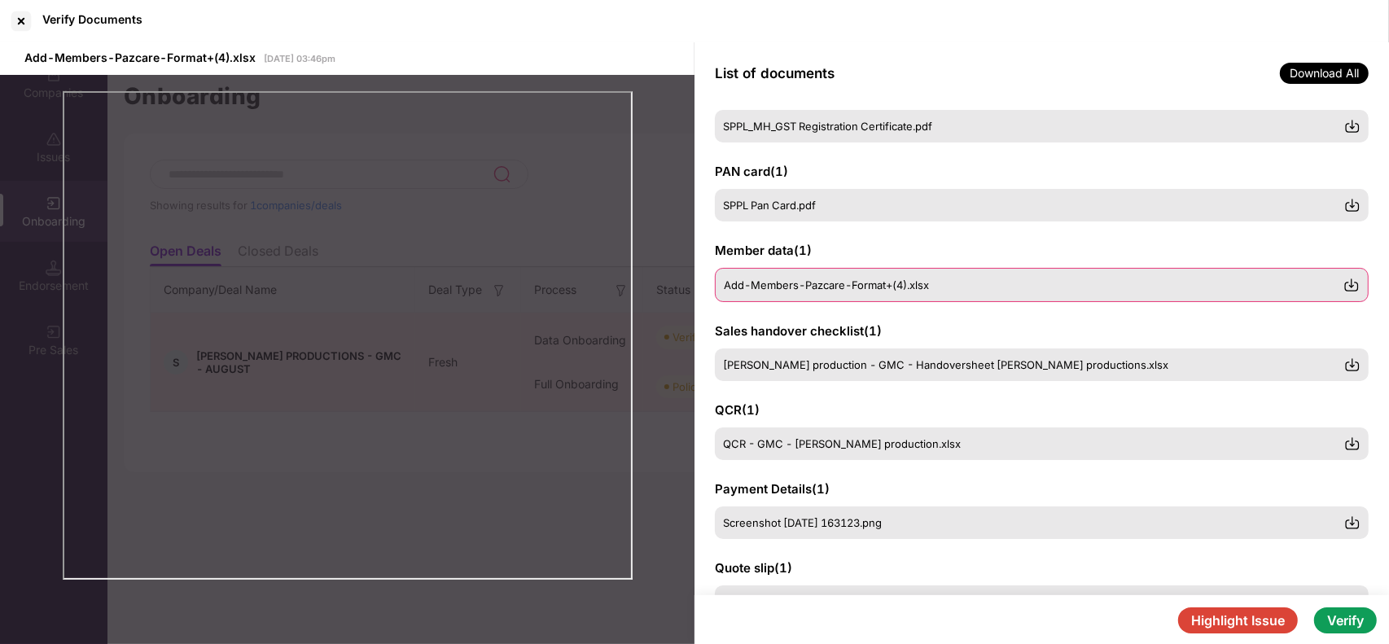
click at [1348, 287] on img at bounding box center [1351, 285] width 16 height 16
click at [1226, 628] on button "Highlight Issue" at bounding box center [1238, 620] width 120 height 26
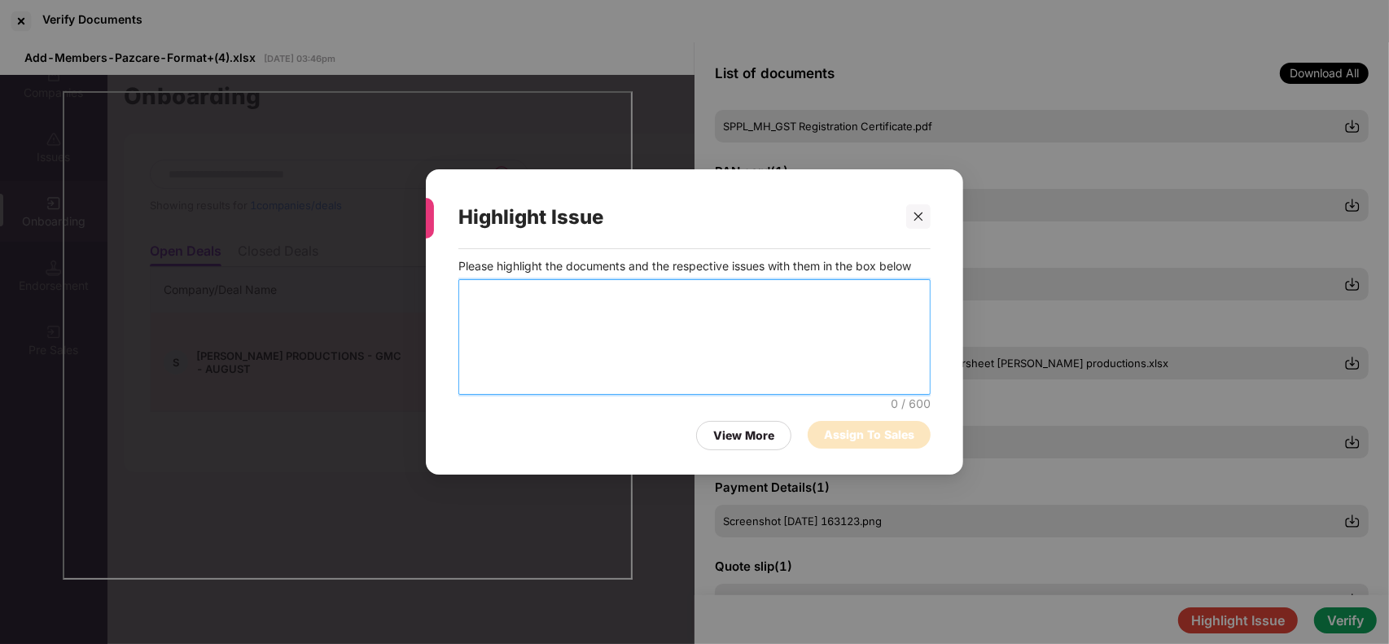
click at [637, 322] on textarea at bounding box center [694, 337] width 472 height 116
type textarea "**********"
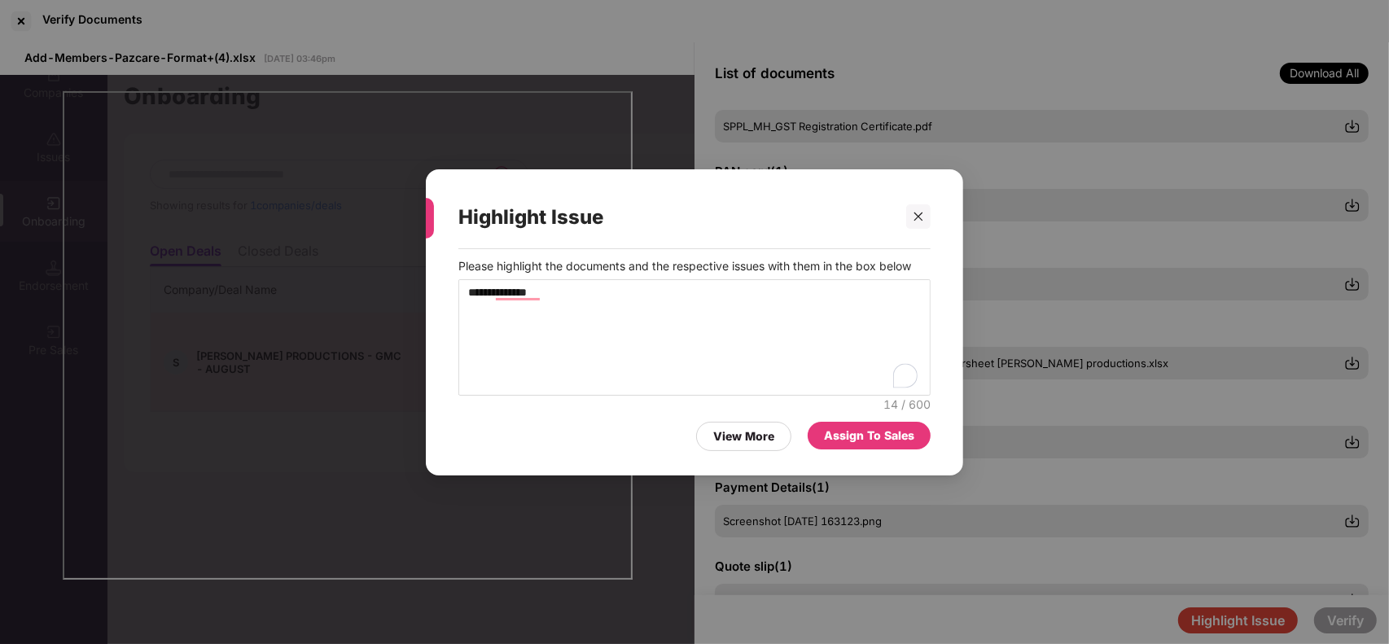
click at [880, 440] on div "Assign To Sales" at bounding box center [869, 436] width 90 height 18
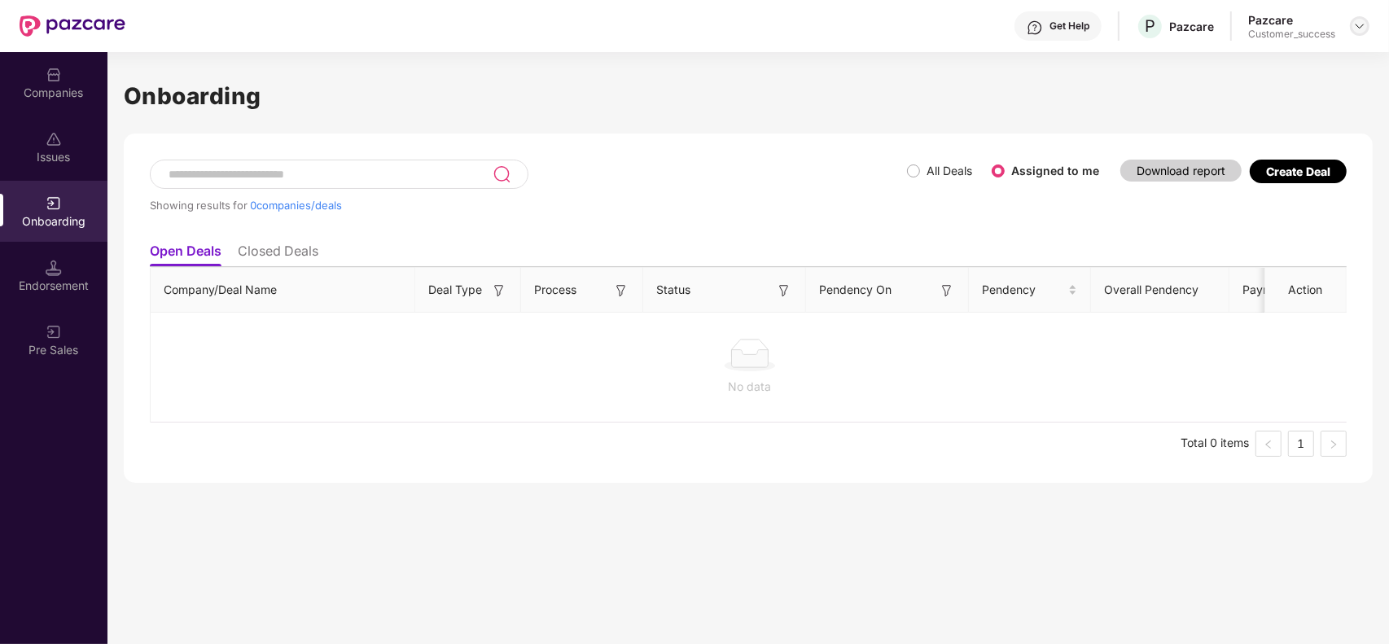
click at [1364, 23] on img at bounding box center [1359, 26] width 13 height 13
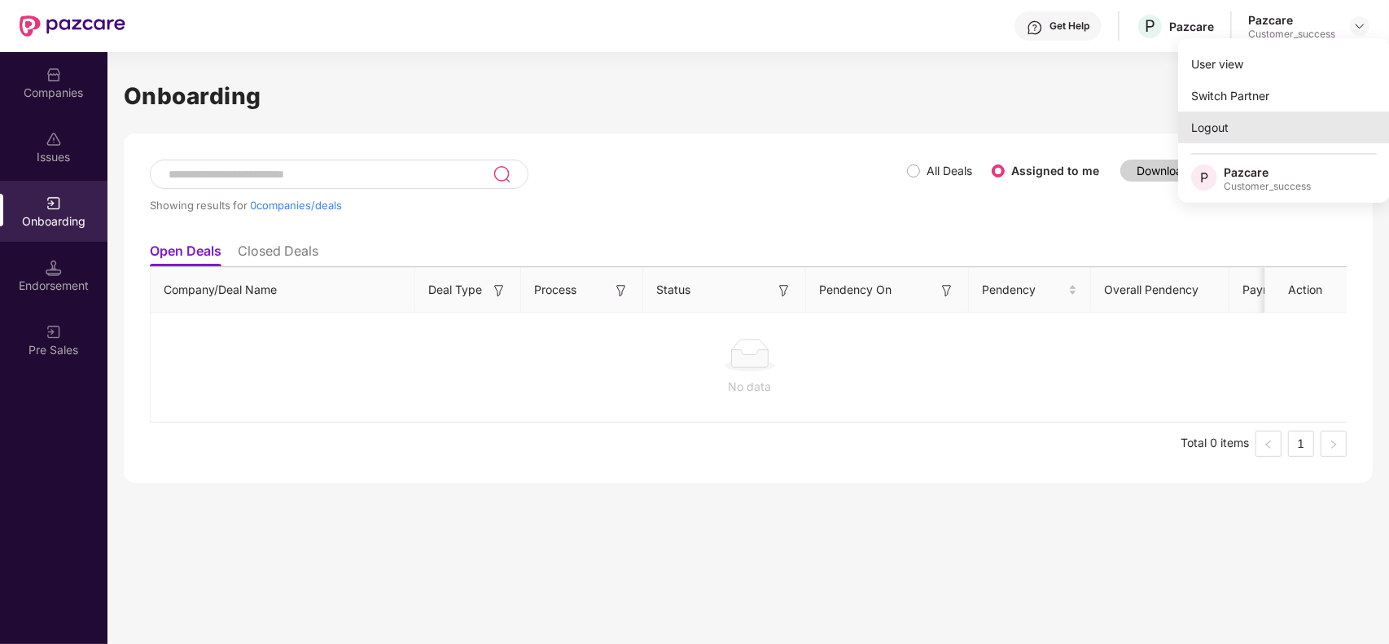
click at [1222, 129] on div "Logout" at bounding box center [1284, 128] width 212 height 32
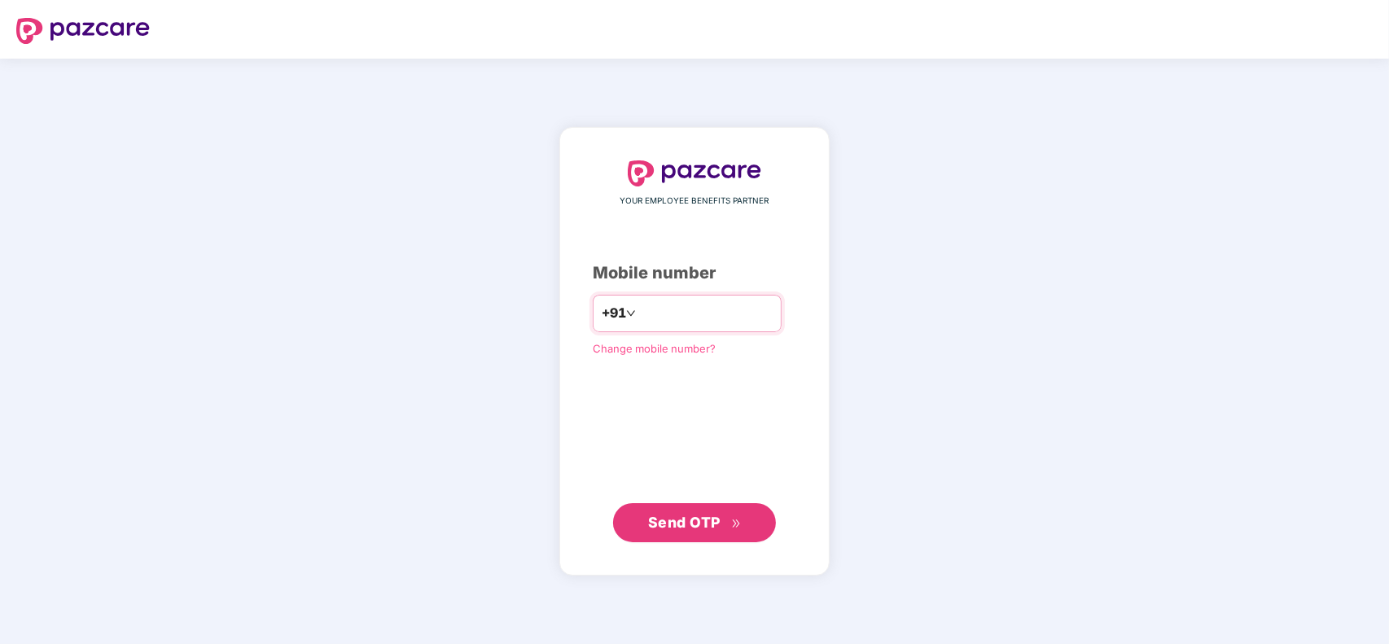
click at [648, 318] on input "number" at bounding box center [706, 313] width 134 height 26
type input "**********"
click at [692, 527] on span "Send OTP" at bounding box center [684, 522] width 72 height 17
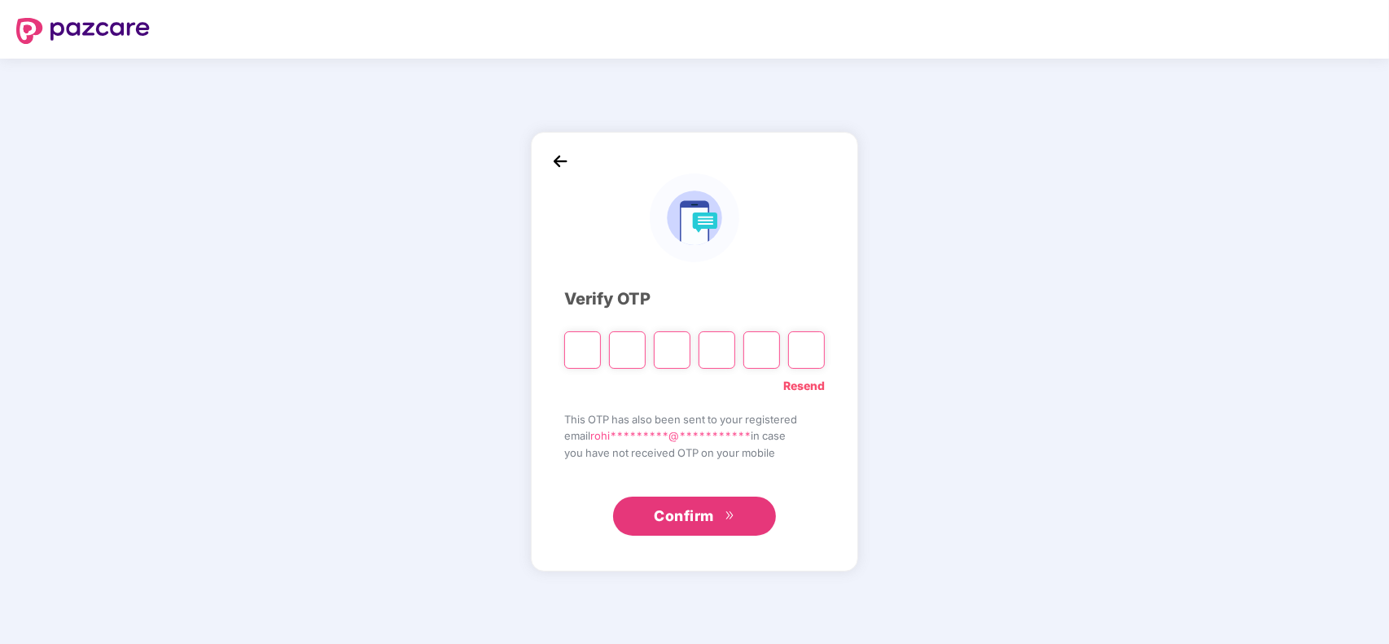
type input "*"
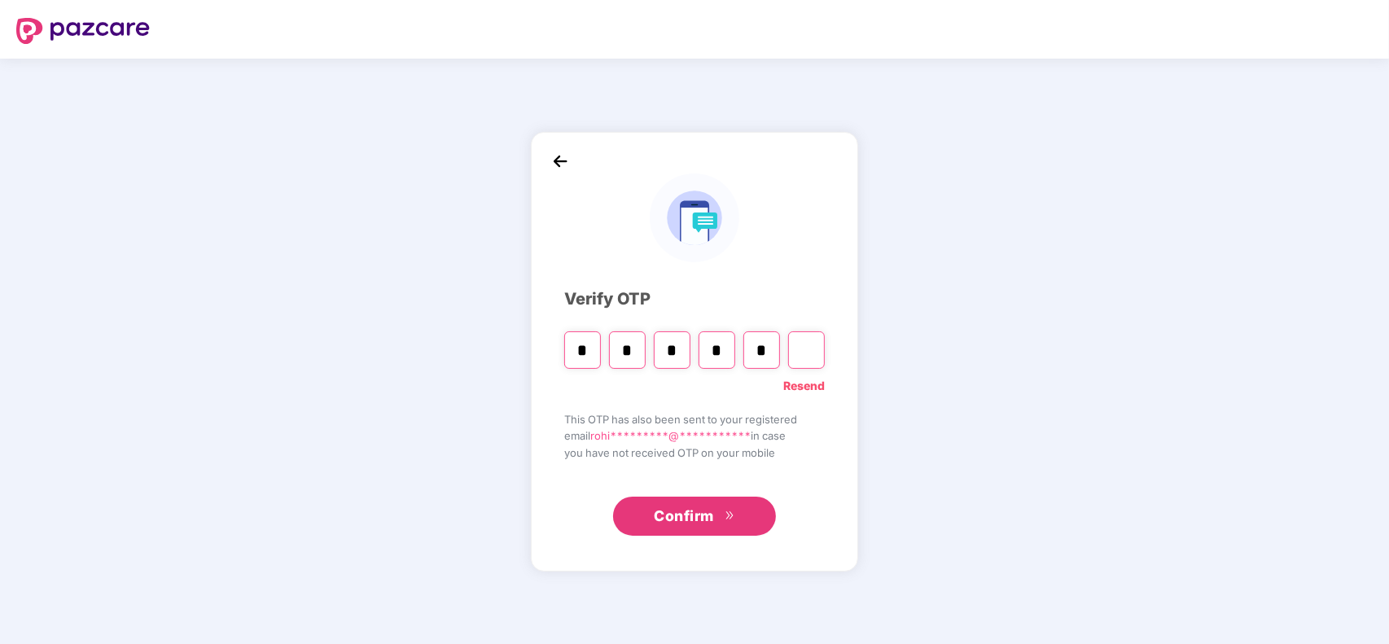
type input "*"
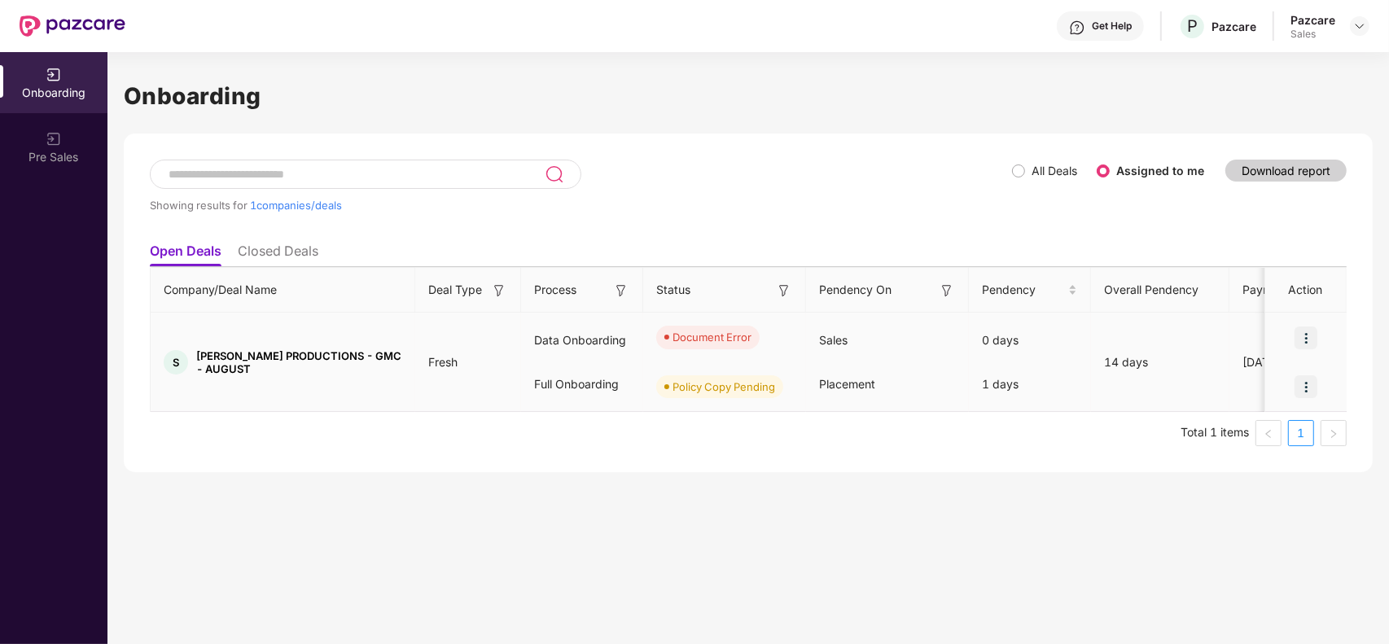
click at [1303, 339] on img at bounding box center [1305, 337] width 23 height 23
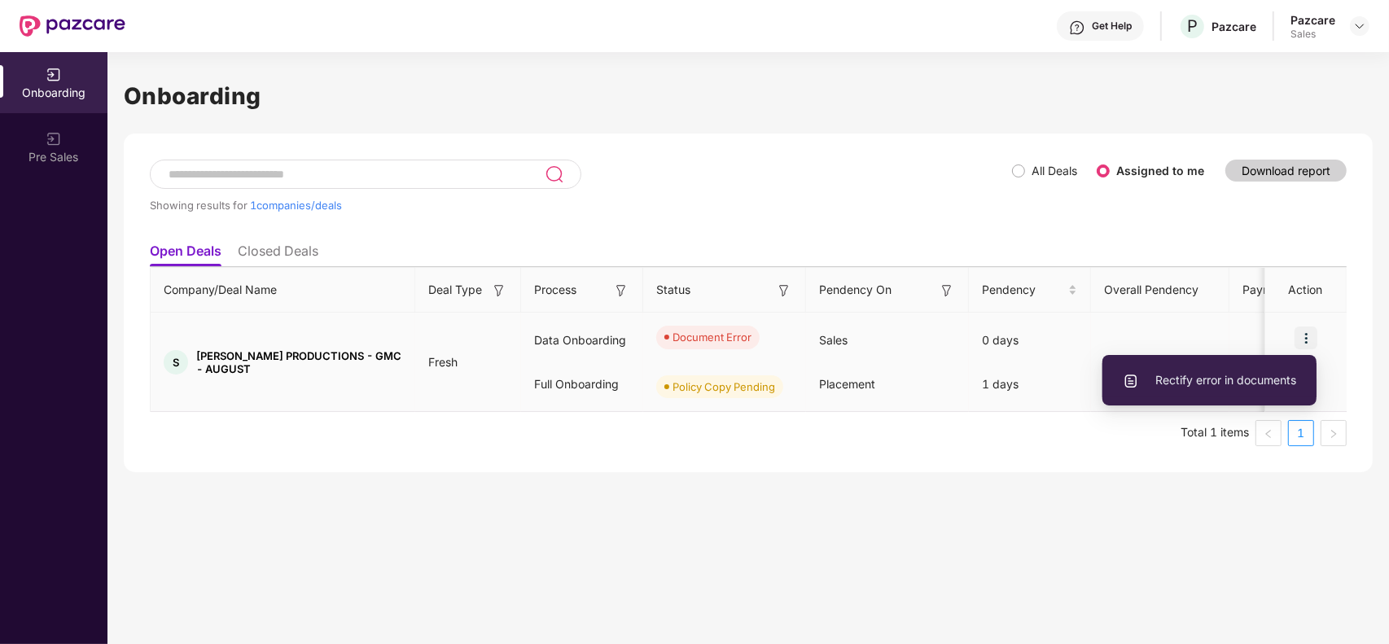
click at [1210, 379] on span "Rectify error in documents" at bounding box center [1209, 380] width 173 height 18
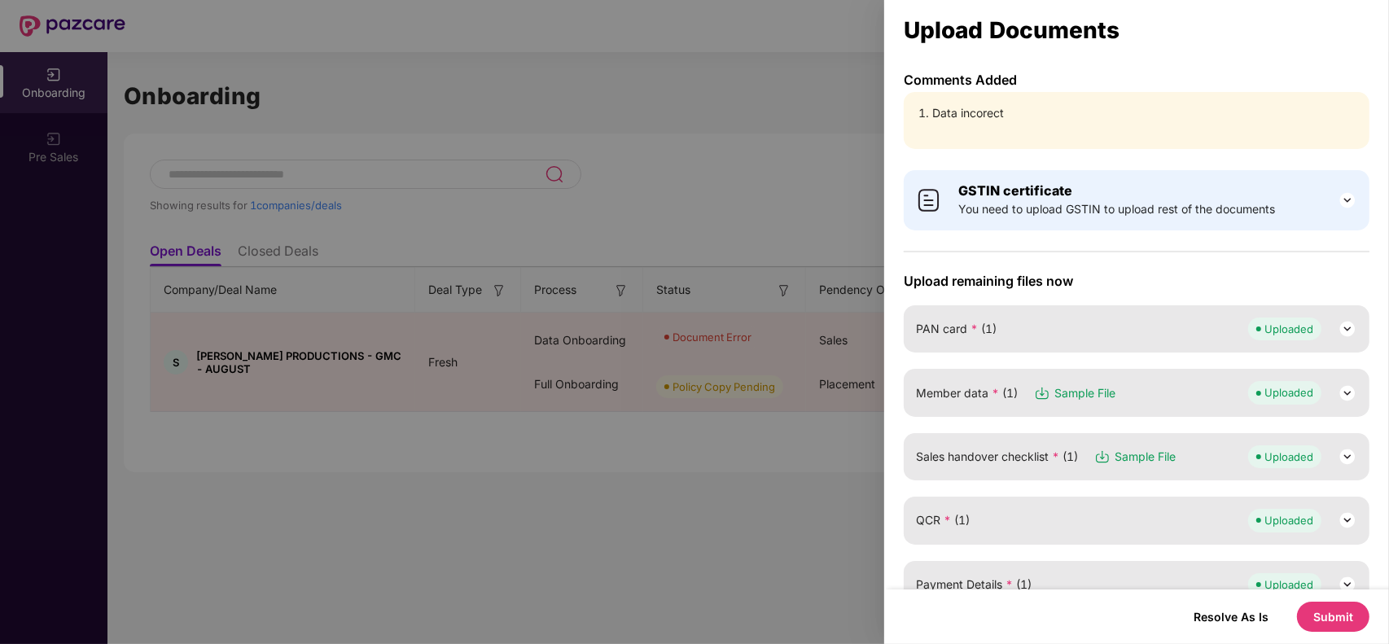
click at [1347, 388] on img at bounding box center [1347, 393] width 20 height 20
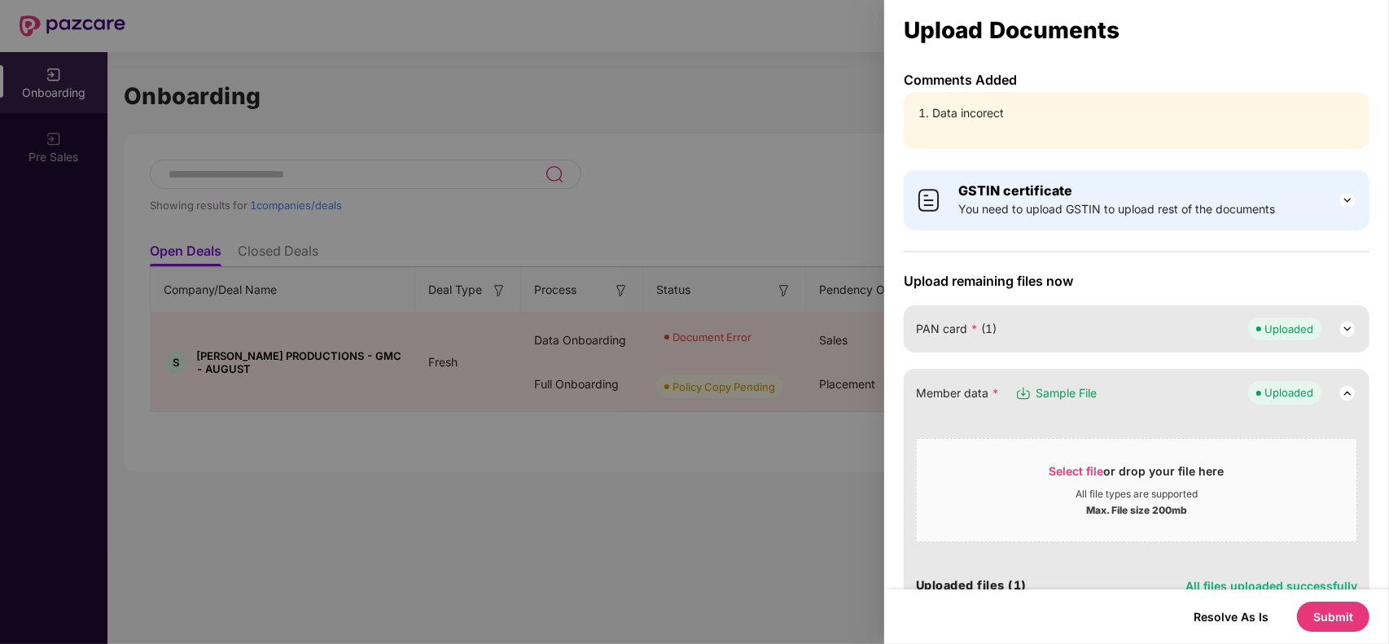
click at [1348, 381] on div "Uploaded" at bounding box center [1302, 392] width 109 height 23
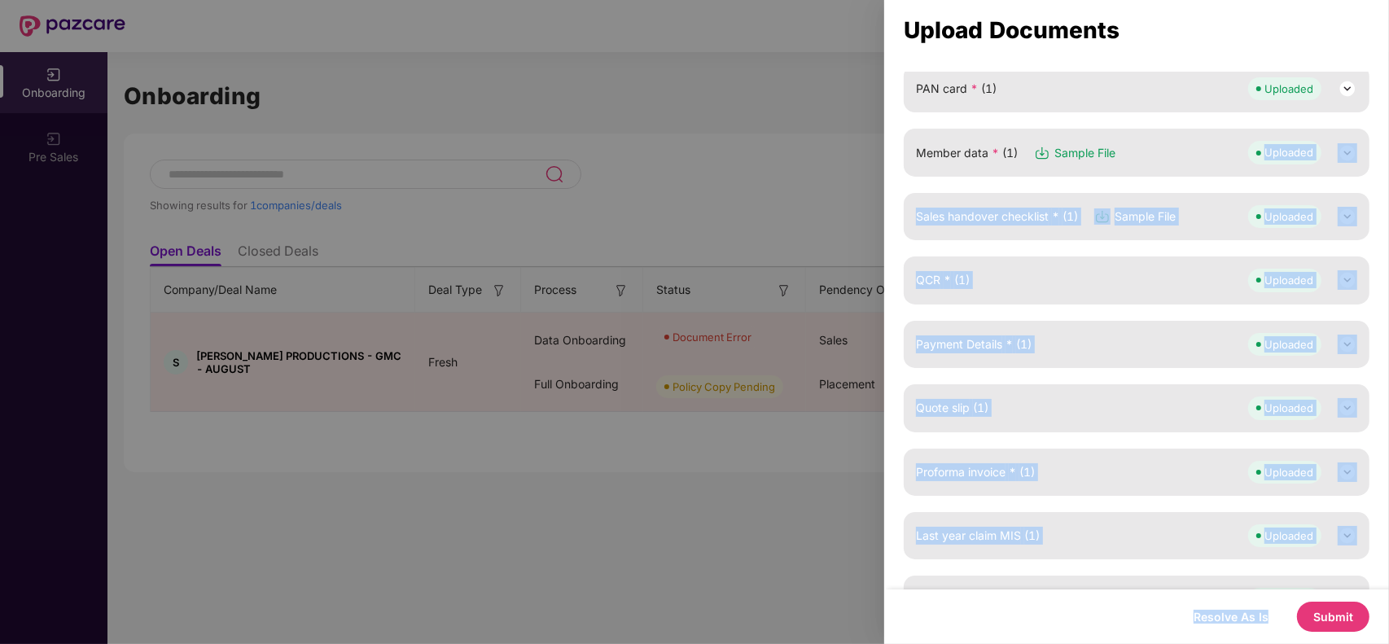
scroll to position [281, 0]
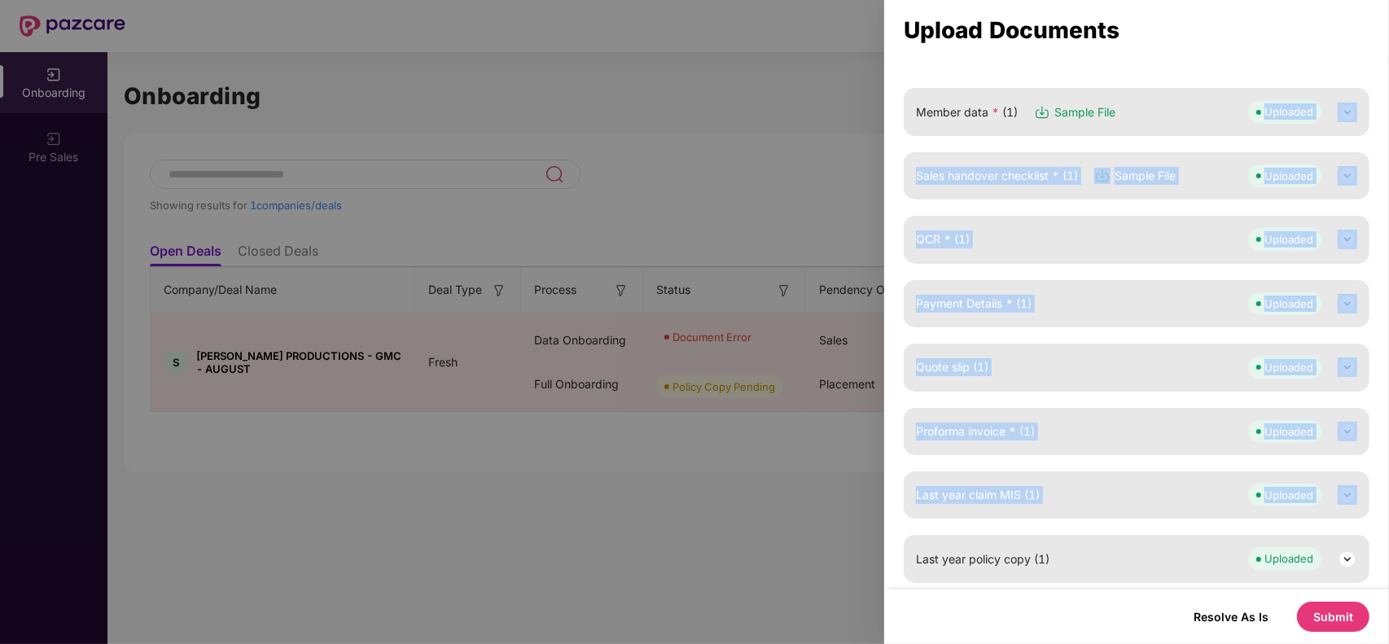
drag, startPoint x: 1370, startPoint y: 414, endPoint x: 1363, endPoint y: 484, distance: 71.1
click at [1363, 484] on div "GSTIN certificate You need to upload GSTIN to upload rest of the documents Uplo…" at bounding box center [1136, 236] width 505 height 713
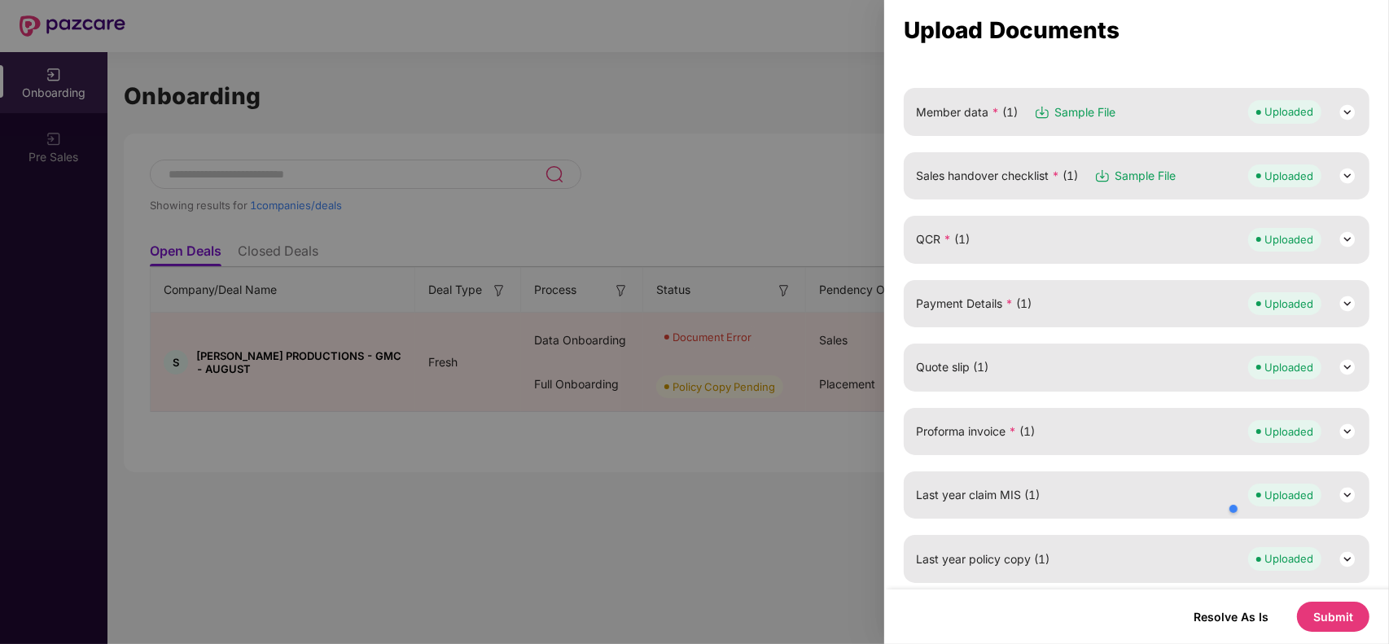
click at [1191, 110] on div "Member data * (1) Sample File Uploaded" at bounding box center [1136, 111] width 441 height 23
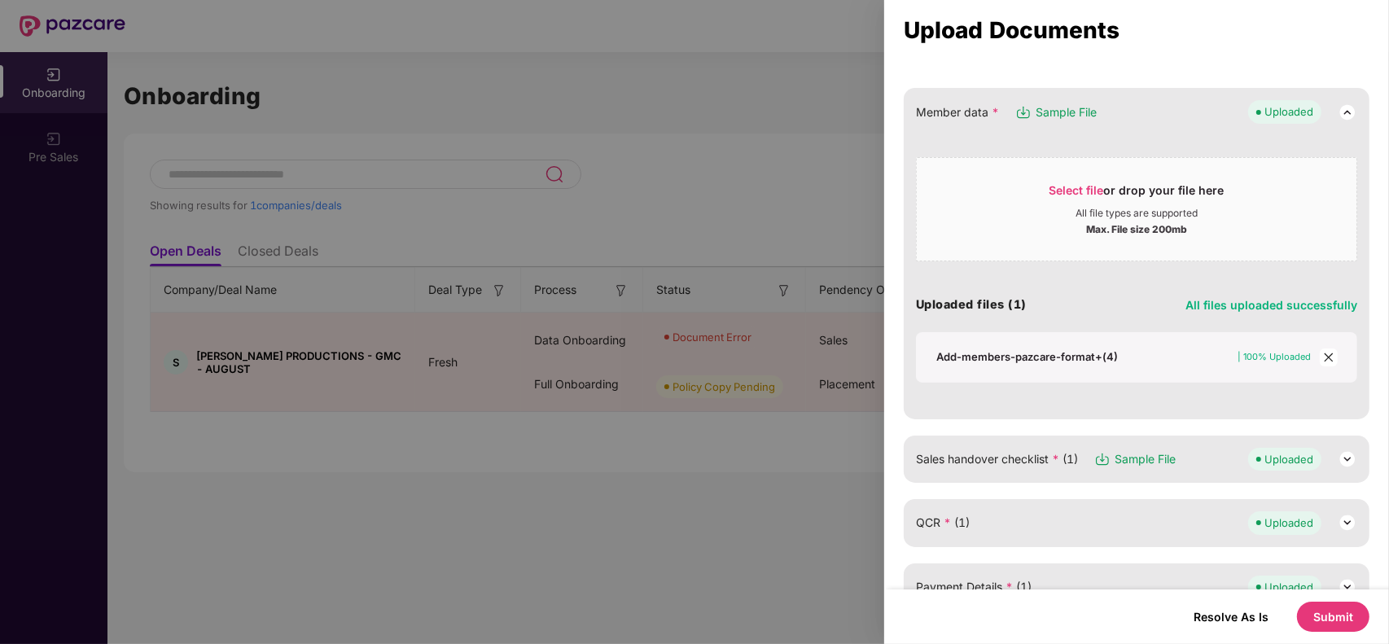
click at [1329, 357] on icon "close" at bounding box center [1328, 357] width 11 height 11
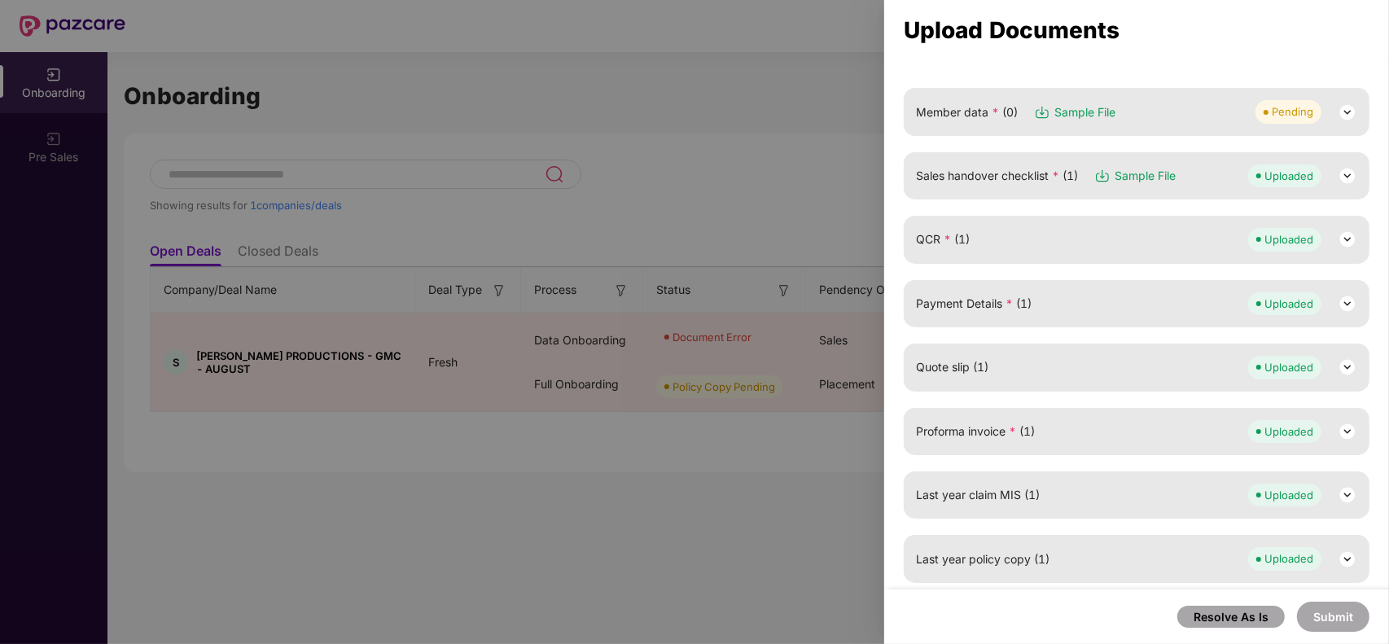
click at [1156, 108] on div "Member data * (0) Sample File Pending" at bounding box center [1136, 111] width 441 height 23
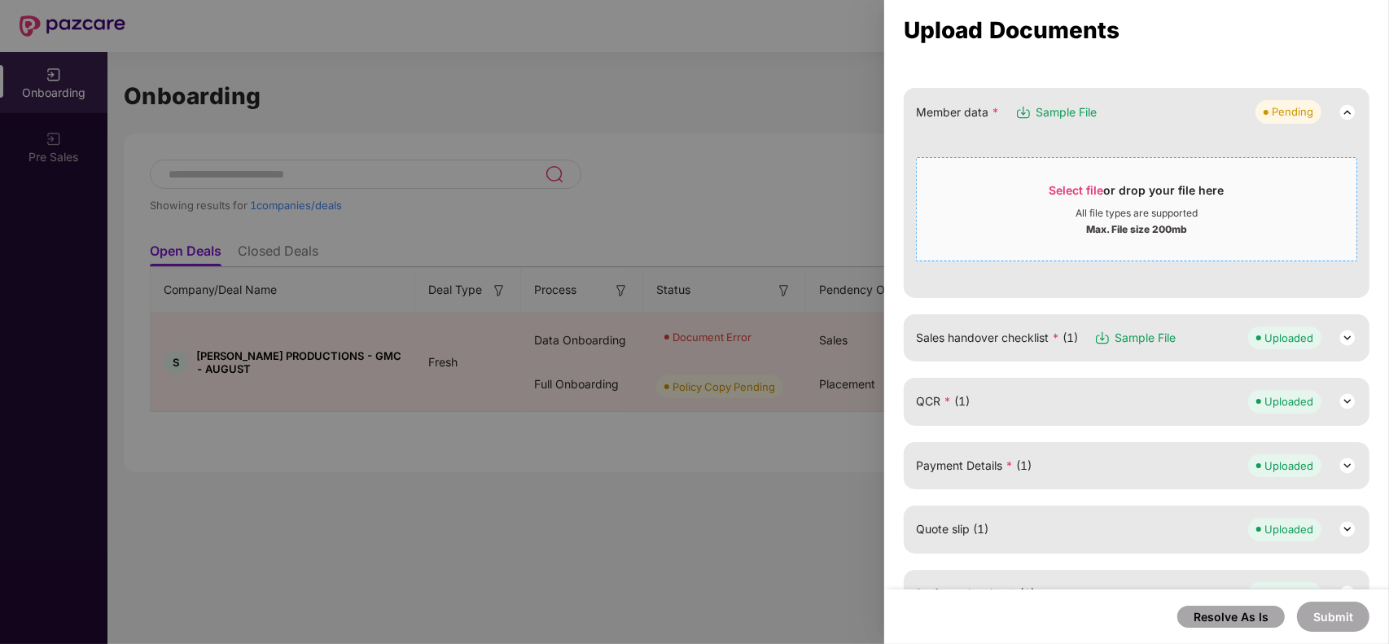
click at [1071, 190] on span "Select file" at bounding box center [1076, 190] width 55 height 14
click at [1077, 171] on span "Select file or drop your file here All file types are supported Max. File size …" at bounding box center [1137, 209] width 440 height 78
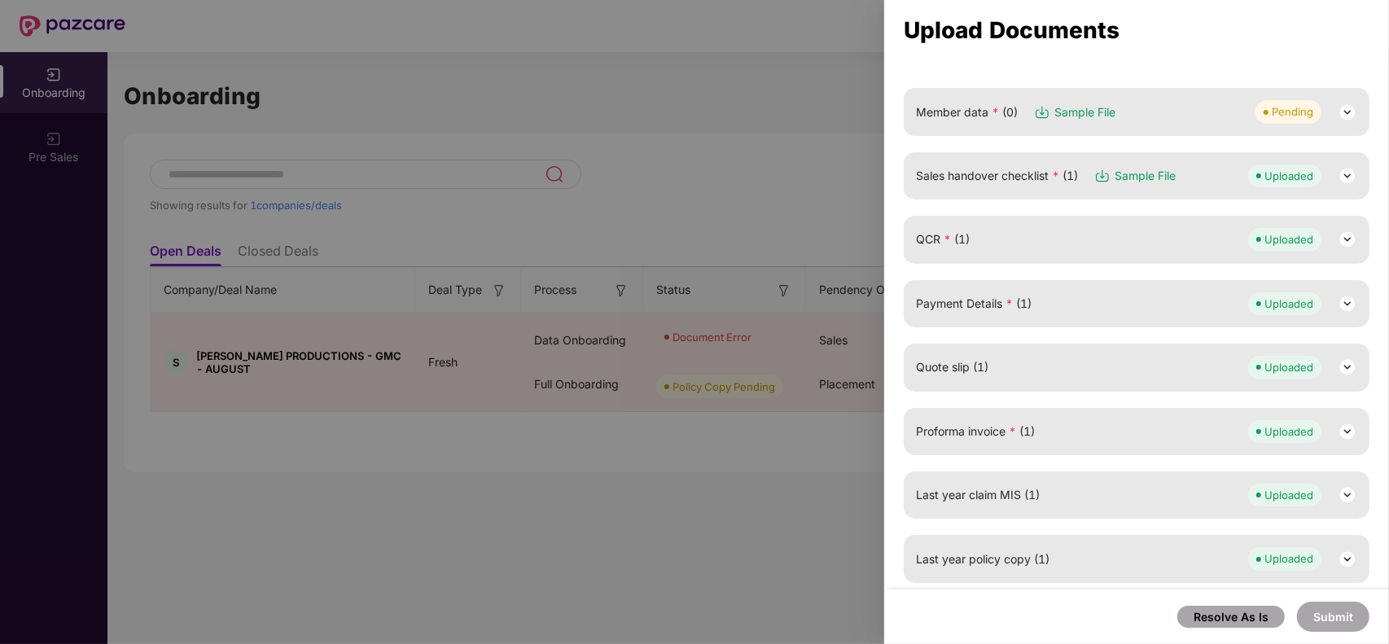
click at [1340, 110] on img at bounding box center [1347, 113] width 20 height 20
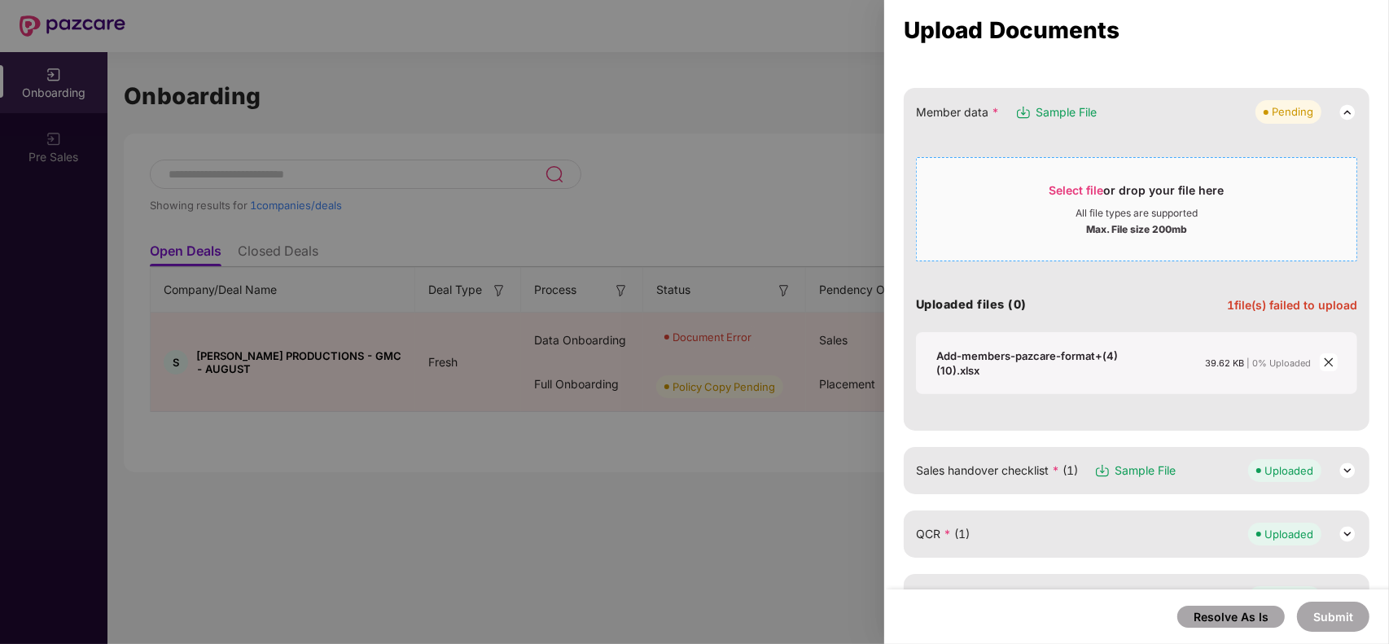
click at [1061, 183] on span "Select file" at bounding box center [1076, 190] width 55 height 14
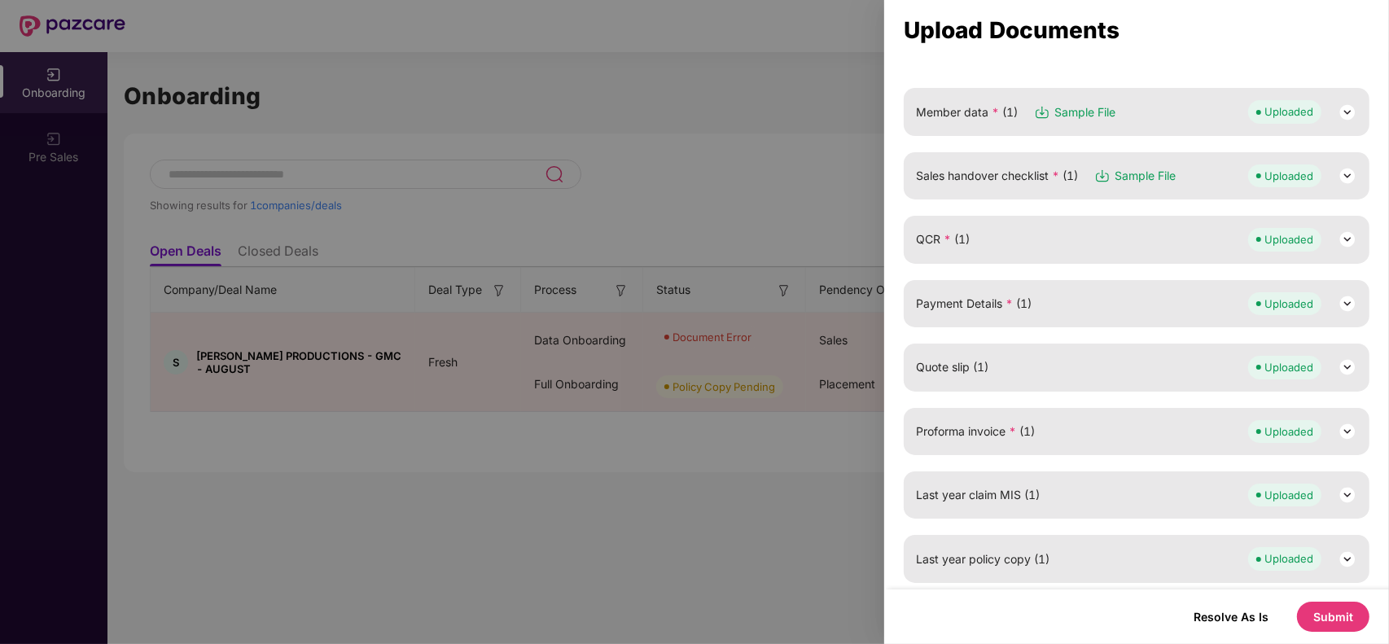
click at [1345, 116] on img at bounding box center [1347, 113] width 20 height 20
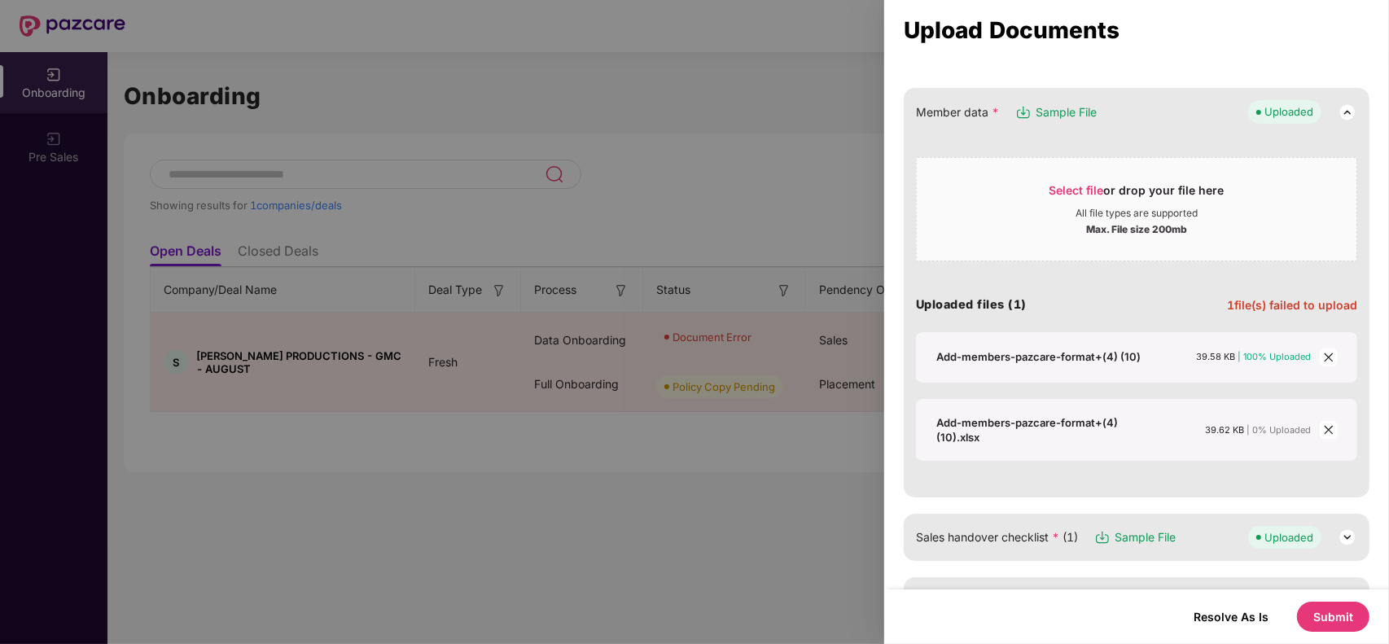
click at [1331, 434] on span "close" at bounding box center [1329, 430] width 18 height 18
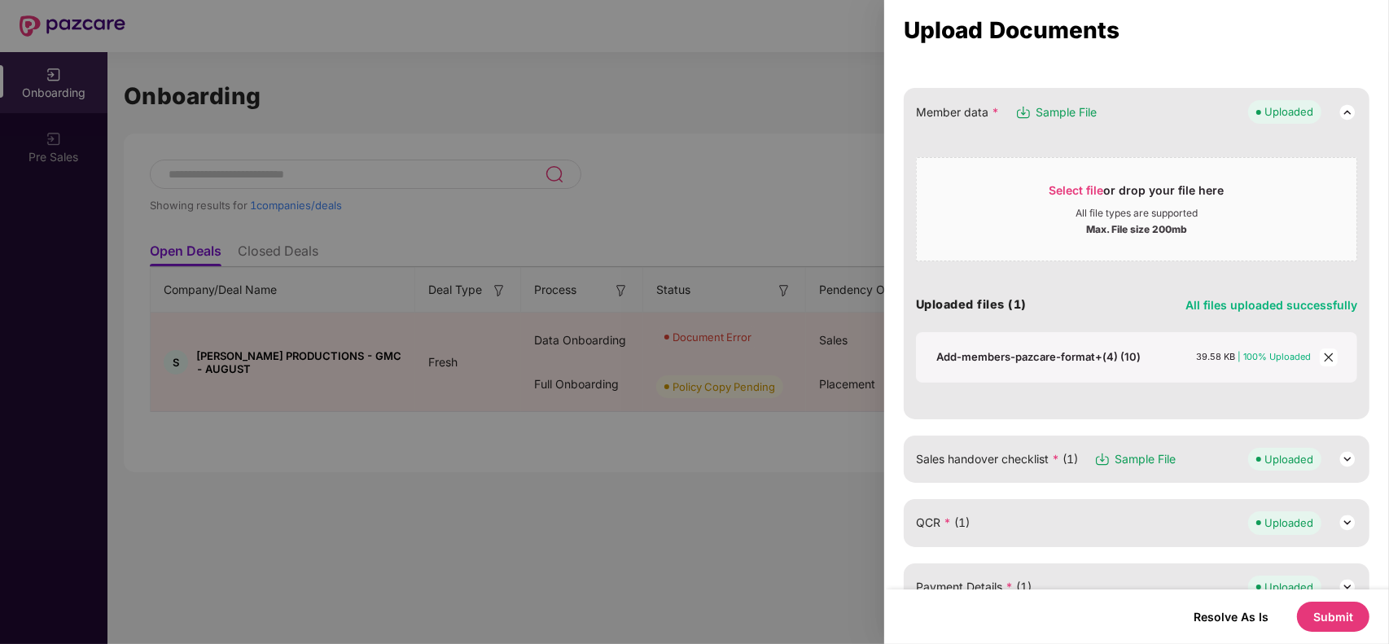
click at [1337, 617] on button "Submit" at bounding box center [1333, 617] width 72 height 30
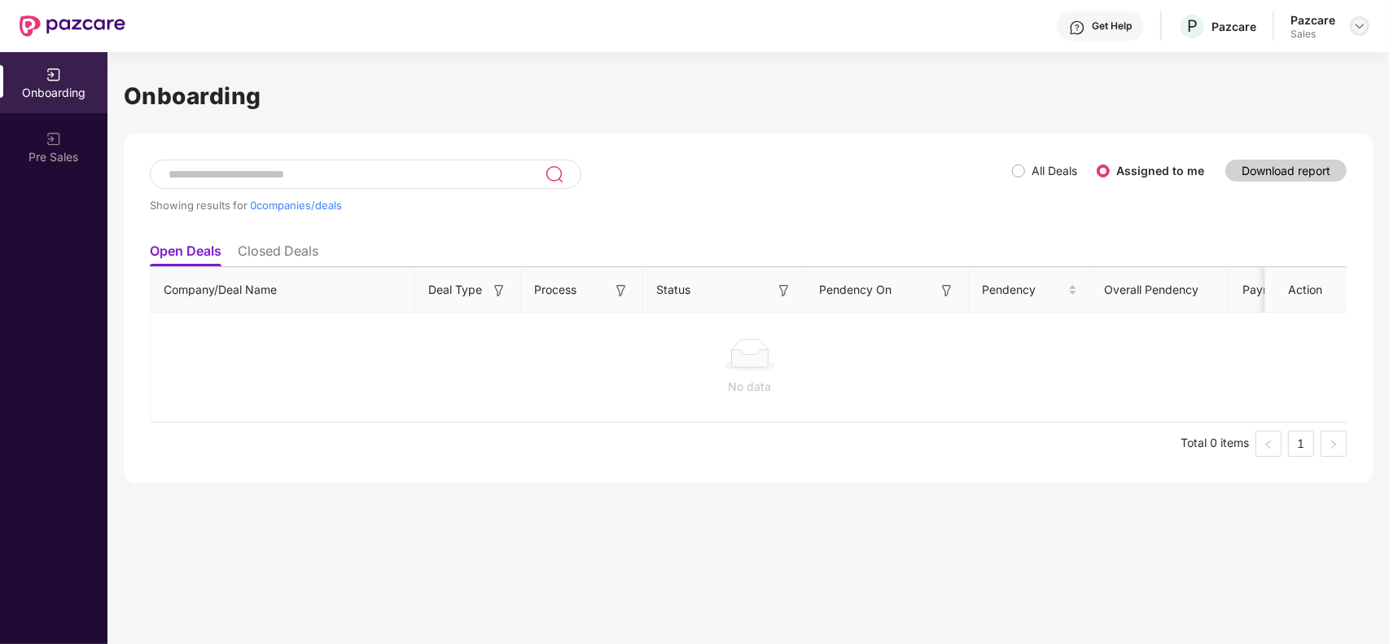
click at [1361, 25] on img at bounding box center [1359, 26] width 13 height 13
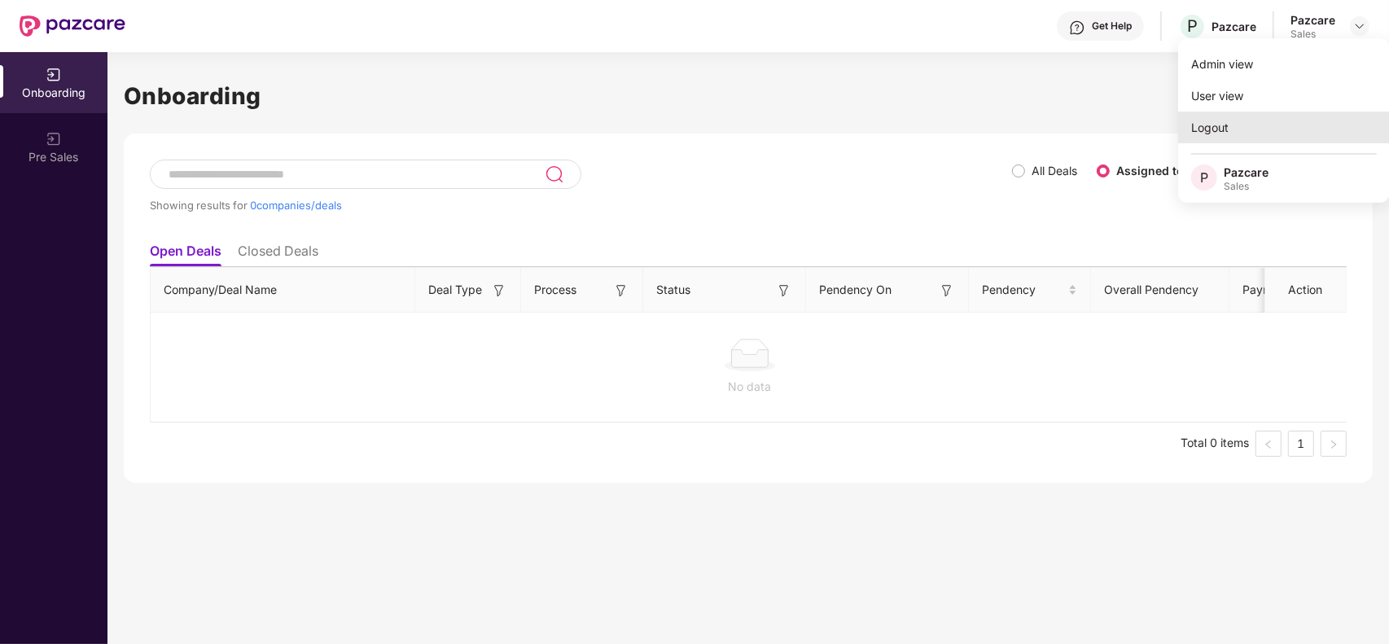
click at [1244, 123] on div "Logout" at bounding box center [1284, 128] width 212 height 32
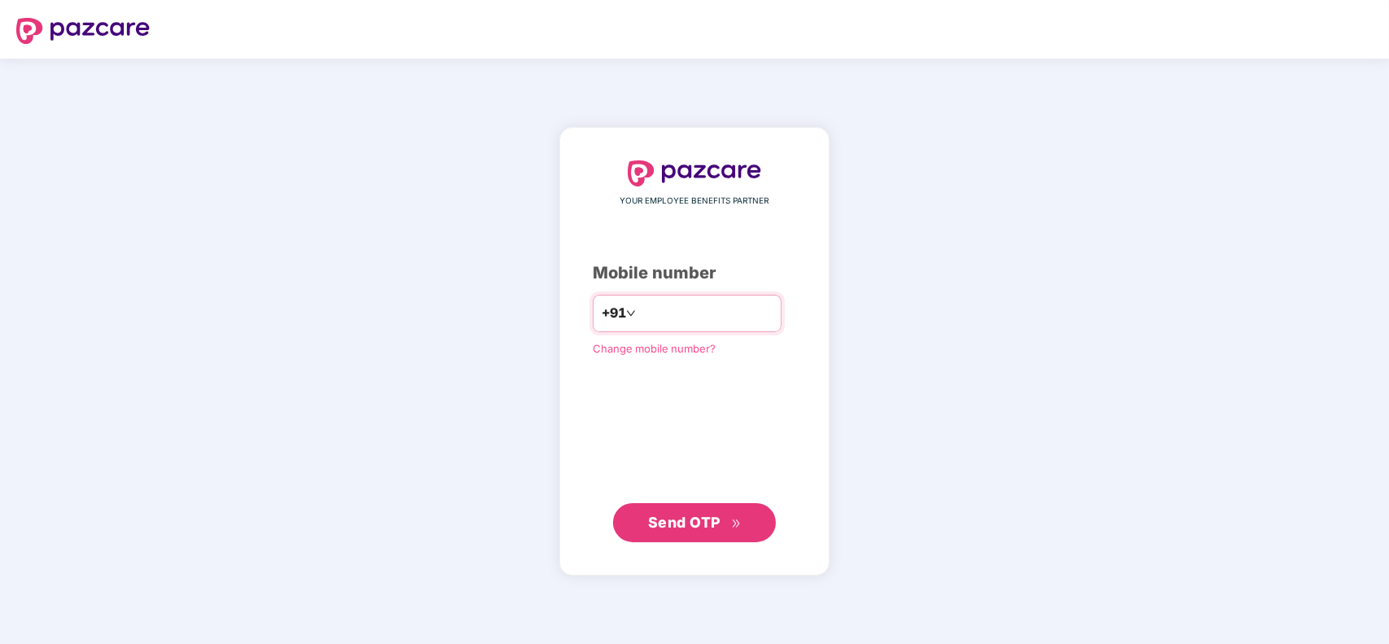
click at [659, 314] on input "number" at bounding box center [706, 313] width 134 height 26
type input "**********"
click at [685, 527] on span "Send OTP" at bounding box center [684, 522] width 72 height 17
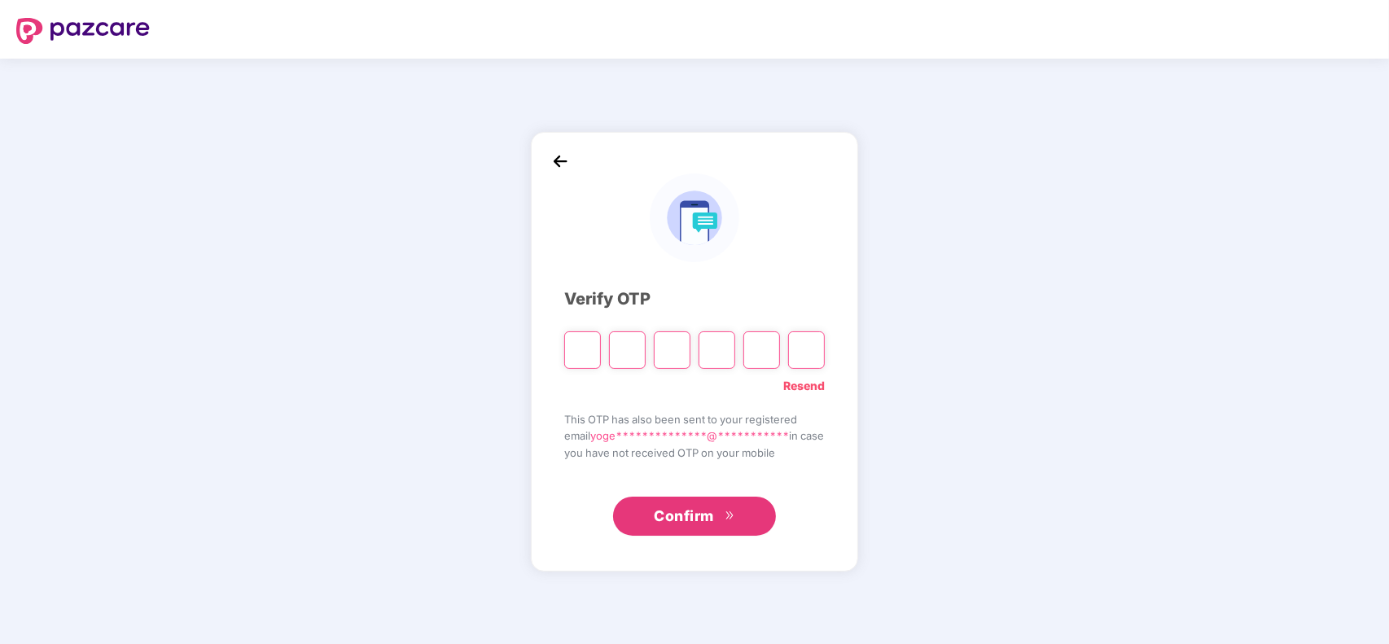
type input "*"
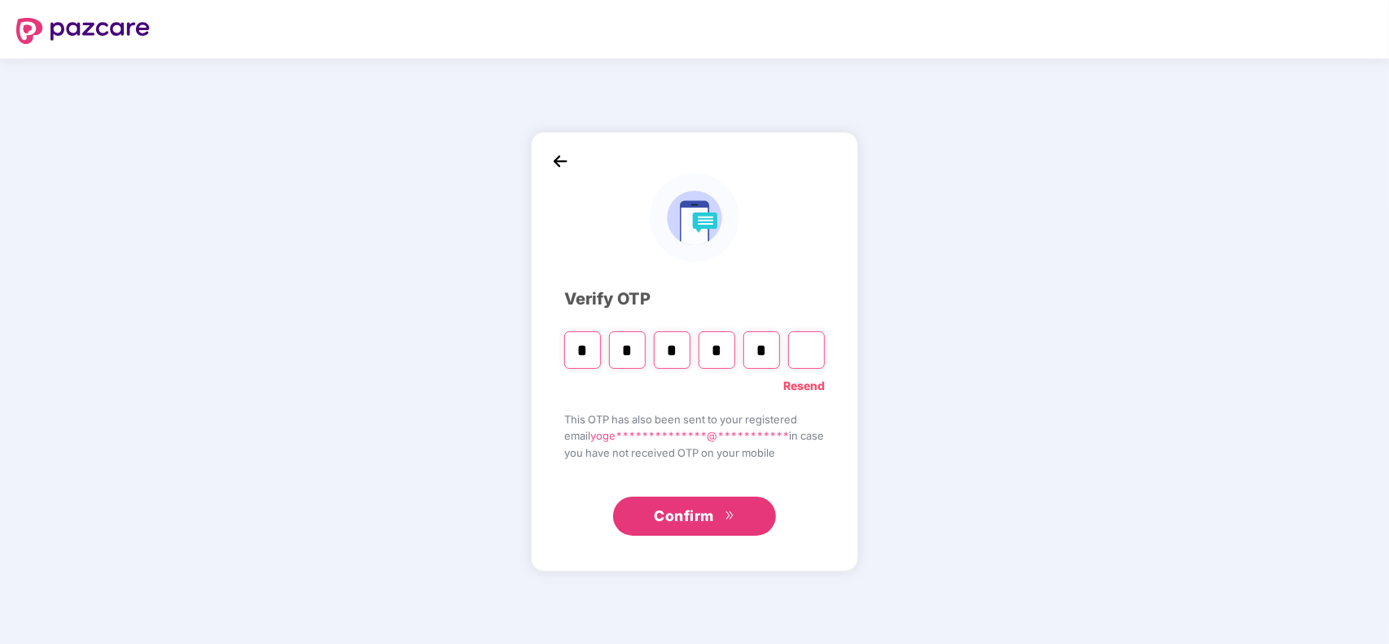
type input "*"
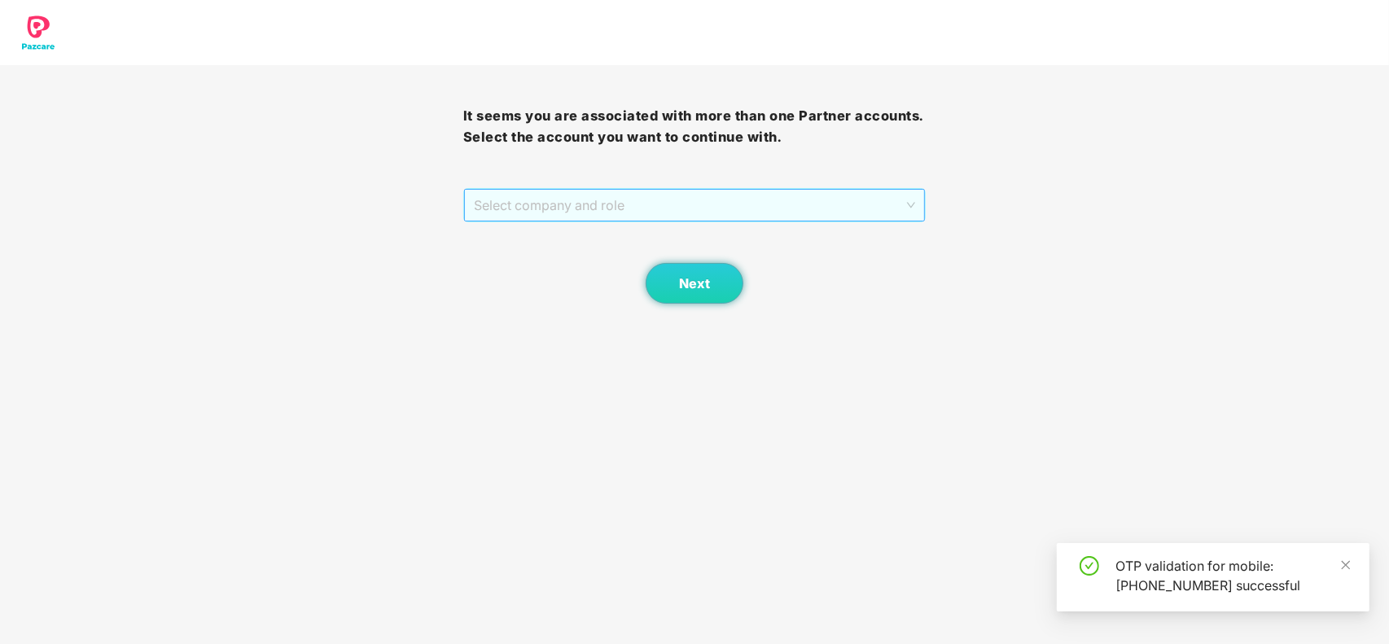
click at [611, 209] on span "Select company and role" at bounding box center [695, 205] width 442 height 31
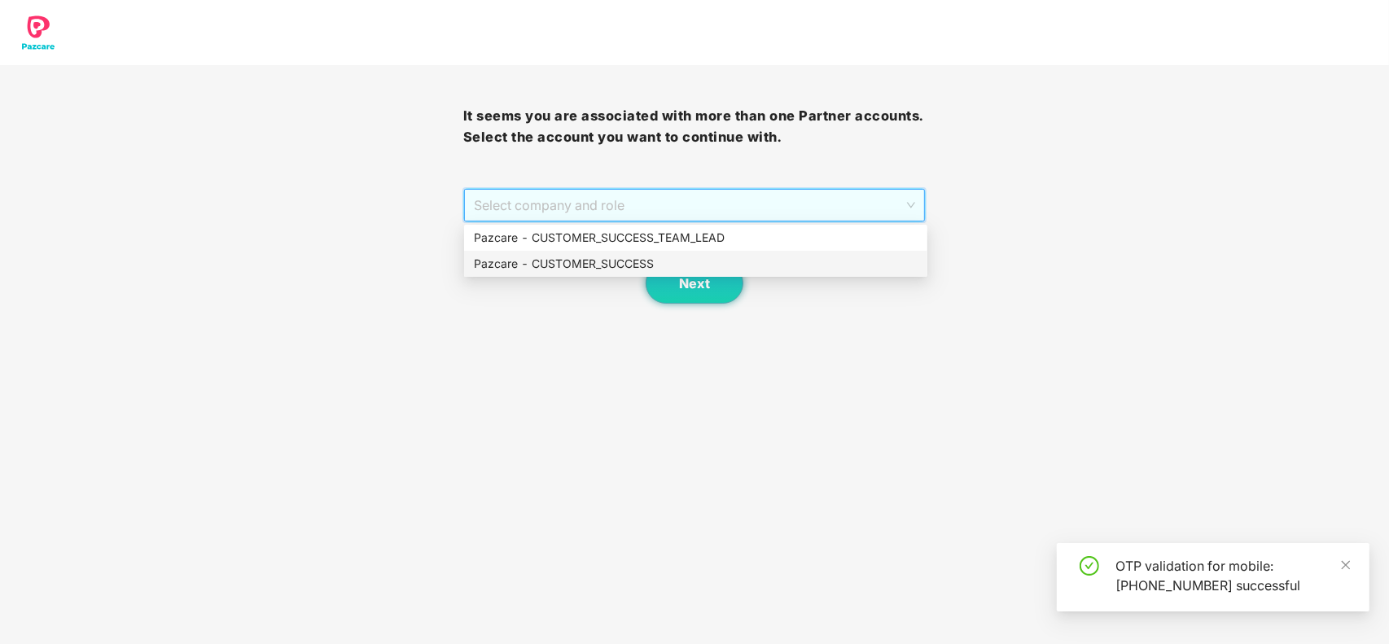
click at [571, 270] on div "Pazcare - CUSTOMER_SUCCESS" at bounding box center [696, 264] width 444 height 18
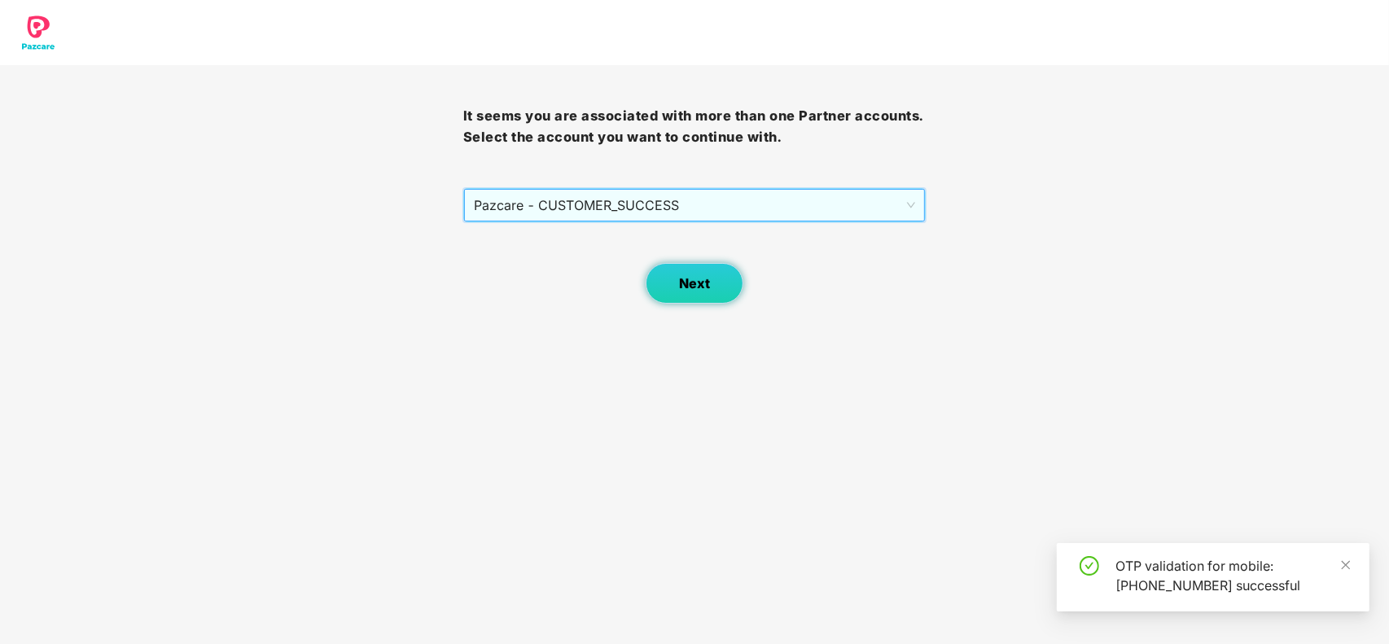
click at [662, 275] on button "Next" at bounding box center [695, 283] width 98 height 41
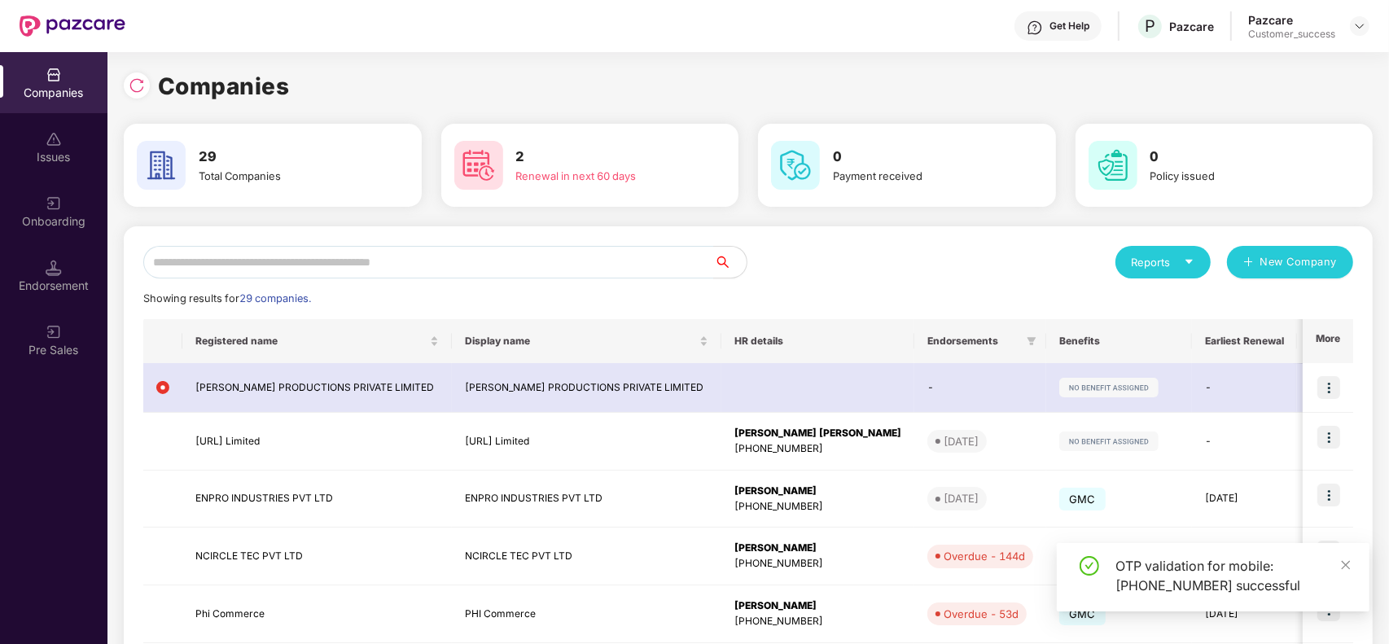
click at [54, 221] on div "Onboarding" at bounding box center [53, 221] width 107 height 16
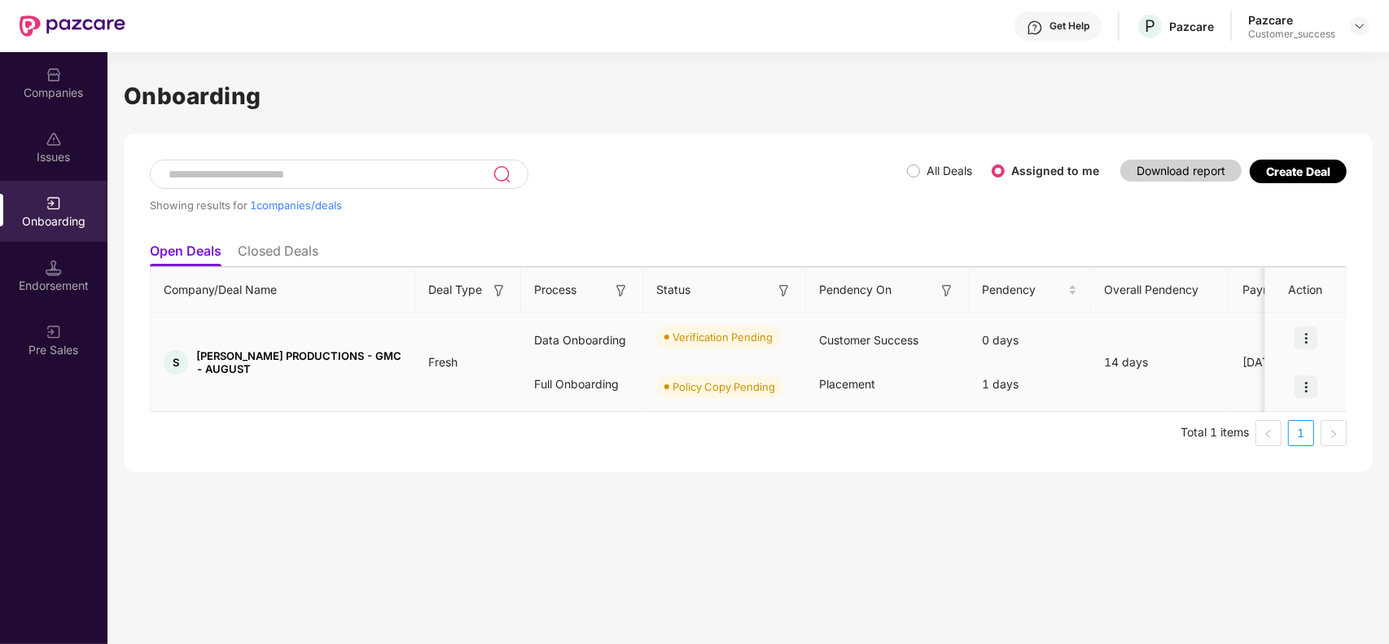
click at [1302, 339] on img at bounding box center [1305, 337] width 23 height 23
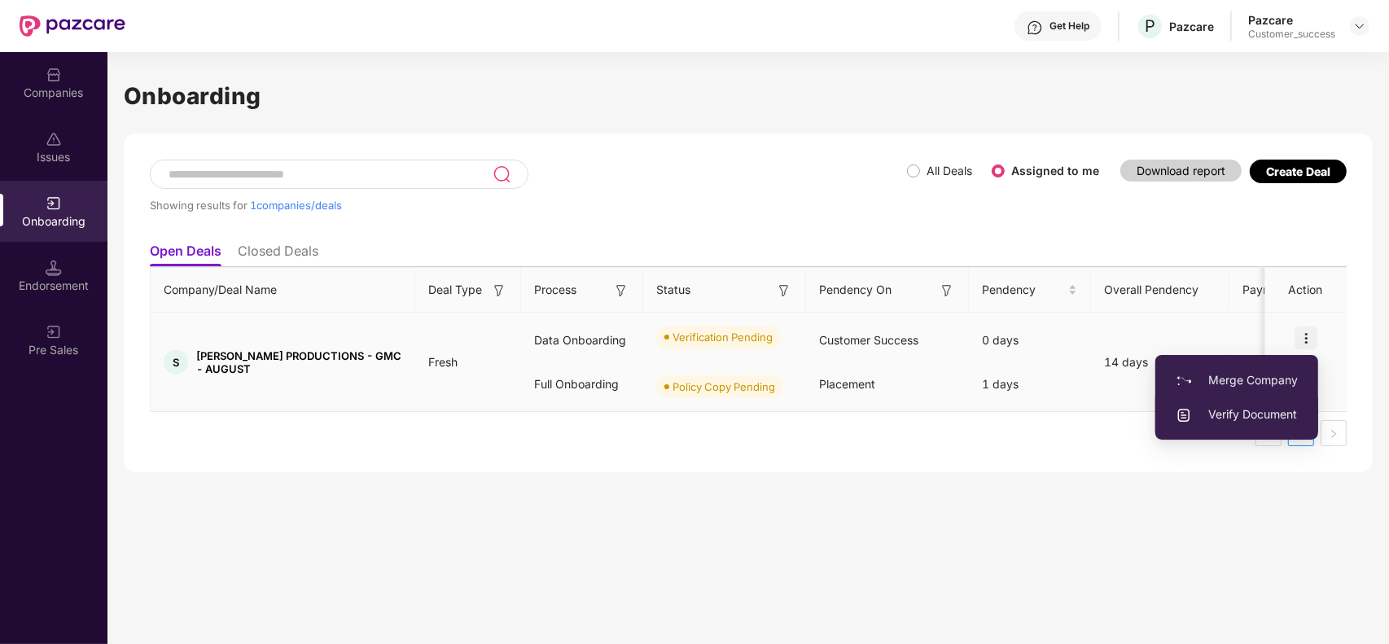
click at [1239, 413] on span "Verify Document" at bounding box center [1236, 414] width 122 height 18
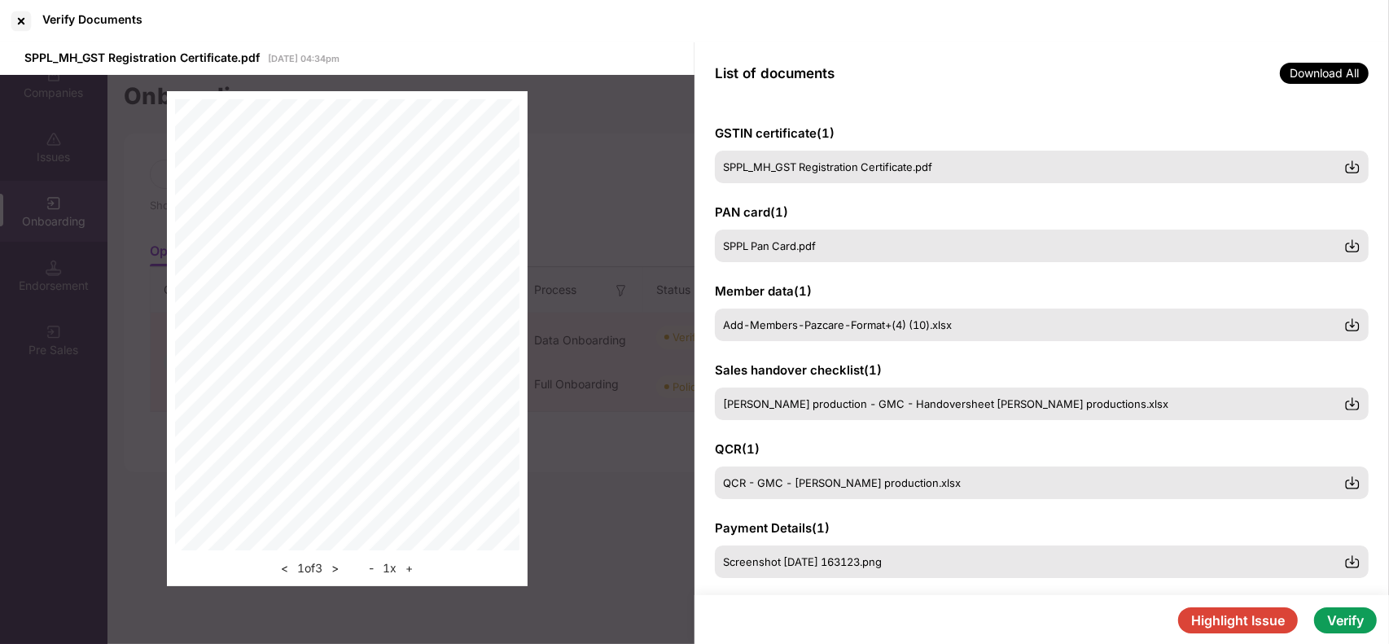
click at [1370, 205] on div "GSTIN certificate ( 1 ) SPPL_MH_GST Registration Certificate.pdf PAN card ( 1 )…" at bounding box center [1041, 349] width 694 height 491
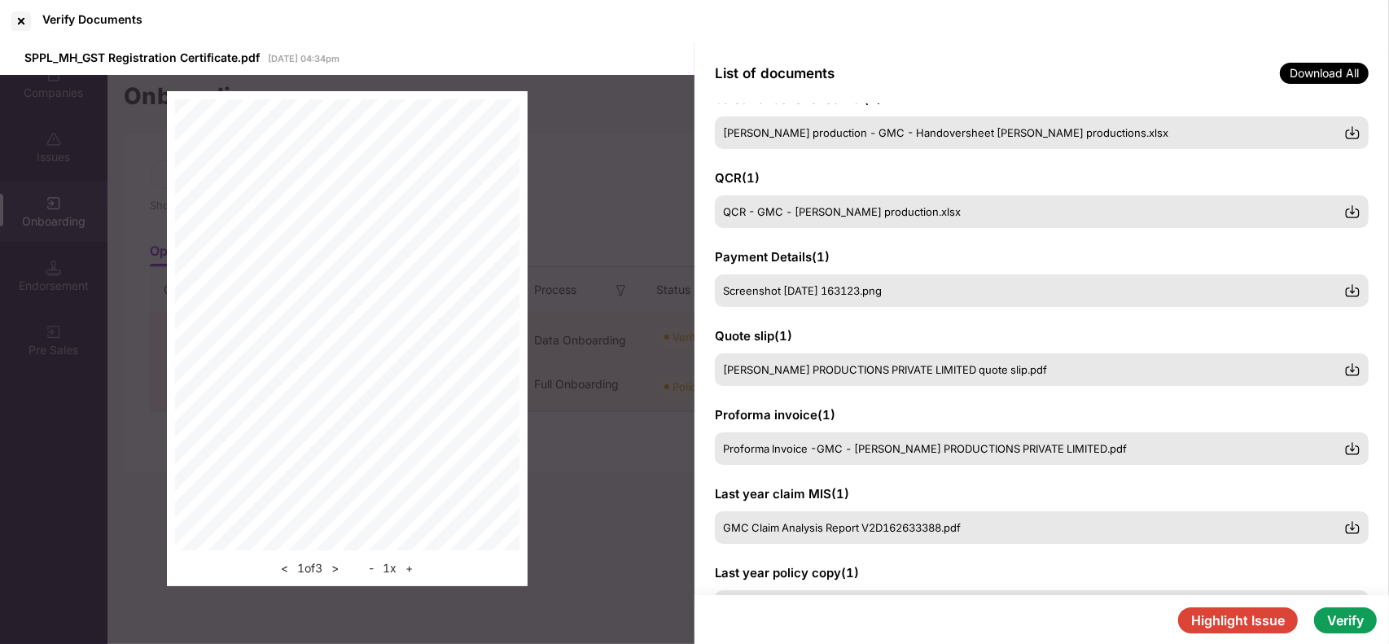
scroll to position [338, 0]
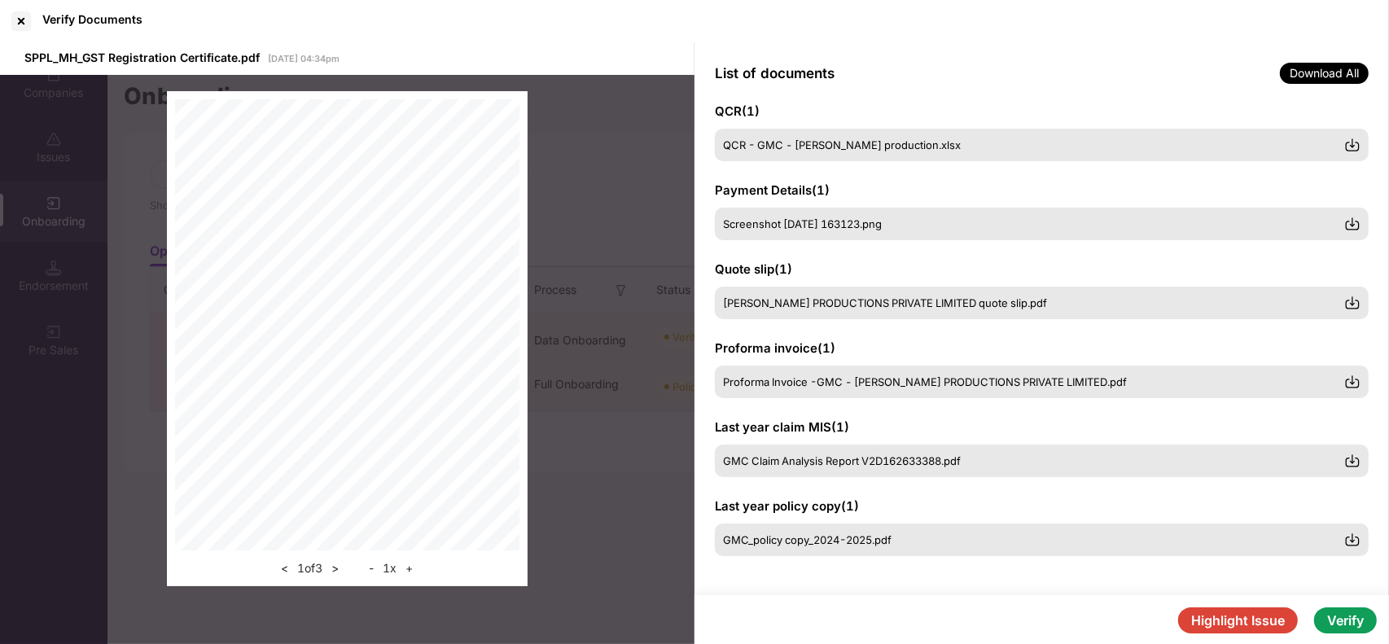
click at [1350, 615] on button "Verify" at bounding box center [1345, 620] width 63 height 26
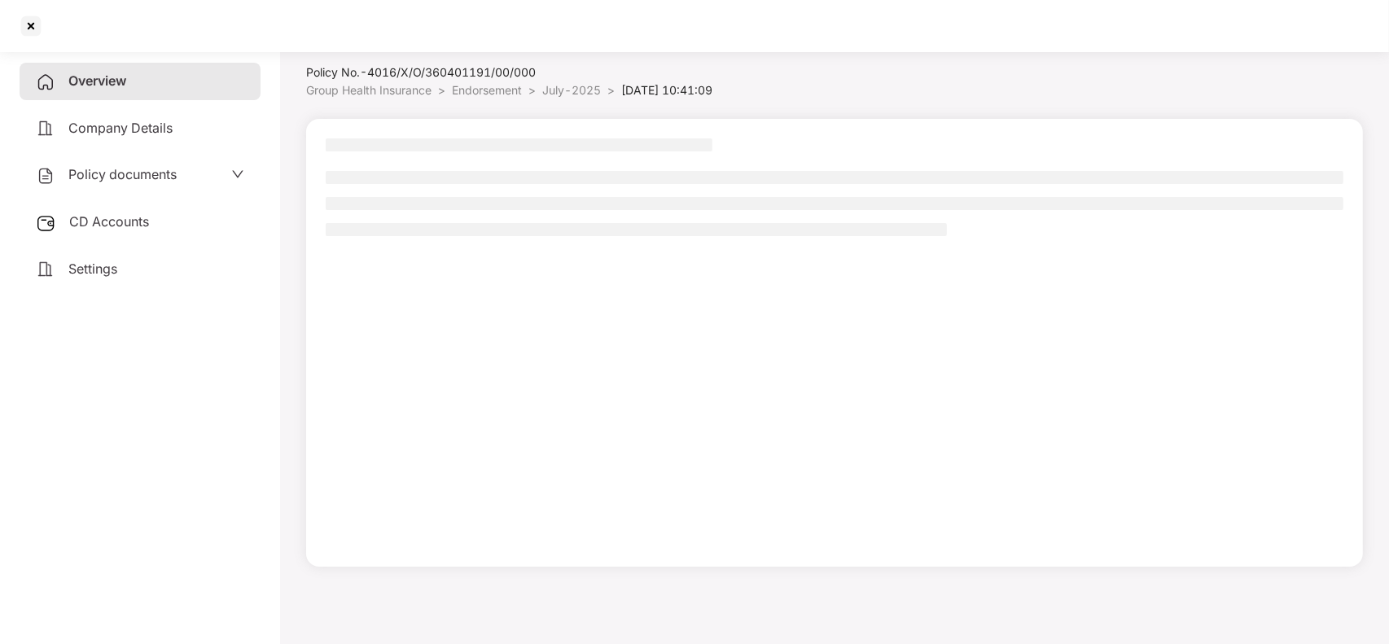
scroll to position [45, 0]
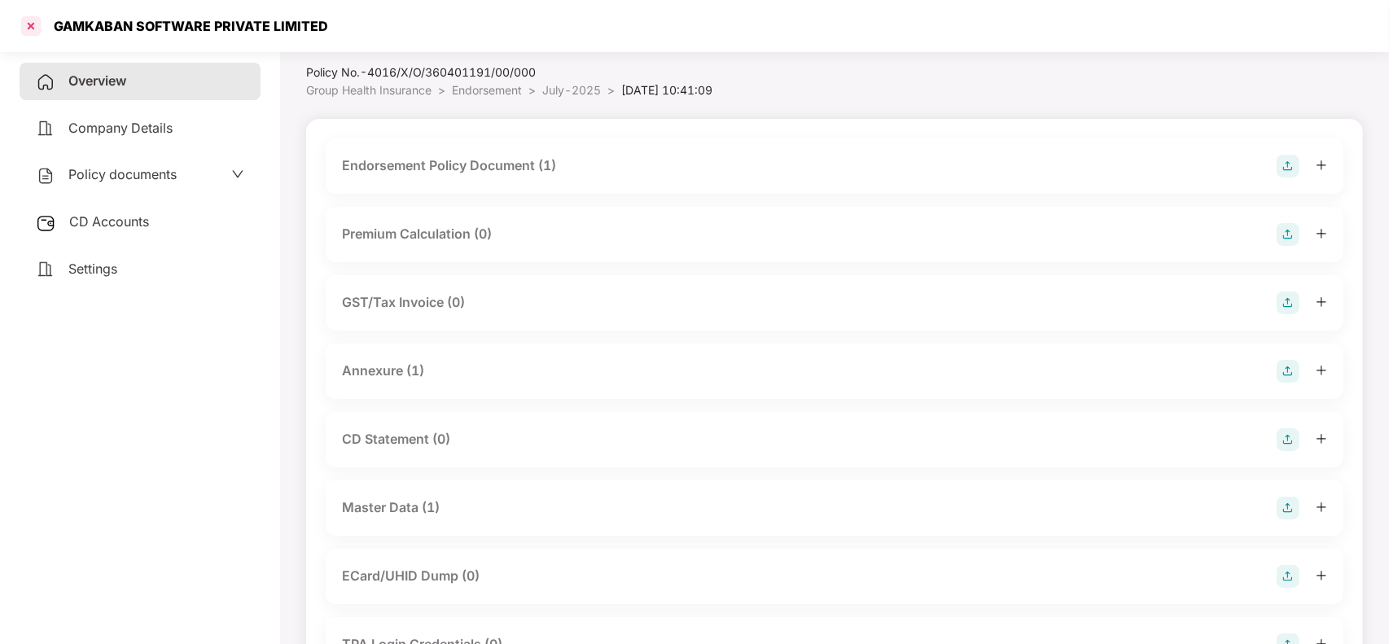
click at [31, 31] on div at bounding box center [31, 26] width 26 height 26
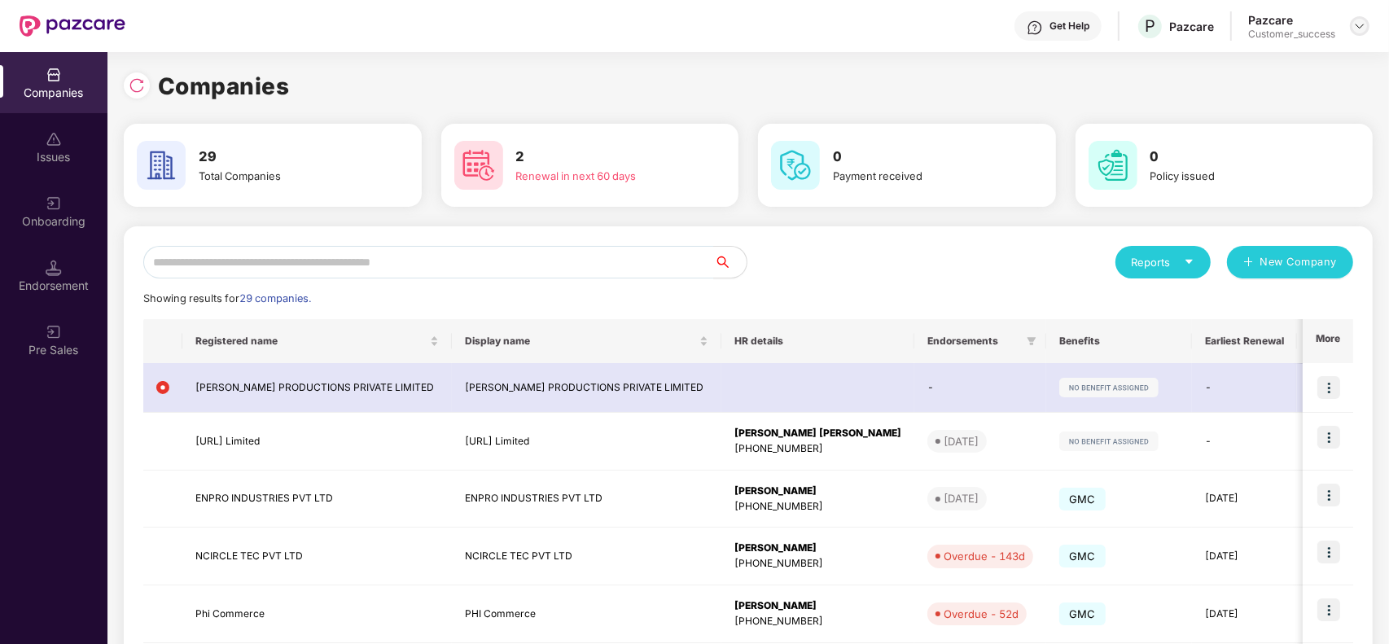
click at [1355, 25] on img at bounding box center [1359, 26] width 13 height 13
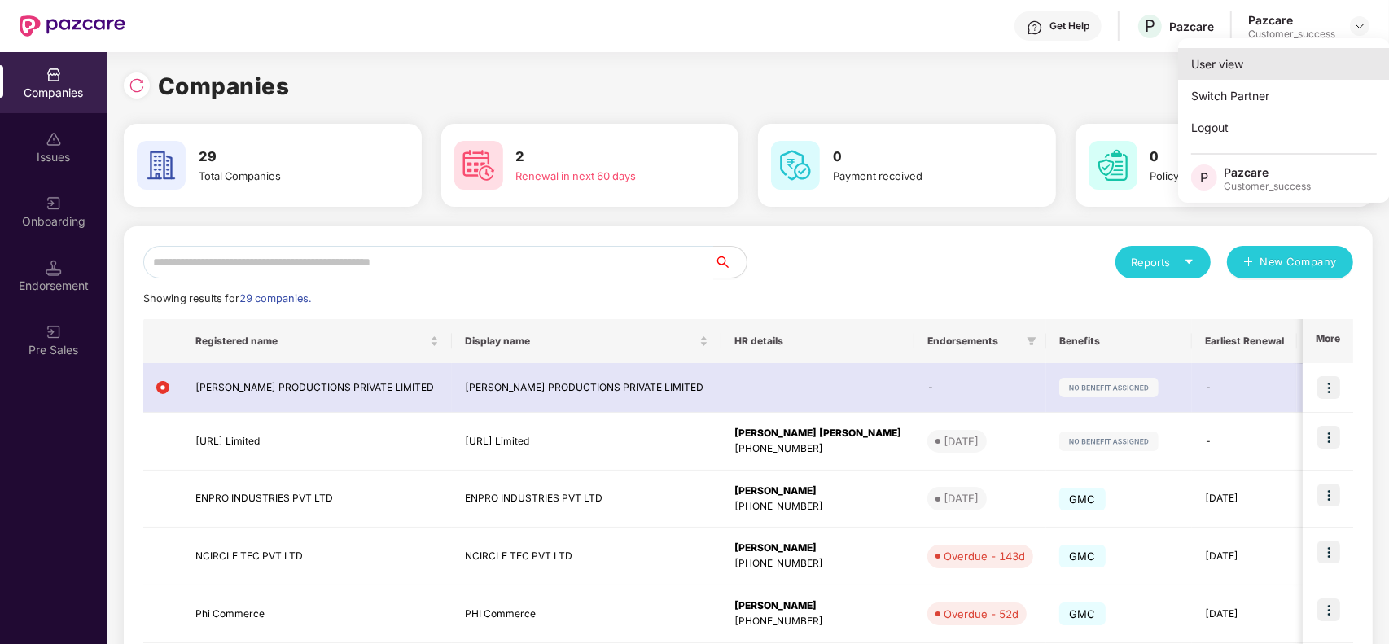
click at [1276, 73] on div "User view" at bounding box center [1284, 64] width 212 height 32
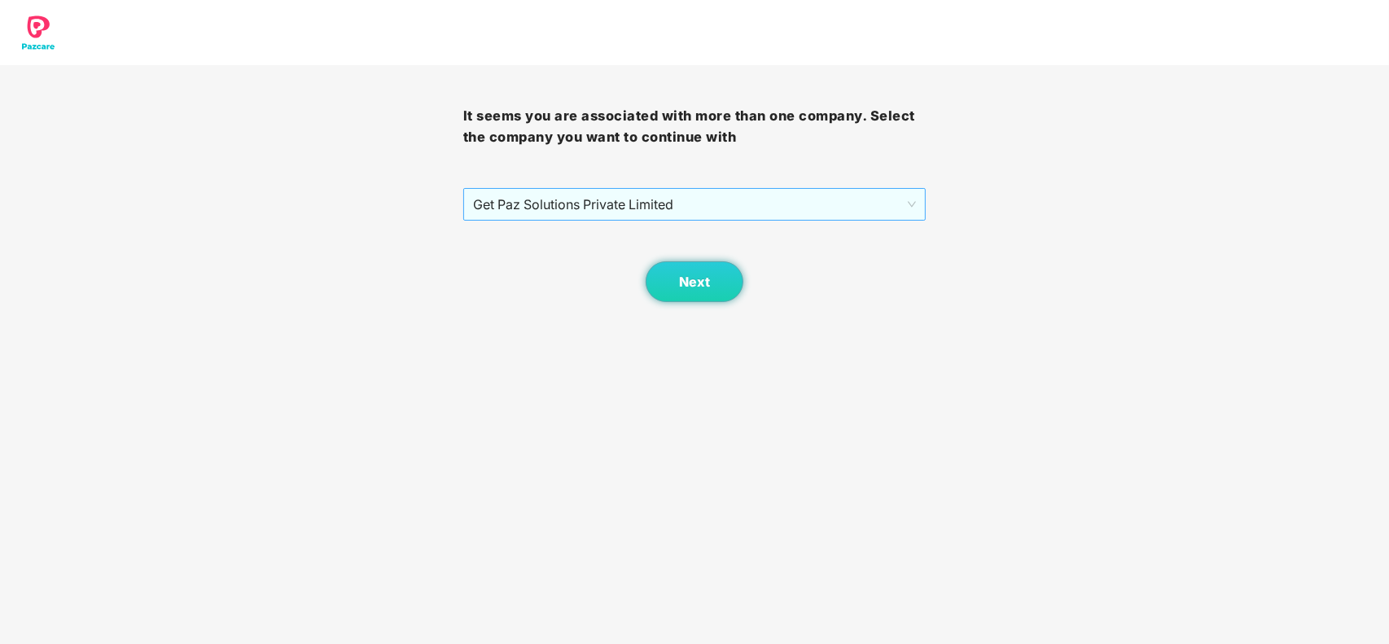
click at [690, 221] on div "Get Paz Solutions Private Limited" at bounding box center [694, 204] width 463 height 33
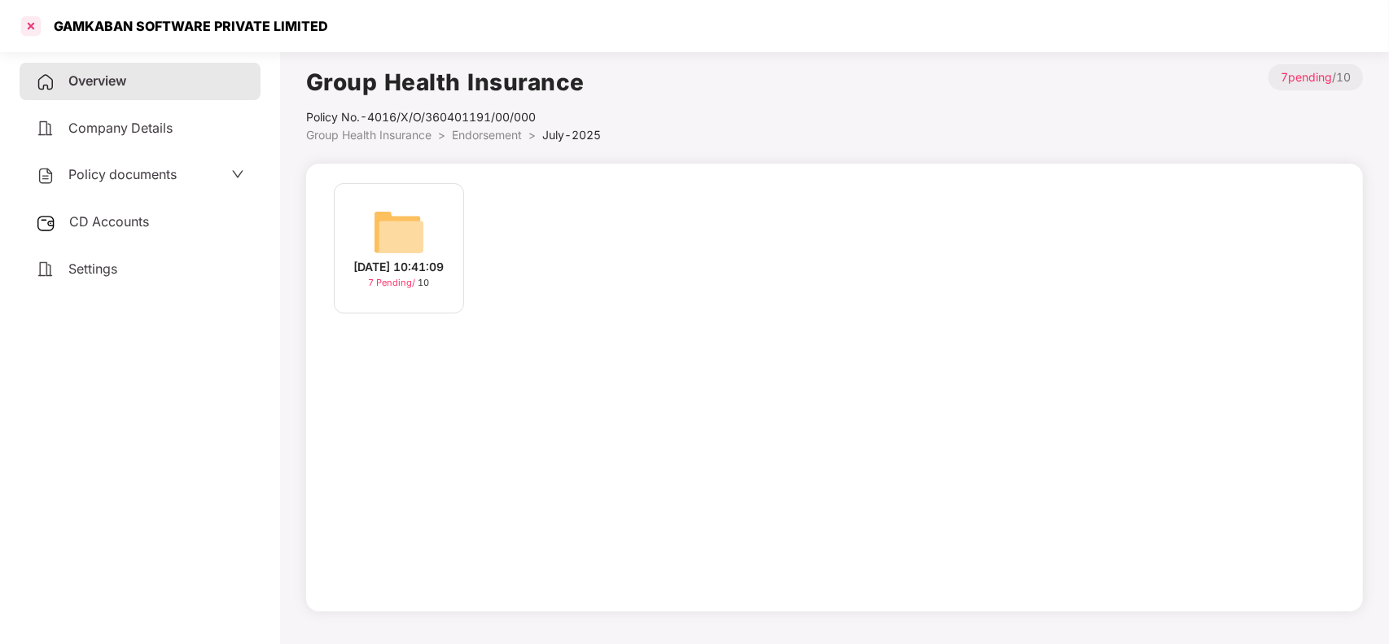
click at [23, 26] on div at bounding box center [31, 26] width 26 height 26
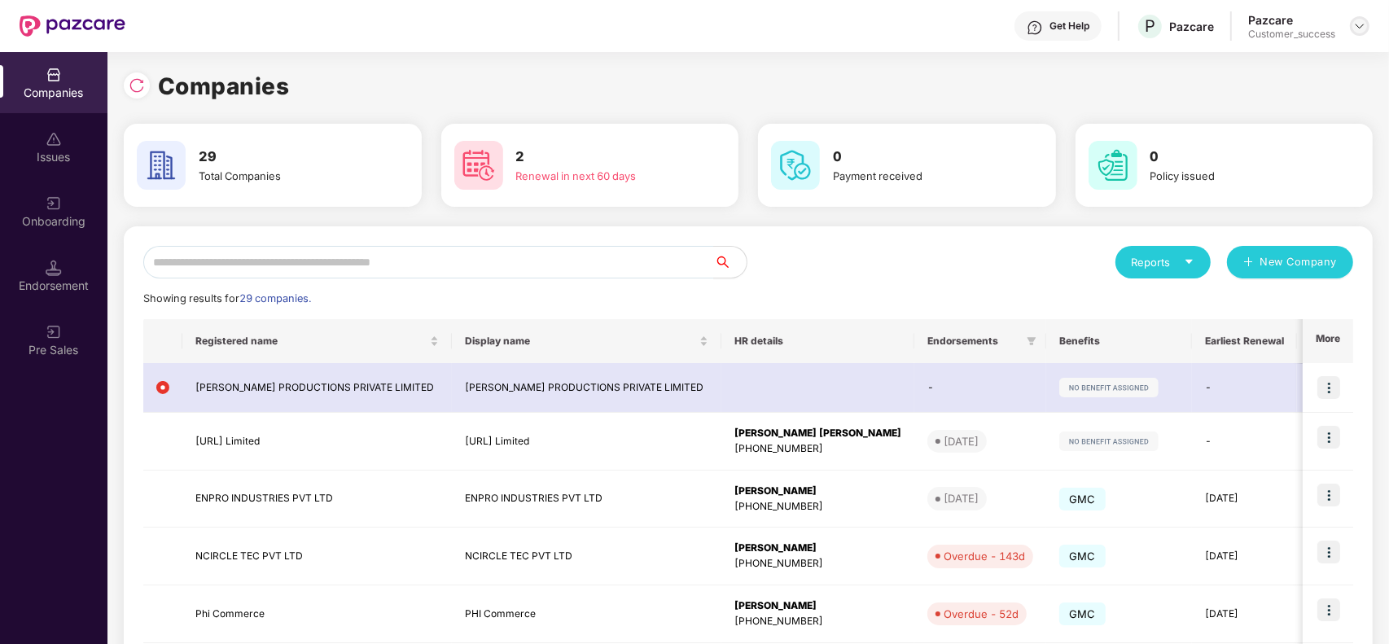
click at [1353, 31] on img at bounding box center [1359, 26] width 13 height 13
click at [1221, 86] on div "Switch Partner" at bounding box center [1284, 96] width 212 height 32
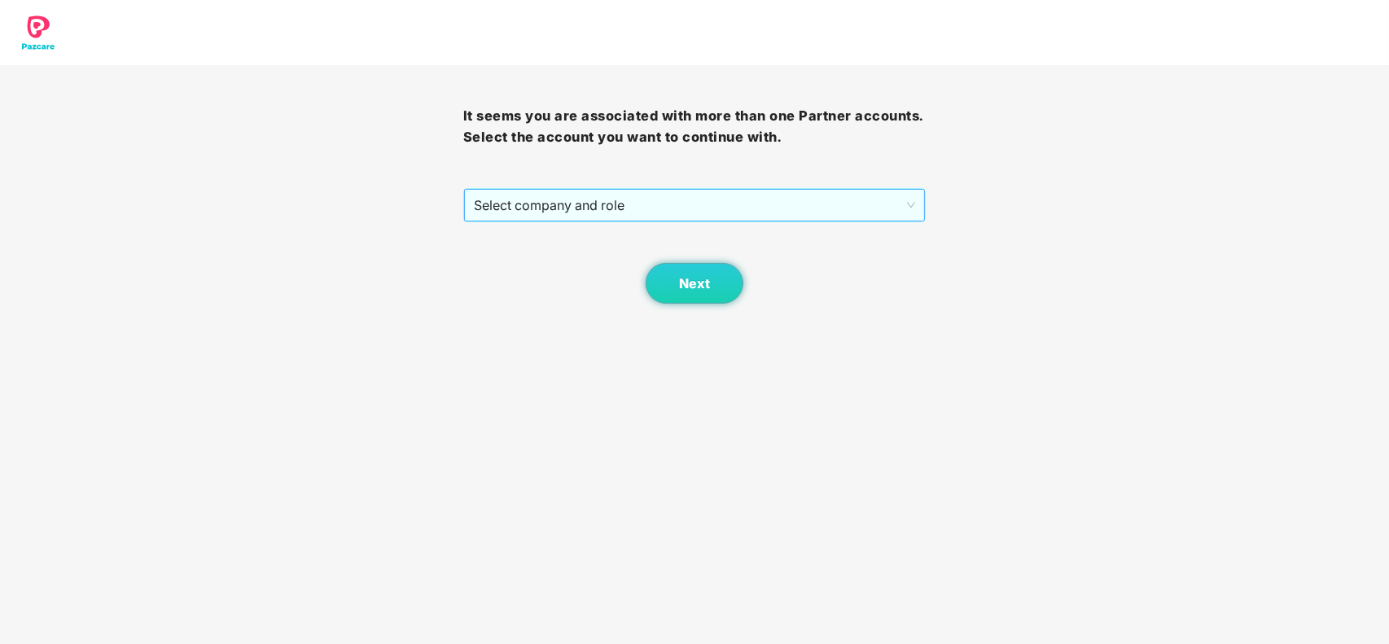
click at [624, 214] on span "Select company and role" at bounding box center [695, 205] width 442 height 31
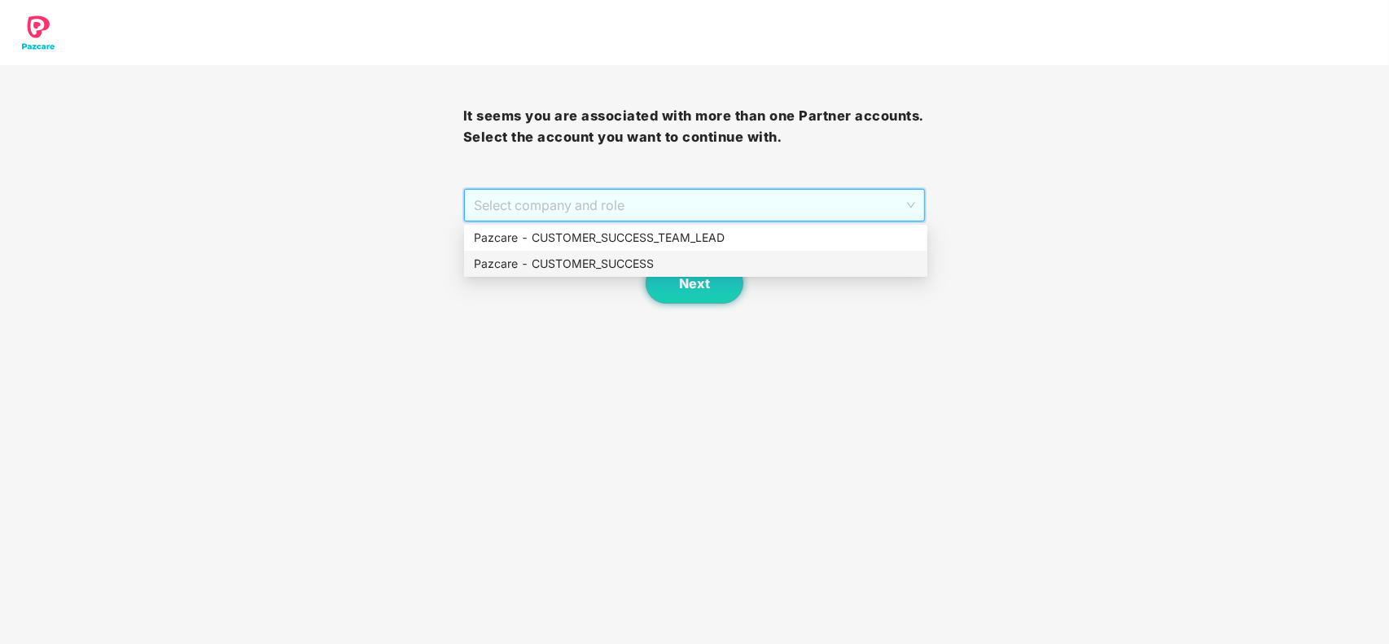
click at [590, 255] on div "Pazcare - CUSTOMER_SUCCESS" at bounding box center [696, 264] width 444 height 18
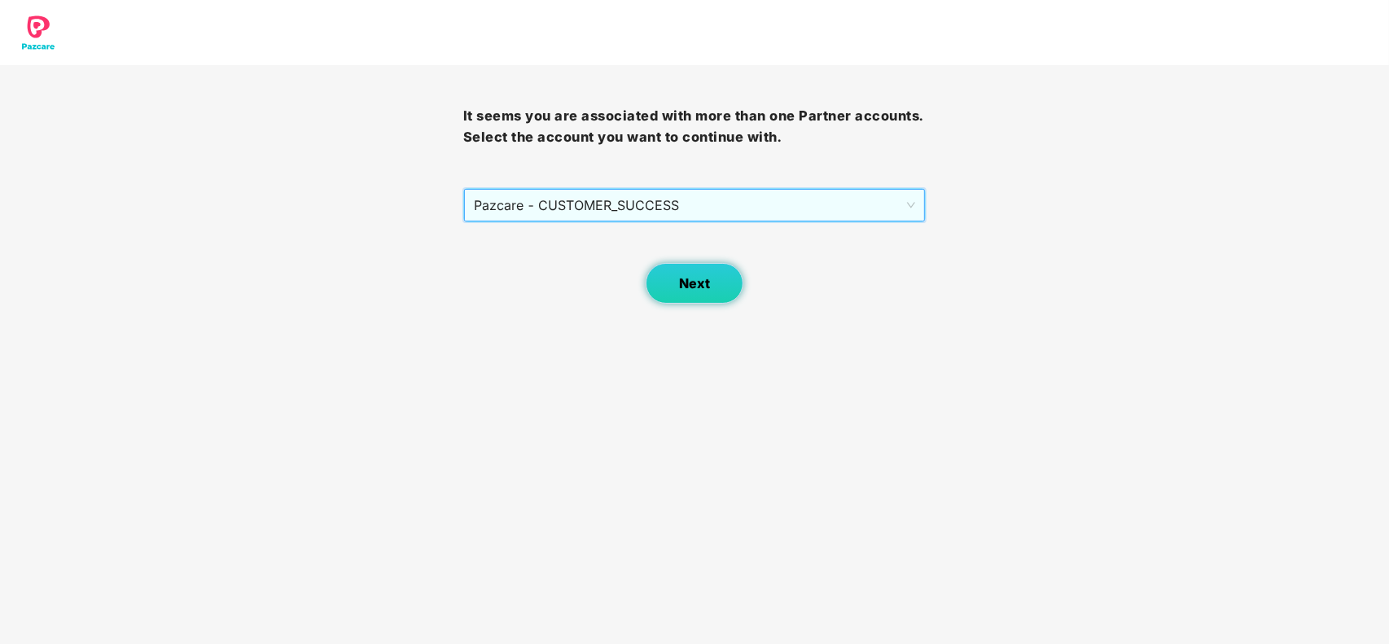
click at [712, 287] on button "Next" at bounding box center [695, 283] width 98 height 41
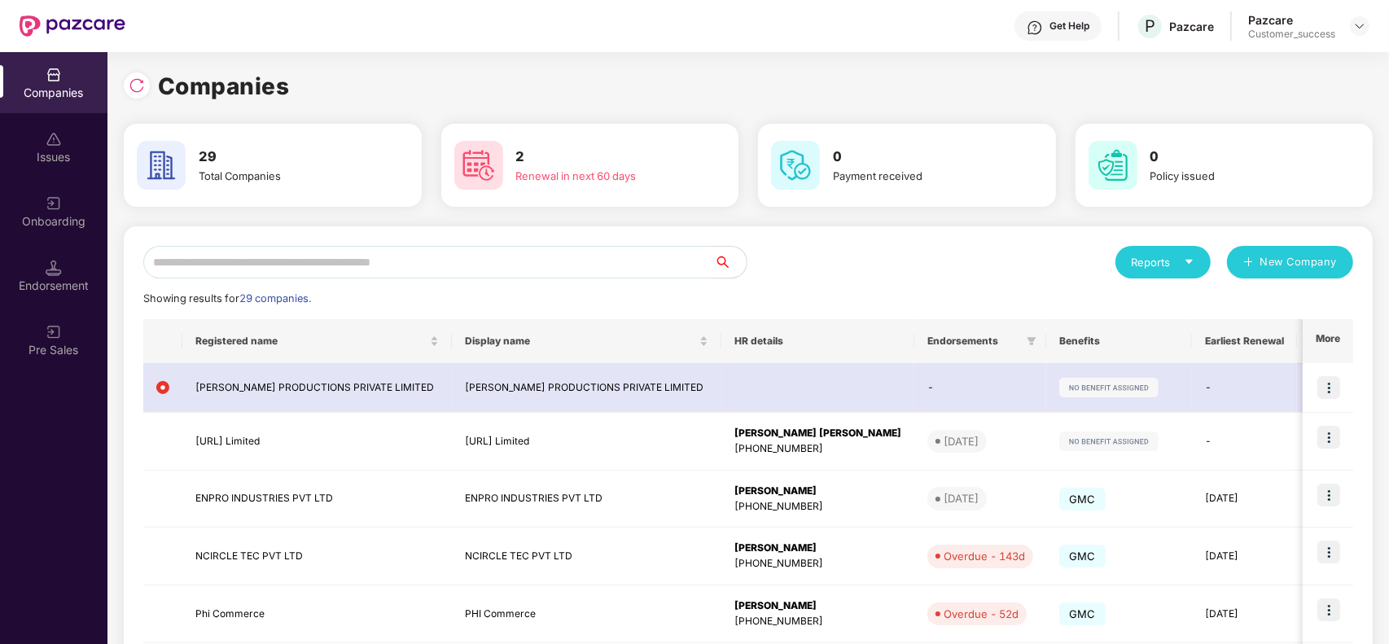
click at [65, 205] on div "Onboarding" at bounding box center [53, 211] width 107 height 61
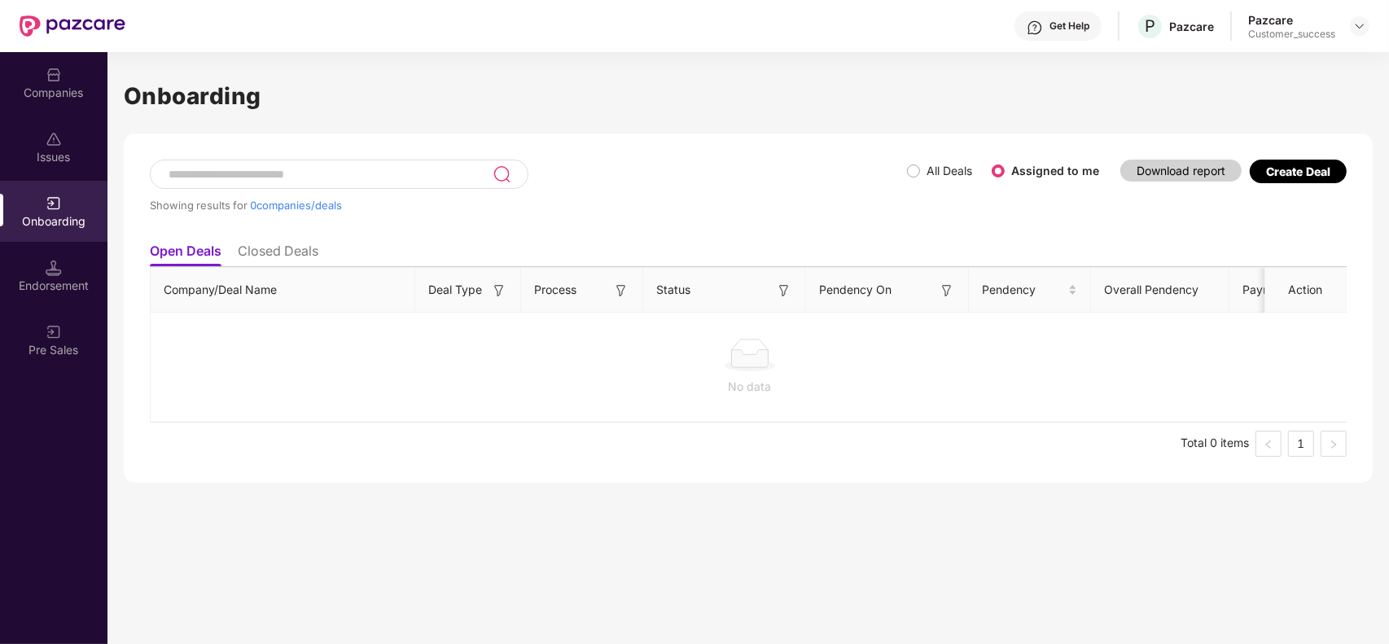
click at [301, 251] on li "Closed Deals" at bounding box center [278, 255] width 81 height 24
click at [202, 249] on li "Open Deals" at bounding box center [185, 255] width 70 height 24
click at [69, 78] on div "Companies" at bounding box center [53, 82] width 107 height 61
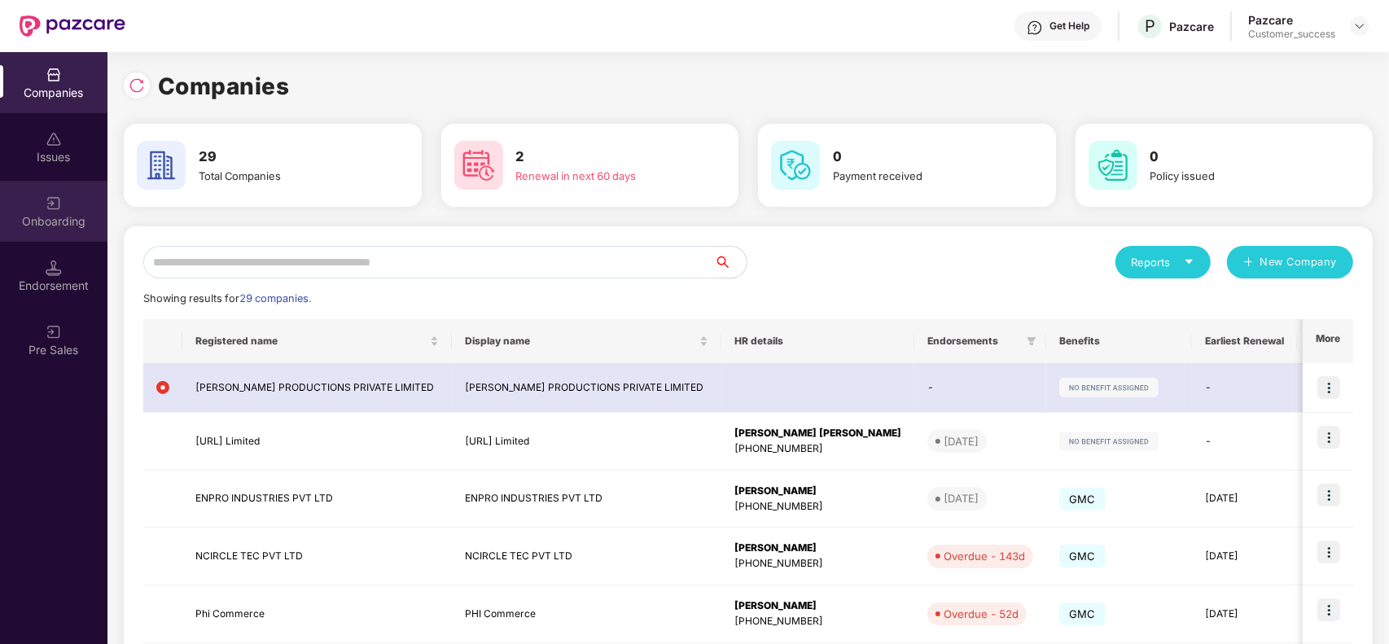
click at [74, 205] on div "Onboarding" at bounding box center [53, 211] width 107 height 61
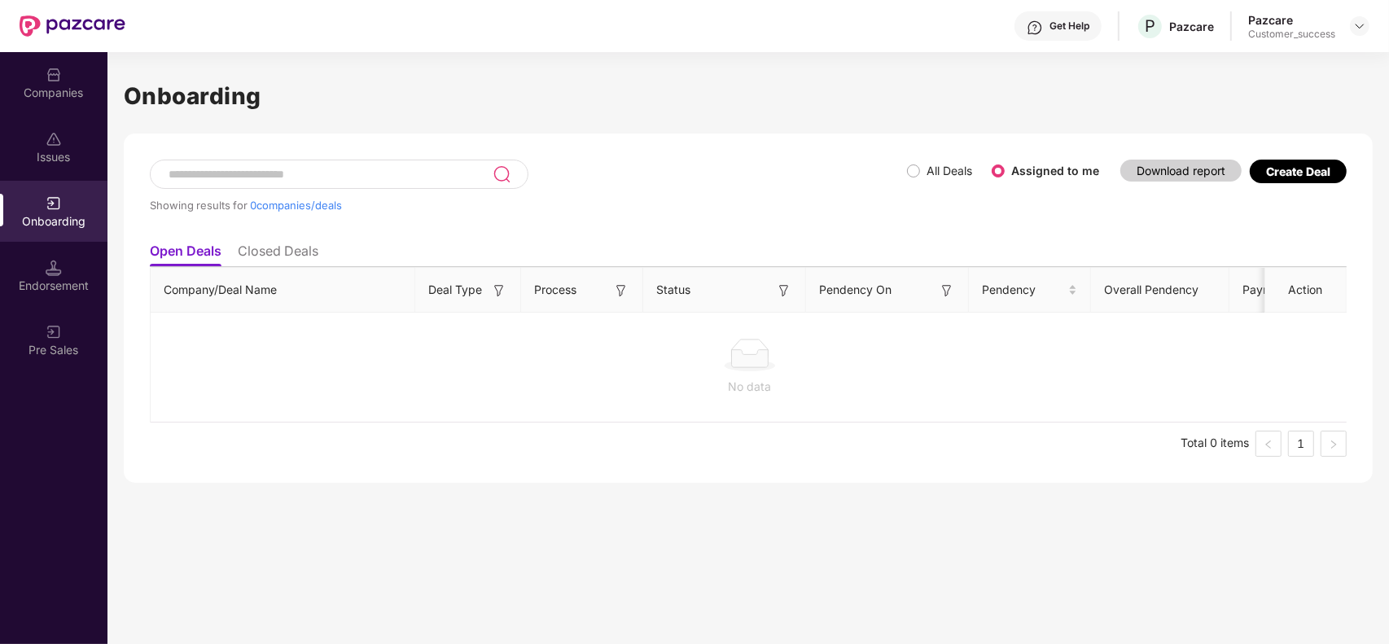
click at [294, 254] on li "Closed Deals" at bounding box center [278, 255] width 81 height 24
click at [196, 246] on li "Open Deals" at bounding box center [185, 255] width 70 height 24
click at [285, 177] on input at bounding box center [330, 175] width 326 height 14
click at [289, 258] on li "Closed Deals" at bounding box center [278, 255] width 81 height 24
click at [173, 256] on li "Open Deals" at bounding box center [185, 255] width 70 height 24
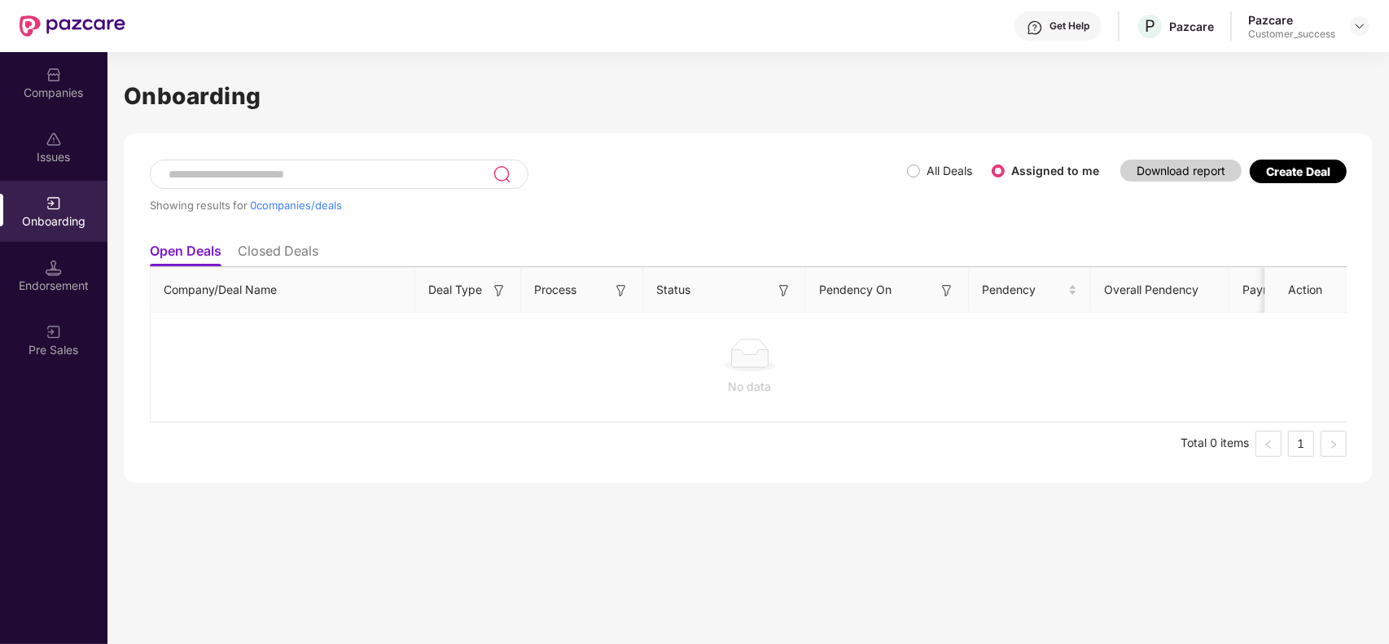
click at [936, 169] on label "All Deals" at bounding box center [949, 171] width 46 height 14
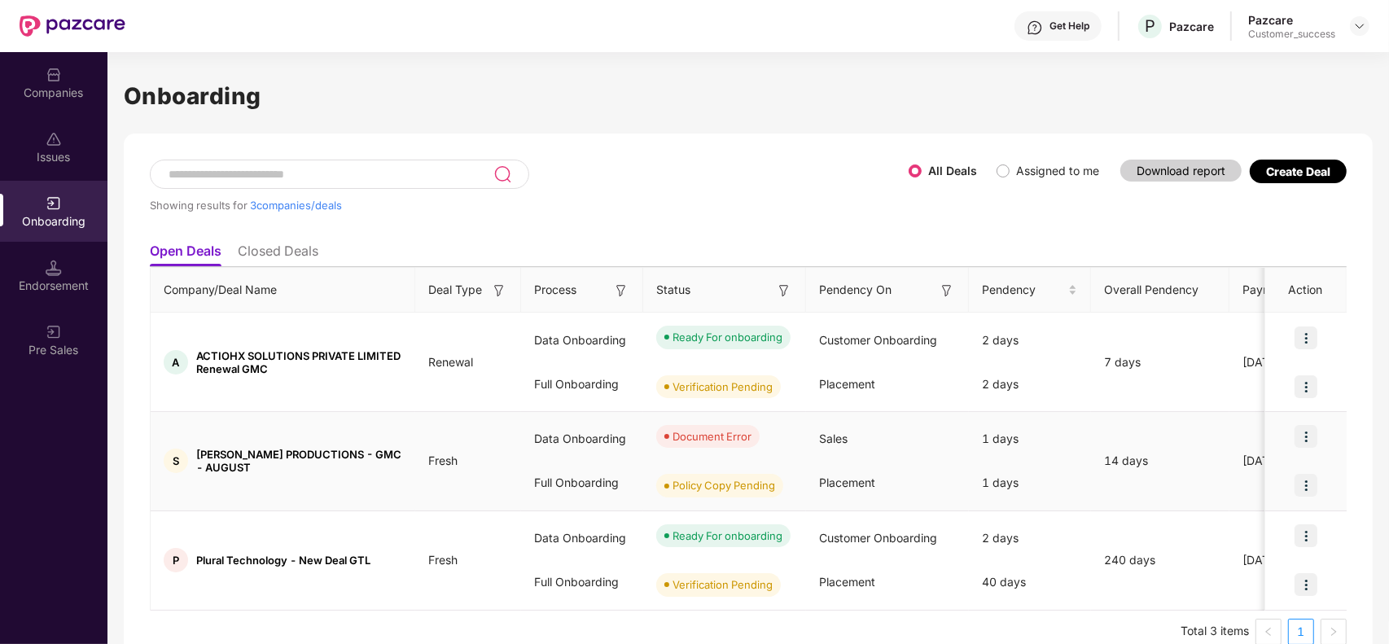
click at [1307, 440] on img at bounding box center [1305, 436] width 23 height 23
click at [1250, 478] on span "View Document" at bounding box center [1238, 480] width 116 height 18
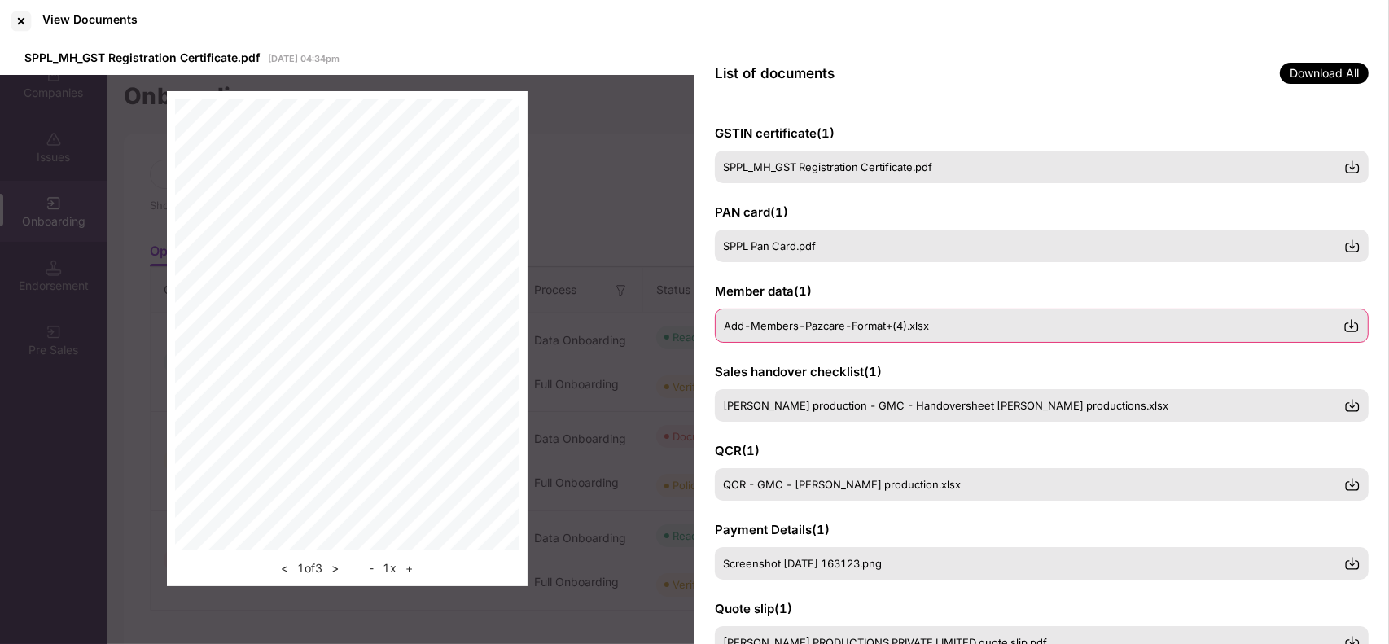
click at [1351, 332] on img at bounding box center [1351, 325] width 16 height 16
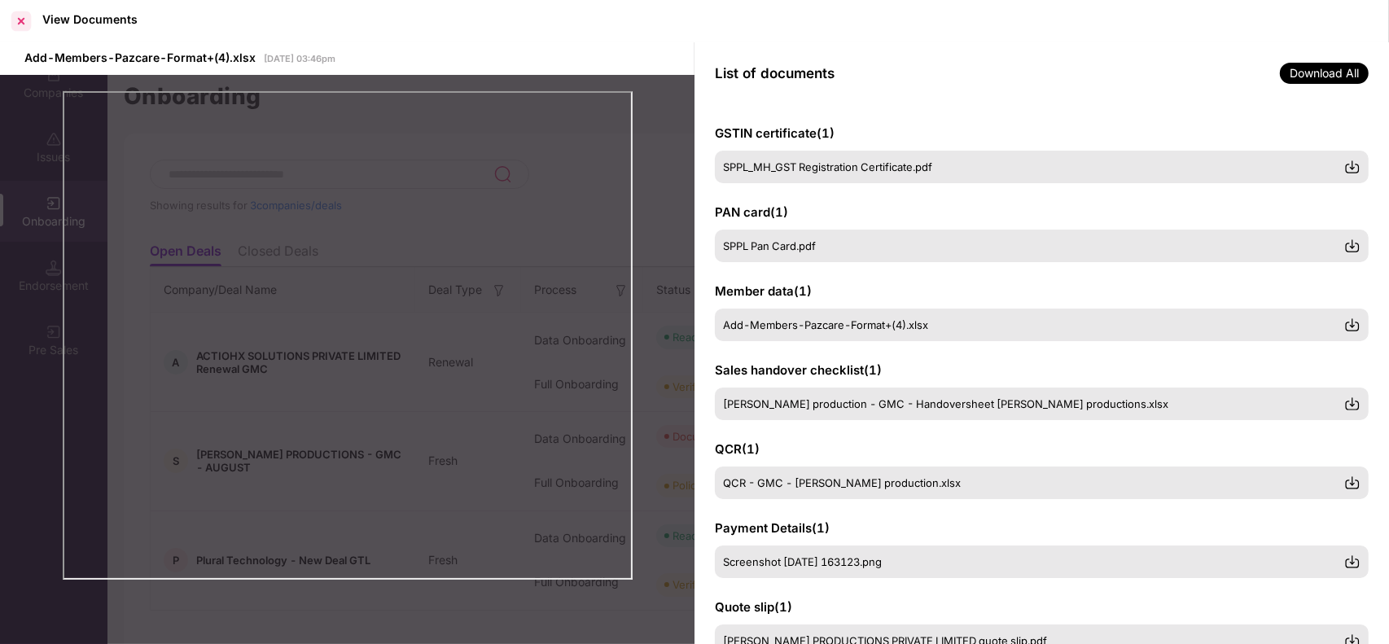
click at [22, 25] on div at bounding box center [21, 21] width 26 height 26
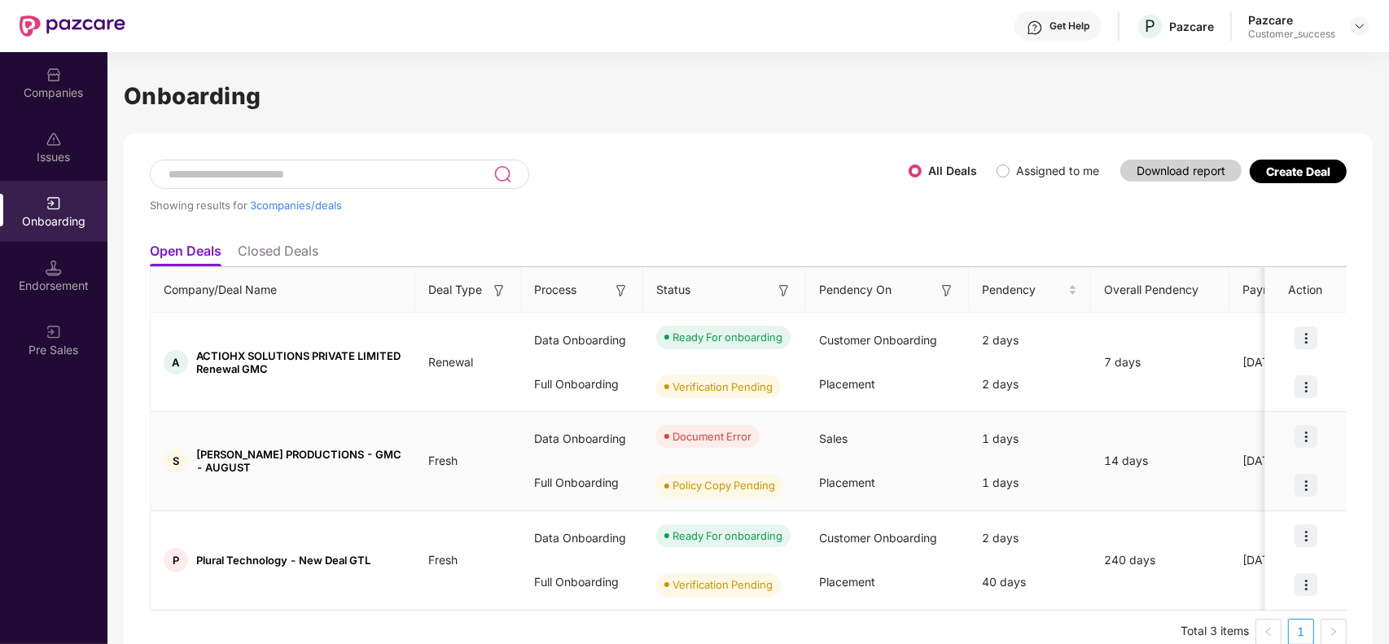
click at [1301, 440] on img at bounding box center [1305, 436] width 23 height 23
click at [1254, 472] on span "View Document" at bounding box center [1238, 480] width 116 height 18
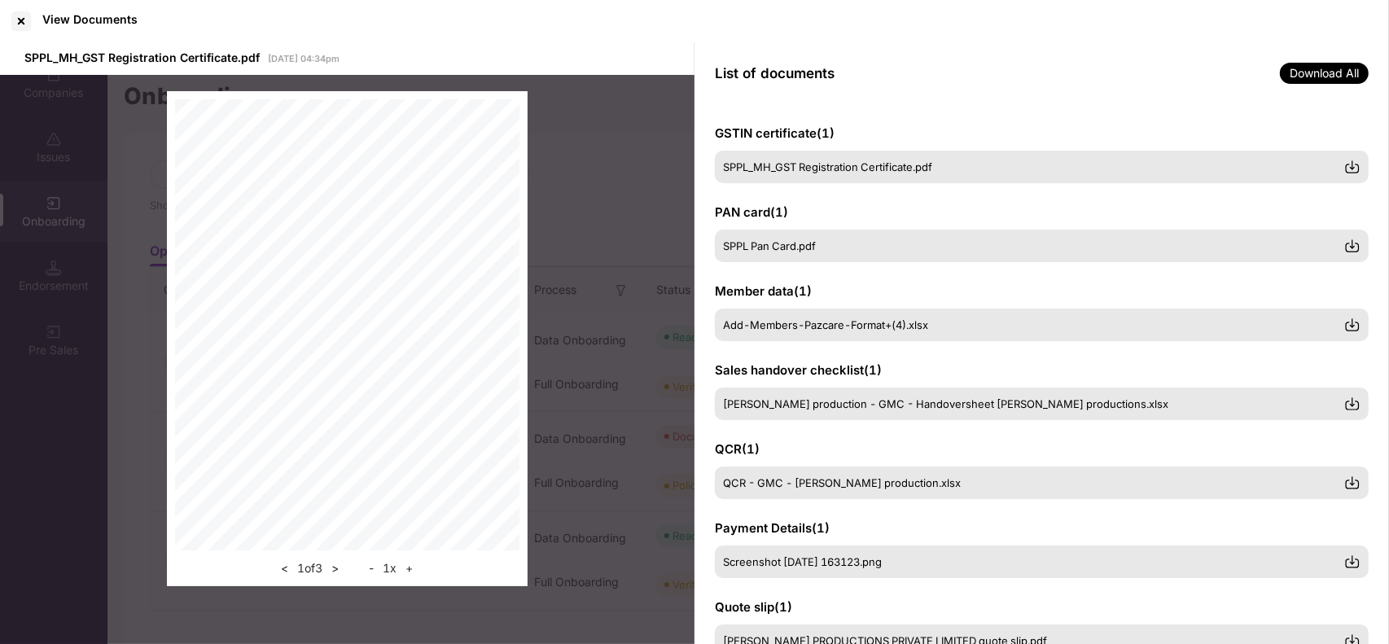
click at [1372, 224] on div "GSTIN certificate ( 1 ) SPPL_MH_GST Registration Certificate.pdf PAN card ( 1 )…" at bounding box center [1041, 374] width 694 height 541
click at [18, 25] on div at bounding box center [21, 21] width 26 height 26
